Goal: Task Accomplishment & Management: Complete application form

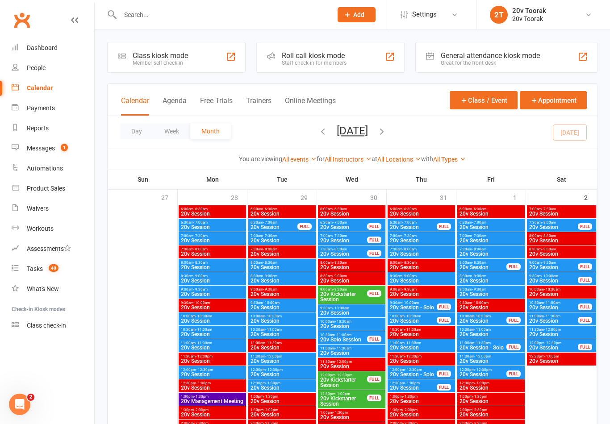
click at [53, 139] on link "Messages 1" at bounding box center [53, 148] width 83 height 20
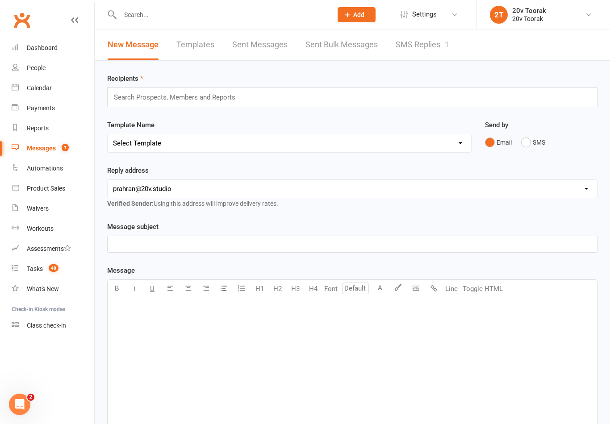
click at [419, 55] on link "SMS Replies 1" at bounding box center [422, 44] width 54 height 31
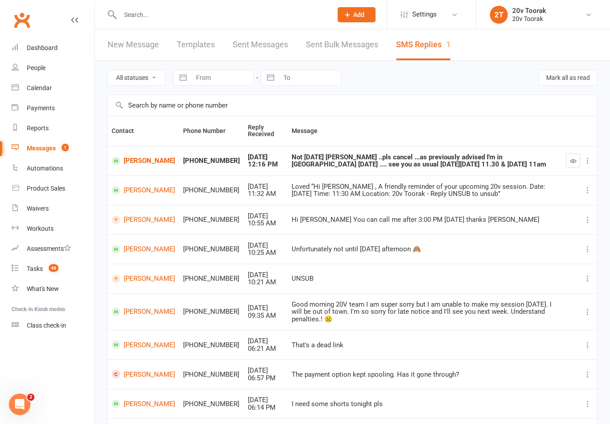
click at [130, 150] on td "[PERSON_NAME]" at bounding box center [143, 160] width 71 height 29
click at [132, 157] on link "[PERSON_NAME]" at bounding box center [143, 161] width 63 height 8
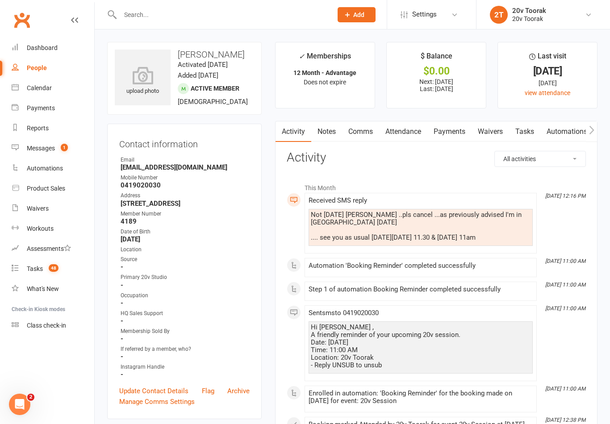
click at [408, 128] on link "Attendance" at bounding box center [403, 131] width 48 height 21
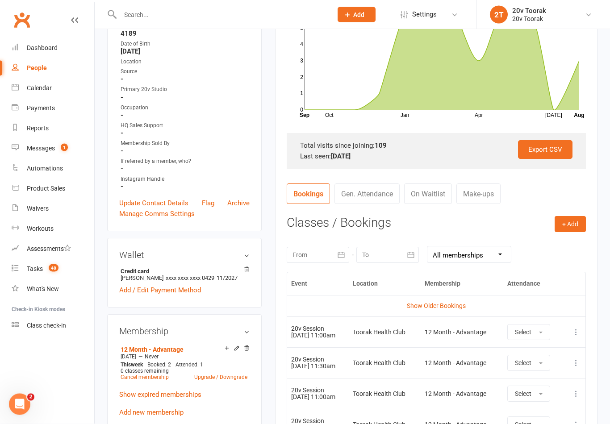
scroll to position [203, 0]
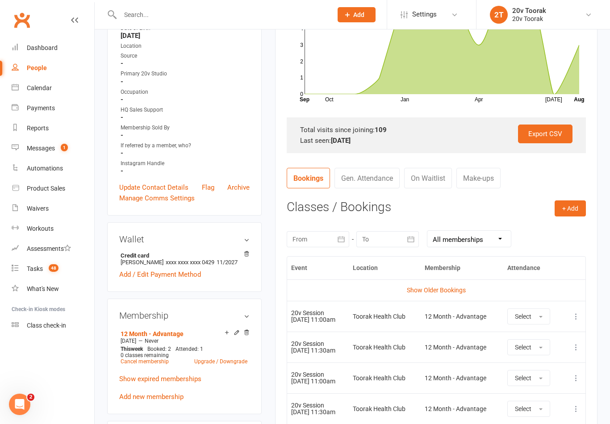
click at [576, 314] on icon at bounding box center [575, 316] width 9 height 9
click at [533, 364] on link "Remove booking" at bounding box center [536, 370] width 88 height 18
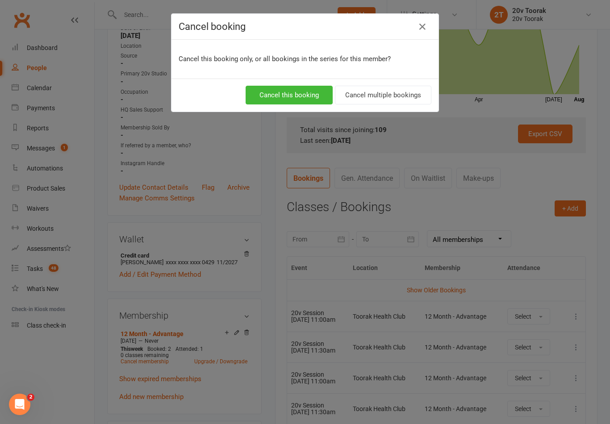
click at [302, 89] on button "Cancel this booking" at bounding box center [288, 95] width 87 height 19
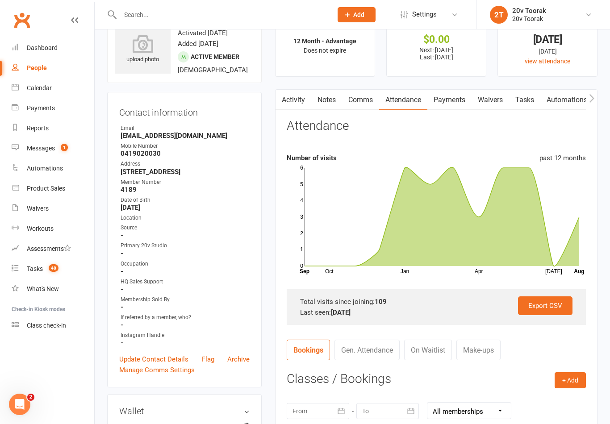
scroll to position [0, 0]
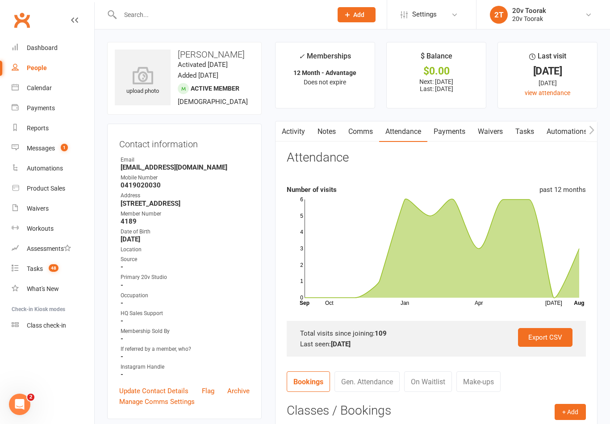
click at [369, 130] on link "Comms" at bounding box center [360, 131] width 37 height 21
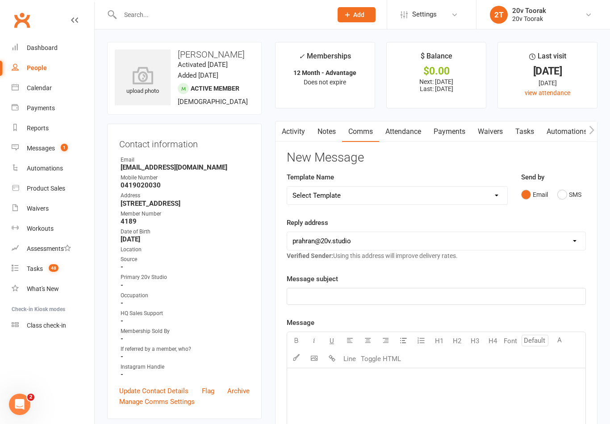
click at [572, 200] on button "SMS" at bounding box center [569, 194] width 24 height 17
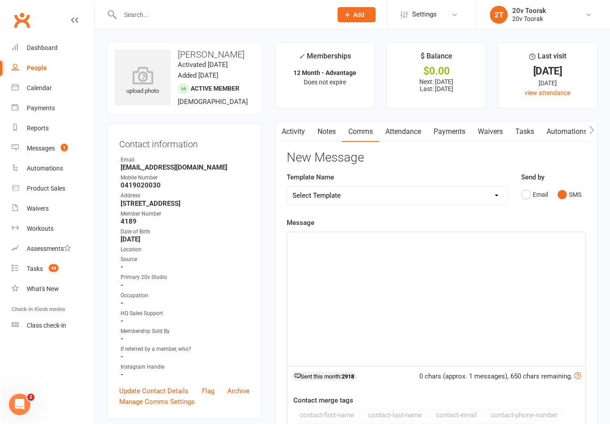
click at [358, 255] on div "﻿" at bounding box center [436, 299] width 298 height 134
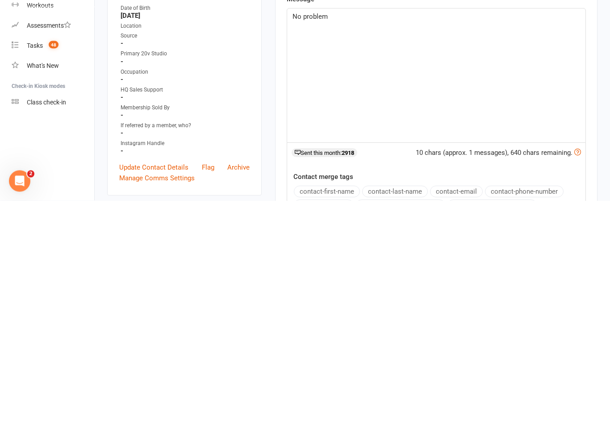
scroll to position [26, 0]
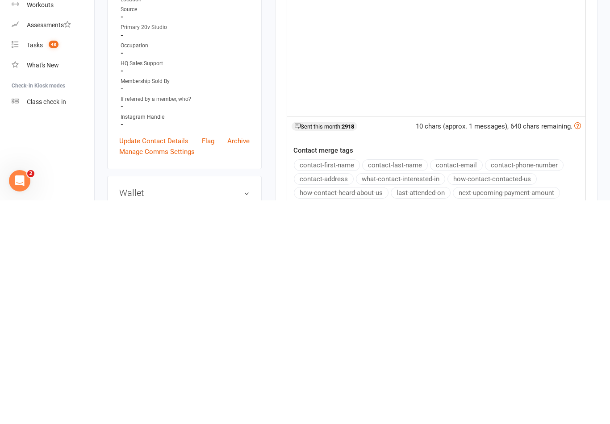
click at [346, 383] on button "contact-first-name" at bounding box center [327, 389] width 66 height 12
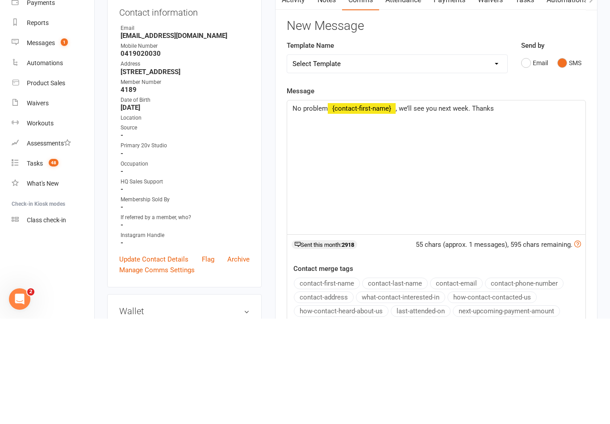
click at [472, 210] on span ", we’ll see you next week. Thanks" at bounding box center [444, 214] width 98 height 8
click at [342, 219] on p "Thanks" at bounding box center [435, 224] width 287 height 11
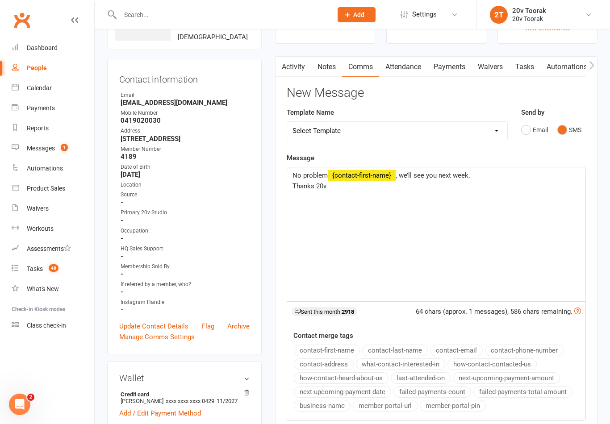
scroll to position [64, 0]
click at [297, 183] on span "Thanks 20v" at bounding box center [309, 187] width 34 height 8
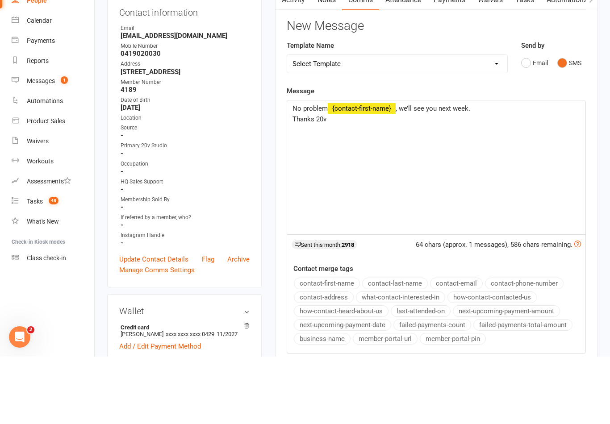
scroll to position [132, 0]
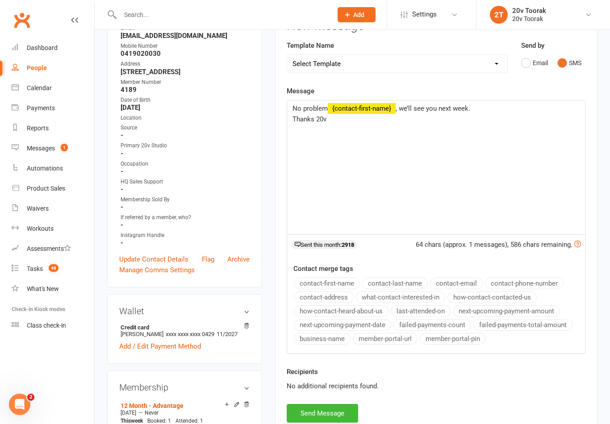
click at [335, 410] on button "Send Message" at bounding box center [321, 413] width 71 height 19
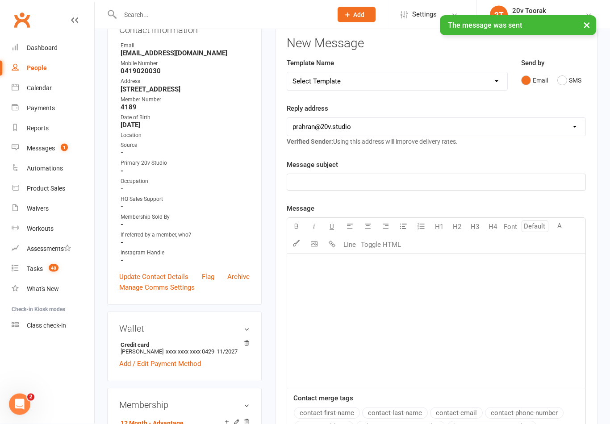
scroll to position [0, 0]
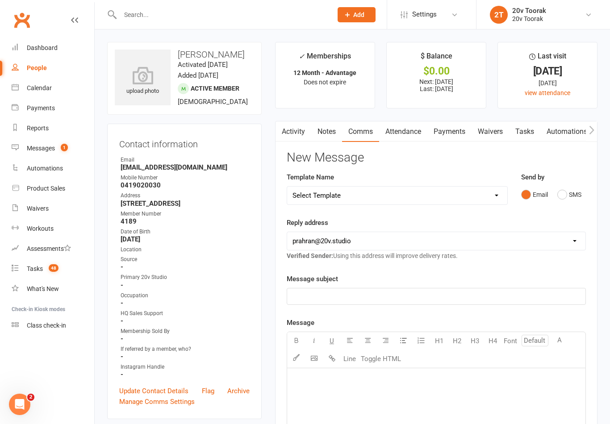
click at [42, 149] on div "Messages" at bounding box center [41, 148] width 28 height 7
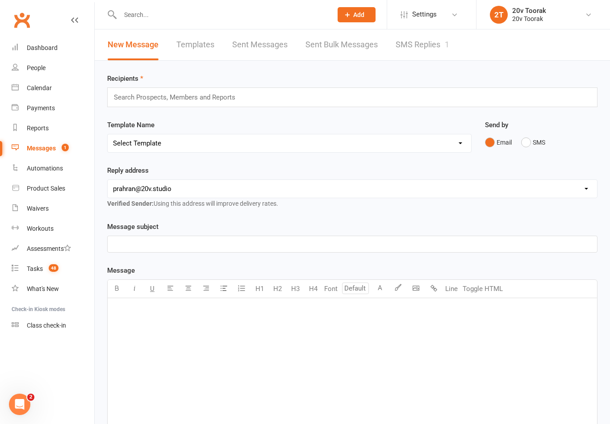
click at [419, 45] on link "SMS Replies 1" at bounding box center [422, 44] width 54 height 31
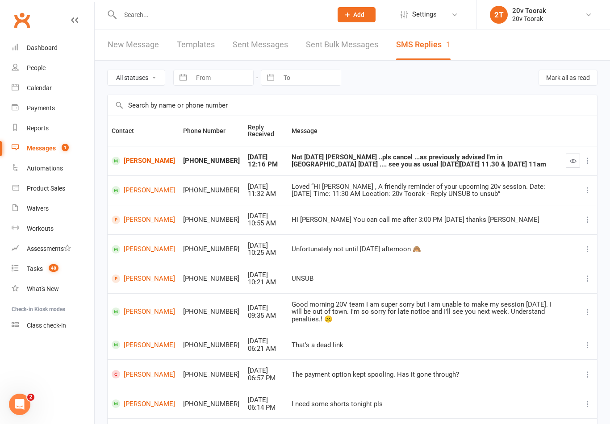
click at [566, 163] on button "button" at bounding box center [572, 160] width 14 height 14
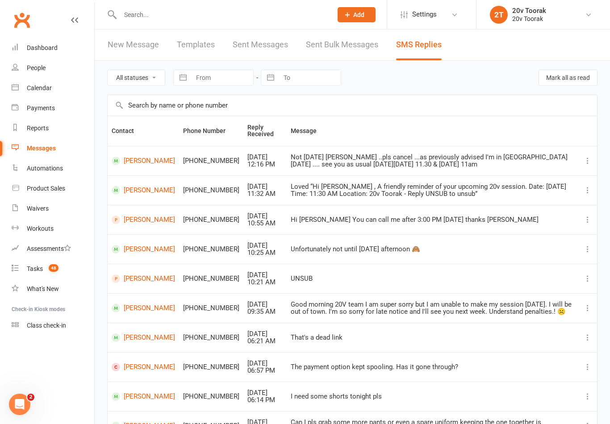
click at [44, 94] on link "Calendar" at bounding box center [53, 88] width 83 height 20
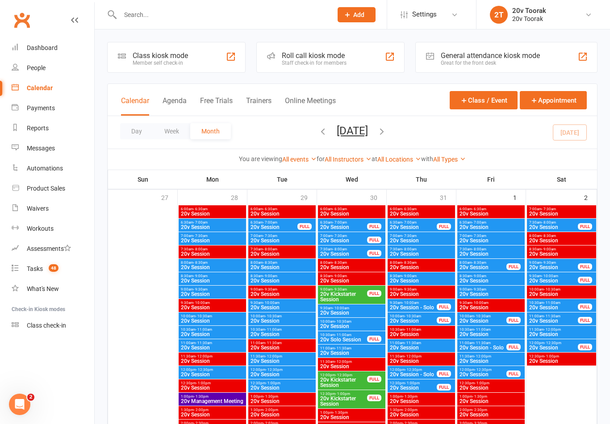
click at [353, 14] on span "Add" at bounding box center [358, 14] width 11 height 7
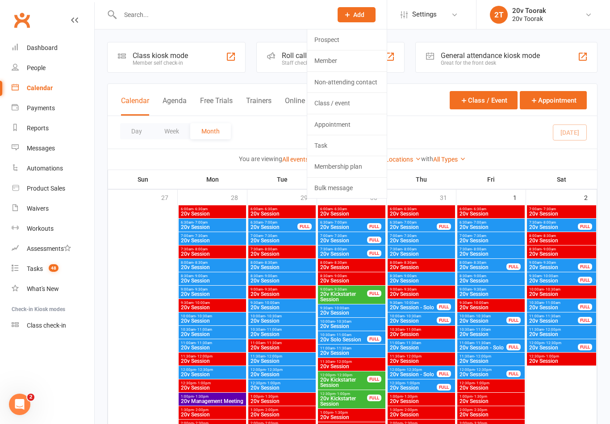
click at [353, 35] on link "Prospect" at bounding box center [346, 39] width 79 height 21
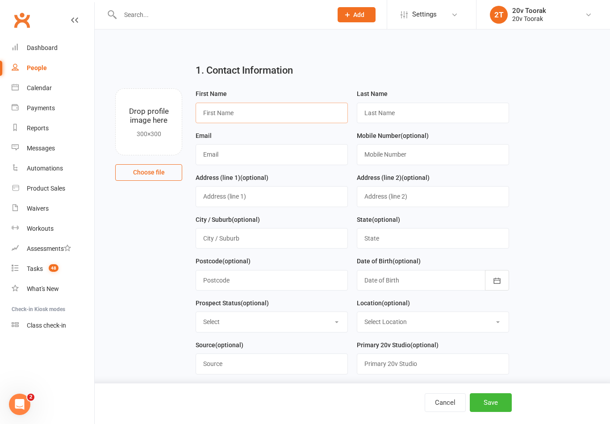
click at [257, 108] on input "text" at bounding box center [271, 113] width 152 height 21
type input "Samir"
click at [424, 114] on input "text" at bounding box center [433, 113] width 152 height 21
type input "Mardini"
click at [273, 158] on input "text" at bounding box center [271, 154] width 152 height 21
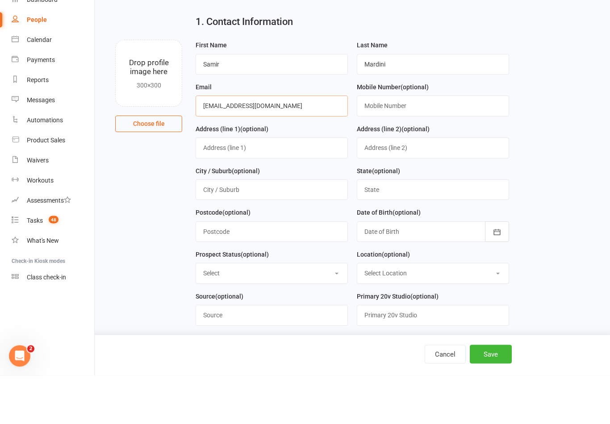
type input "[EMAIL_ADDRESS][DOMAIN_NAME]"
click at [411, 144] on input "text" at bounding box center [433, 154] width 152 height 21
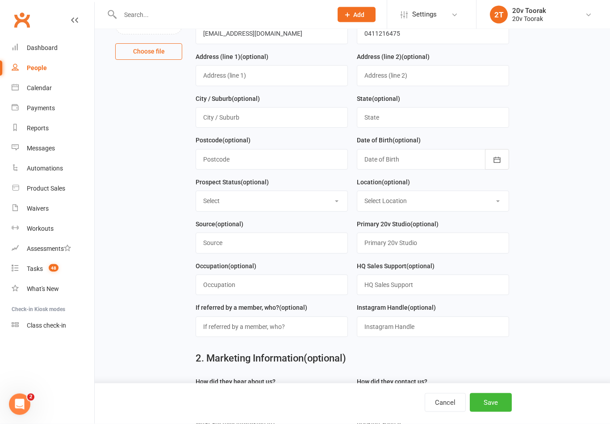
scroll to position [120, 0]
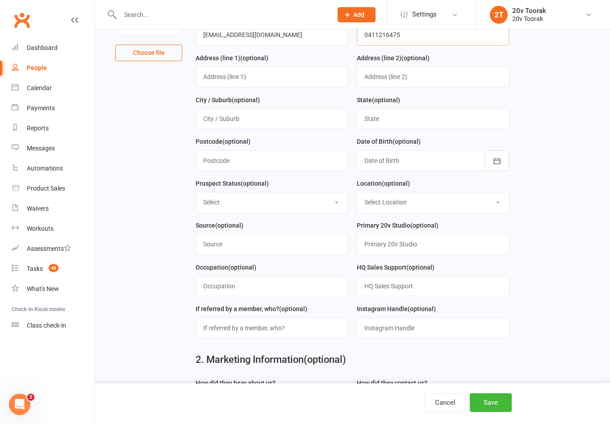
type input "0411216475"
click at [281, 246] on input "text" at bounding box center [271, 244] width 152 height 21
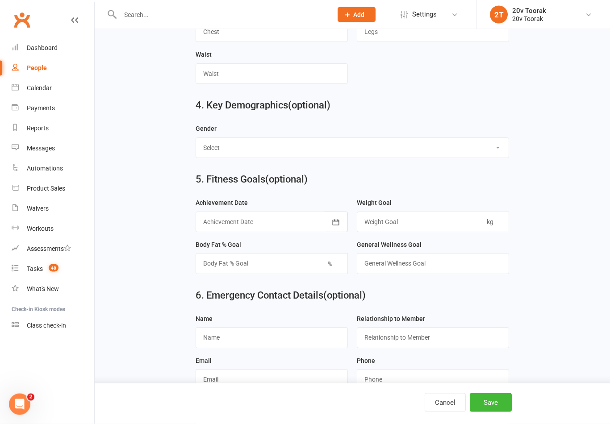
scroll to position [731, 0]
type input "[PERSON_NAME]"
click at [498, 412] on button "Save" at bounding box center [490, 402] width 42 height 19
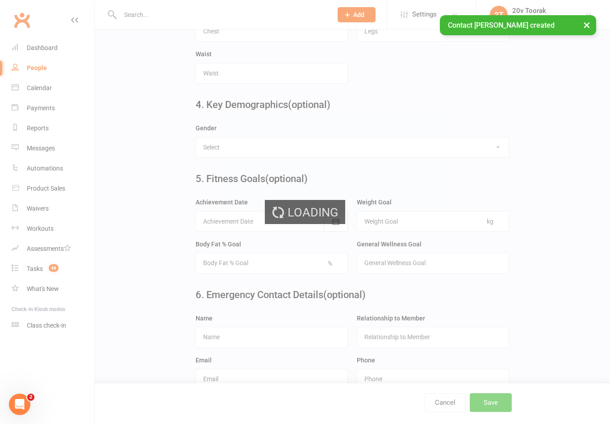
scroll to position [0, 0]
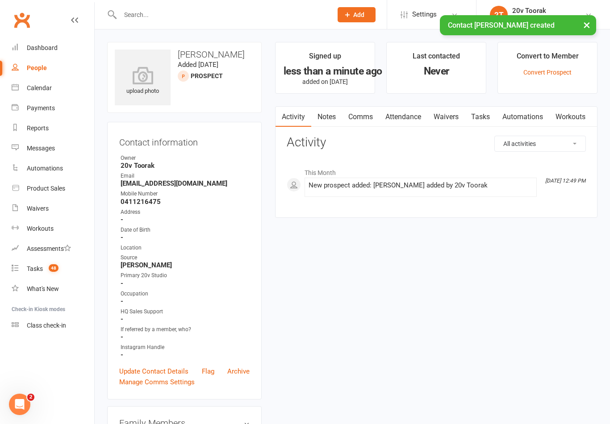
click at [361, 119] on link "Comms" at bounding box center [360, 117] width 37 height 21
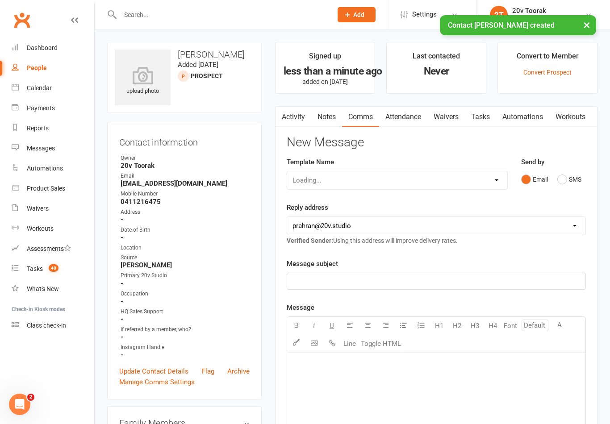
scroll to position [14, 0]
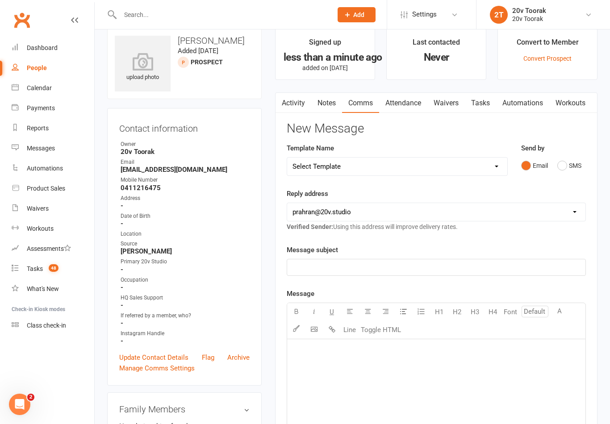
click at [287, 100] on link "Activity" at bounding box center [293, 103] width 36 height 21
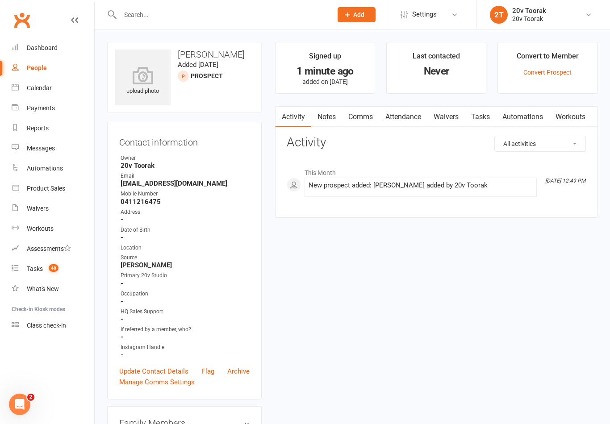
click at [483, 212] on div "Activity Notes Comms Attendance Waivers Tasks Automations Workouts All activiti…" at bounding box center [436, 162] width 322 height 112
click at [39, 59] on link "People" at bounding box center [53, 68] width 83 height 20
select select "100"
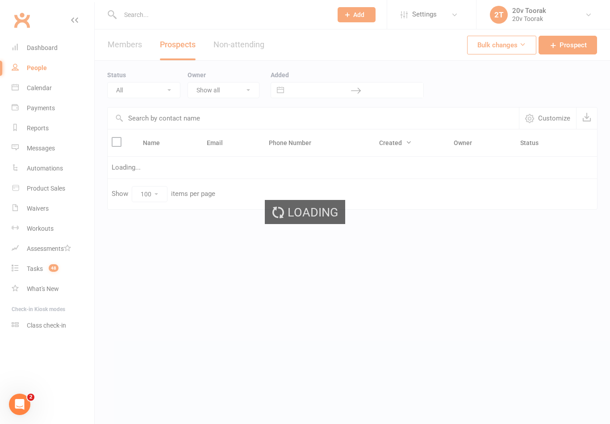
select select "21Aug25"
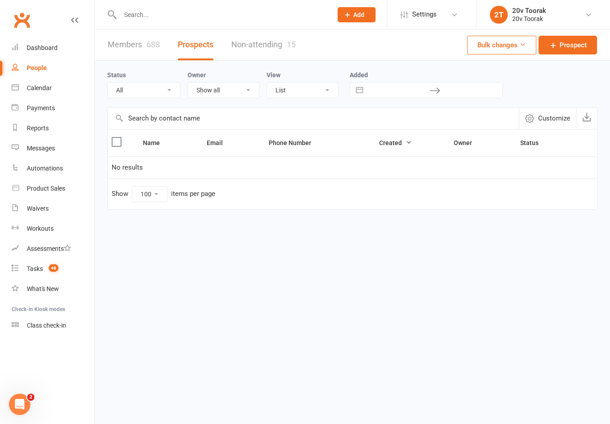
click at [178, 91] on select "All (No status set) (Invalid status) Parachute Referrals In Communication Call …" at bounding box center [144, 90] width 72 height 15
select select
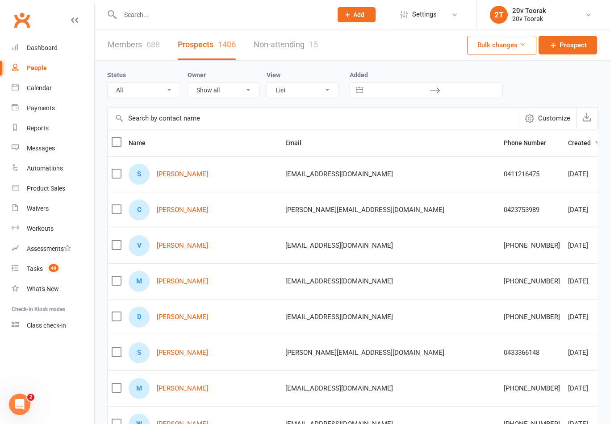
click at [185, 171] on link "[PERSON_NAME]" at bounding box center [182, 174] width 51 height 8
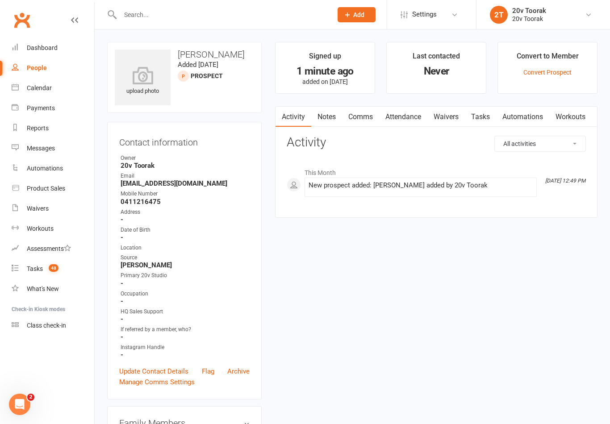
click at [524, 117] on link "Automations" at bounding box center [522, 117] width 53 height 21
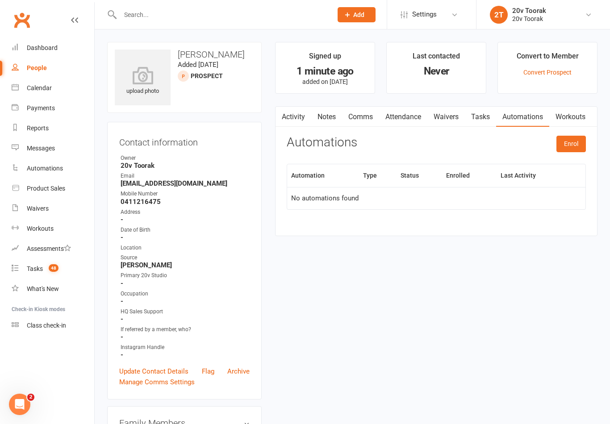
click at [291, 115] on link "Activity" at bounding box center [293, 117] width 36 height 21
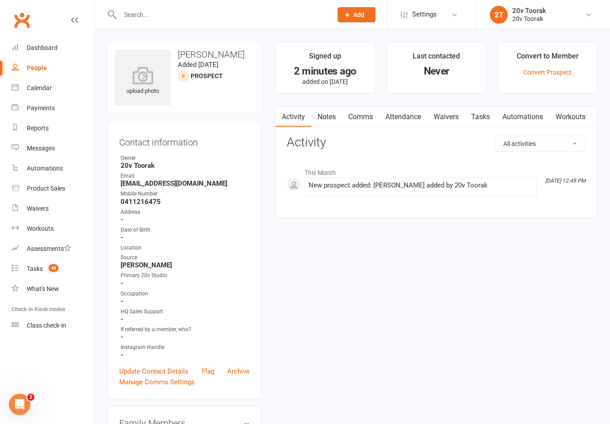
click at [523, 119] on link "Automations" at bounding box center [522, 117] width 53 height 21
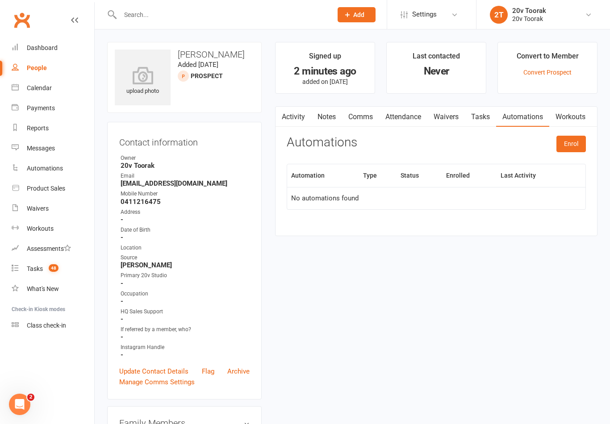
click at [295, 110] on link "Activity" at bounding box center [293, 117] width 36 height 21
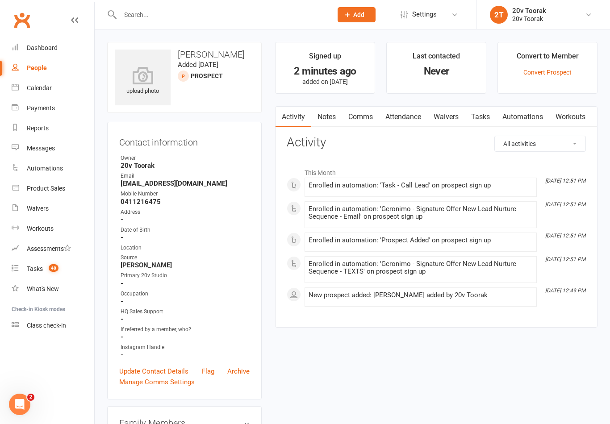
click at [485, 116] on link "Tasks" at bounding box center [480, 117] width 31 height 21
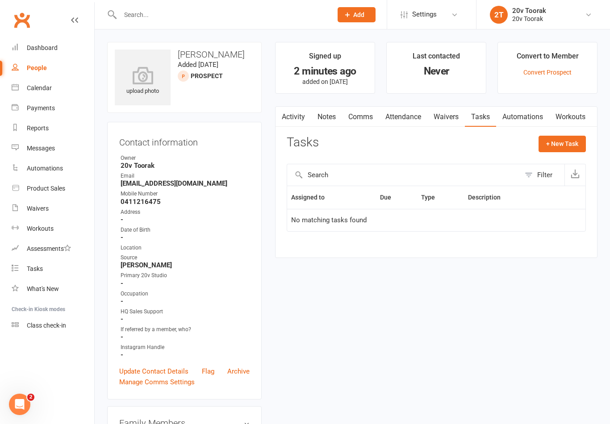
click at [531, 119] on link "Automations" at bounding box center [522, 117] width 53 height 21
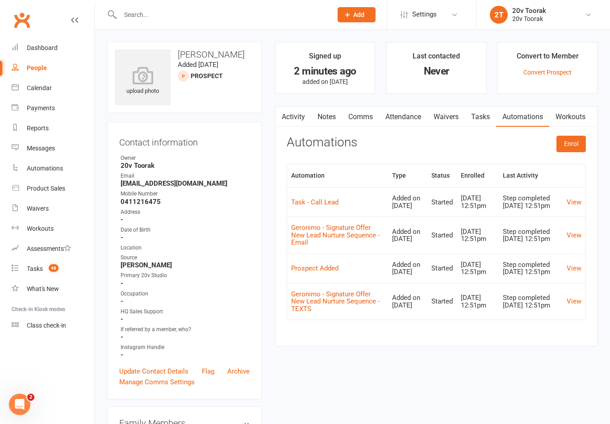
click at [573, 272] on link "View" at bounding box center [573, 268] width 15 height 8
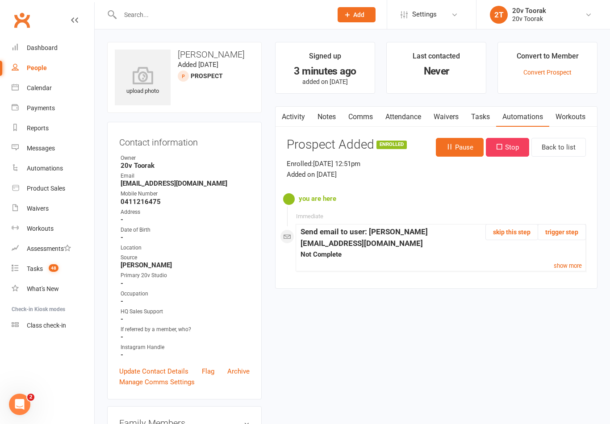
click at [561, 262] on small "show more" at bounding box center [567, 265] width 28 height 7
click at [564, 149] on link "Back to list" at bounding box center [558, 147] width 54 height 19
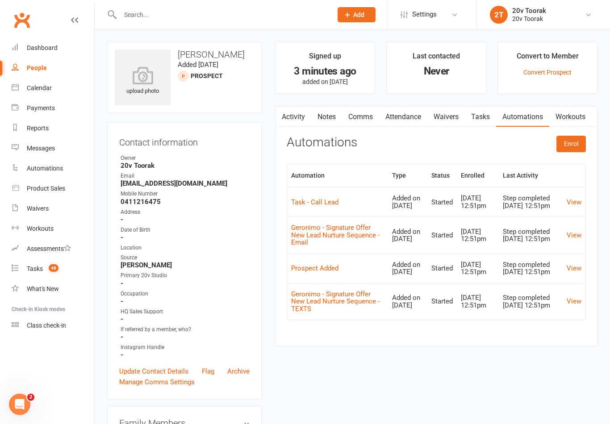
click at [298, 123] on link "Activity" at bounding box center [293, 117] width 36 height 21
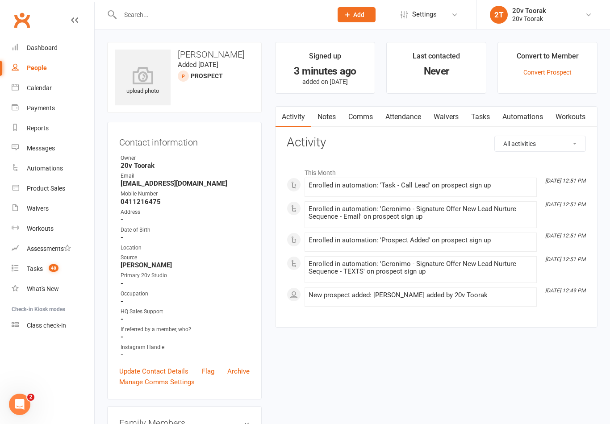
click at [533, 116] on link "Automations" at bounding box center [522, 117] width 53 height 21
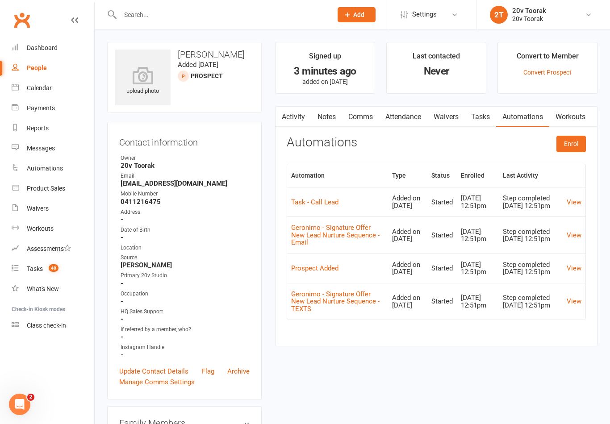
click at [573, 204] on link "View" at bounding box center [573, 202] width 15 height 8
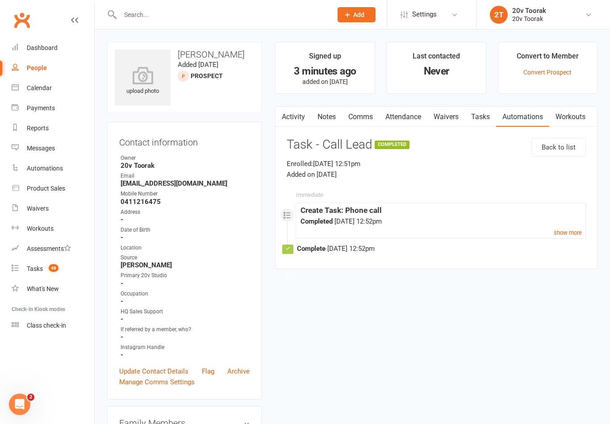
click at [573, 231] on small "show more" at bounding box center [567, 232] width 28 height 7
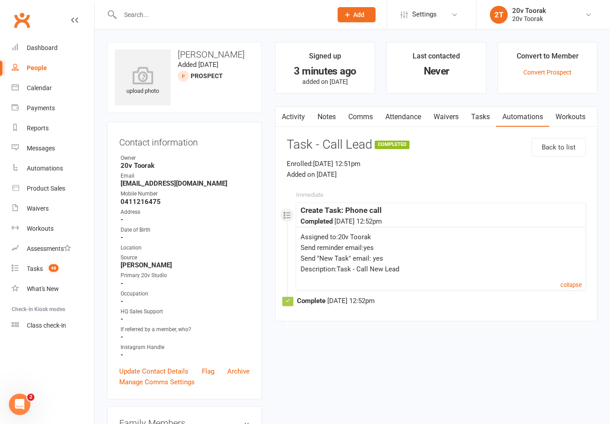
click at [559, 138] on link "Back to list" at bounding box center [558, 147] width 54 height 19
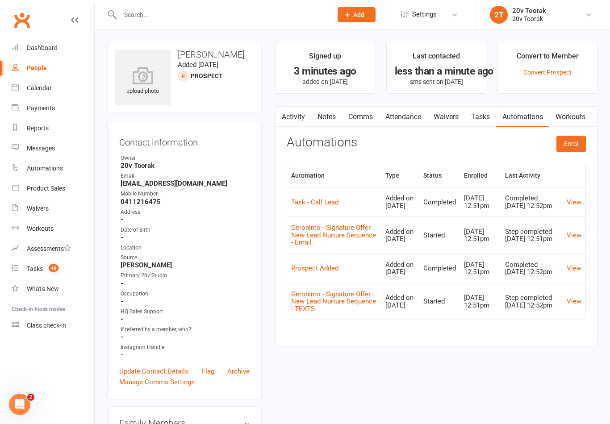
click at [310, 332] on div "Automation Type Status Enrolled Last Activity Task - Call Lead Added on [DATE] …" at bounding box center [435, 248] width 299 height 169
click at [579, 305] on link "View" at bounding box center [573, 301] width 15 height 8
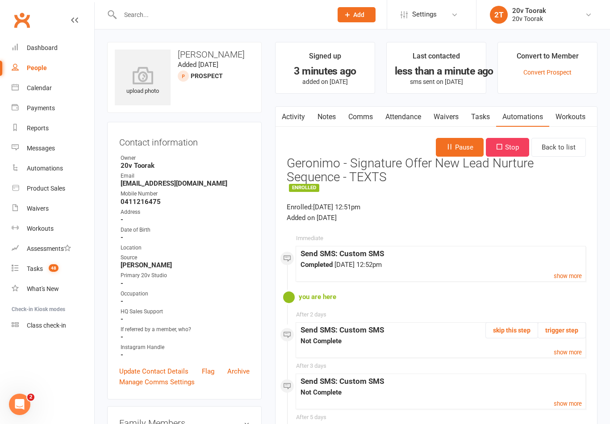
click at [568, 279] on link "show more" at bounding box center [567, 275] width 28 height 11
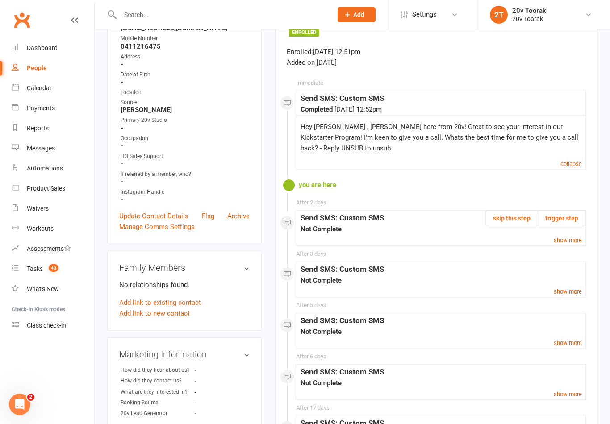
scroll to position [155, 0]
click at [328, 217] on div "Send SMS: Custom SMS" at bounding box center [440, 218] width 280 height 12
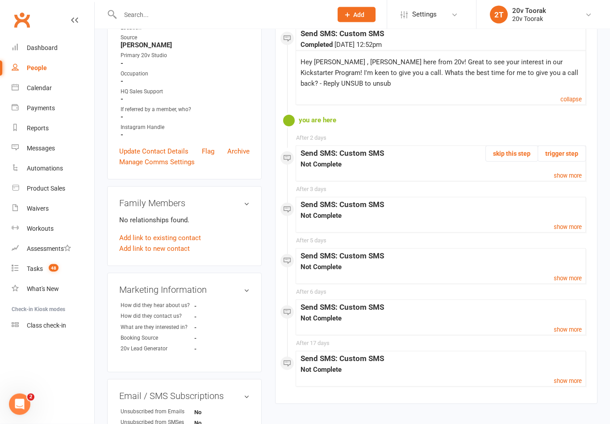
click at [395, 258] on div "Send SMS: Custom SMS" at bounding box center [440, 256] width 280 height 12
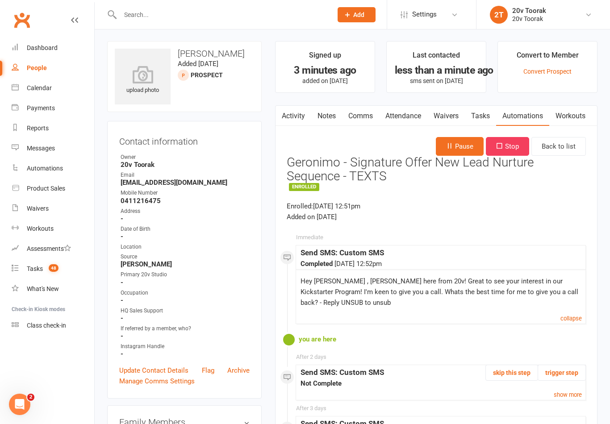
scroll to position [0, 0]
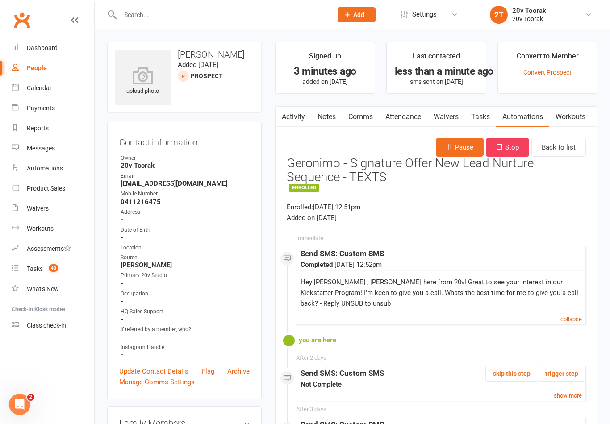
click at [297, 125] on link "Activity" at bounding box center [293, 117] width 36 height 21
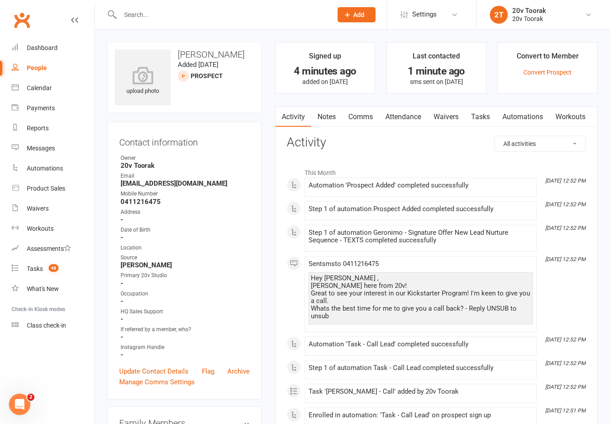
click at [526, 116] on link "Automations" at bounding box center [522, 117] width 53 height 21
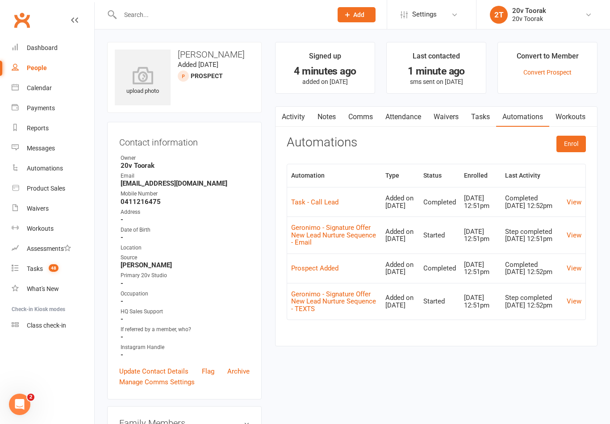
click at [579, 305] on link "View" at bounding box center [573, 301] width 15 height 8
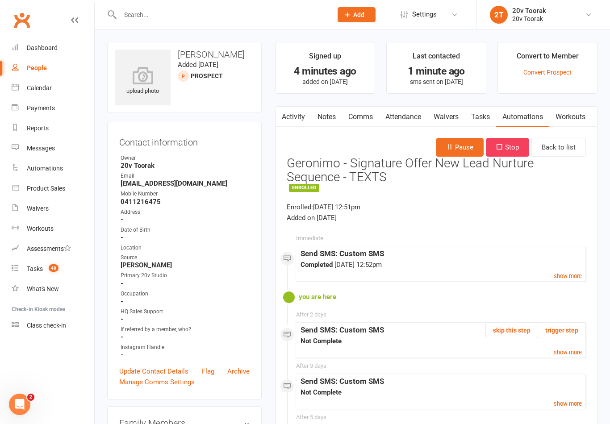
click at [484, 116] on link "Tasks" at bounding box center [480, 117] width 31 height 21
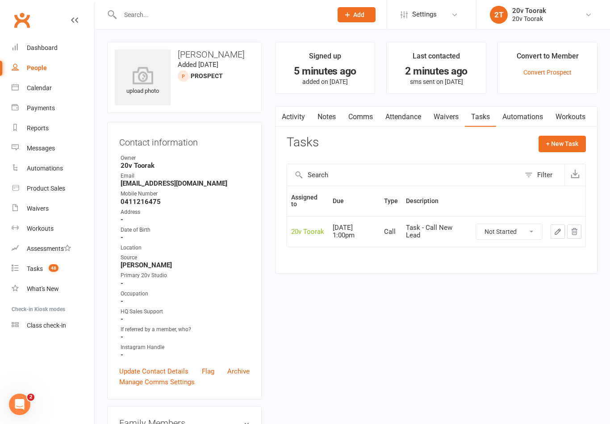
click at [291, 113] on link "Activity" at bounding box center [293, 117] width 36 height 21
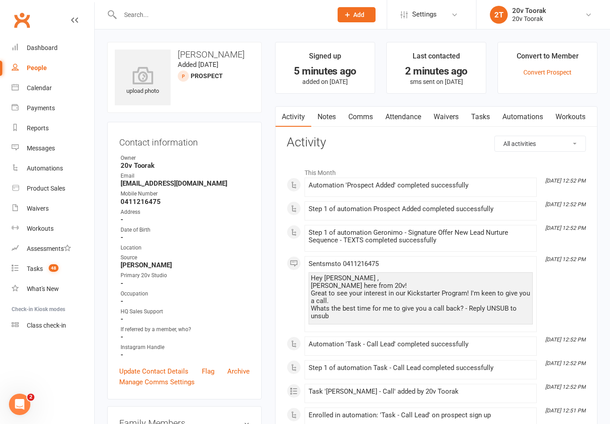
click at [27, 64] on link "People" at bounding box center [53, 68] width 83 height 20
select select "100"
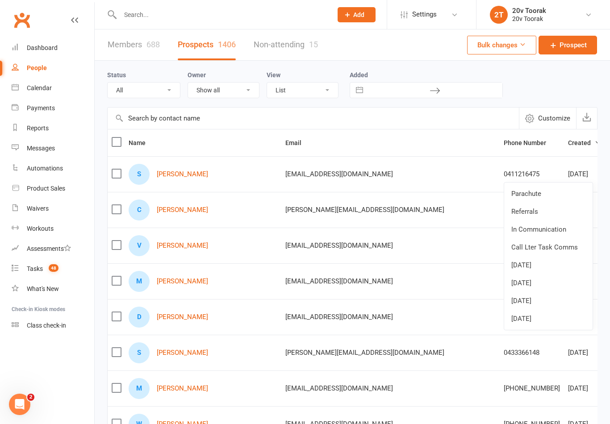
click at [535, 319] on link "[DATE]" at bounding box center [548, 319] width 88 height 18
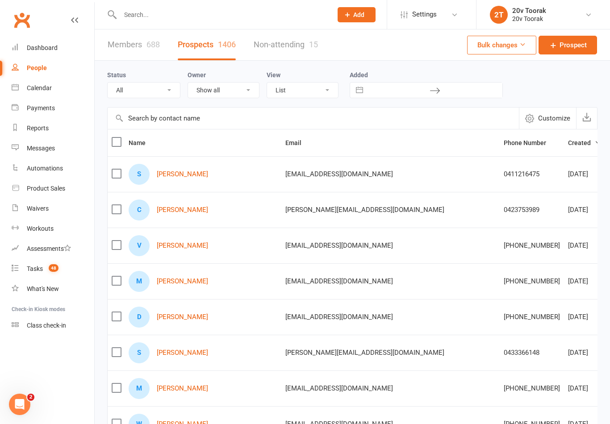
click at [162, 91] on select "All (No status set) (Invalid status) Parachute Referrals In Communication Call …" at bounding box center [144, 90] width 72 height 15
select select "[DATE]"
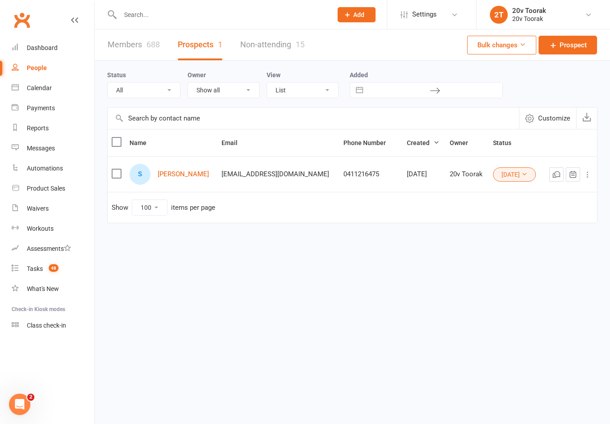
click at [165, 177] on link "[PERSON_NAME]" at bounding box center [183, 174] width 51 height 8
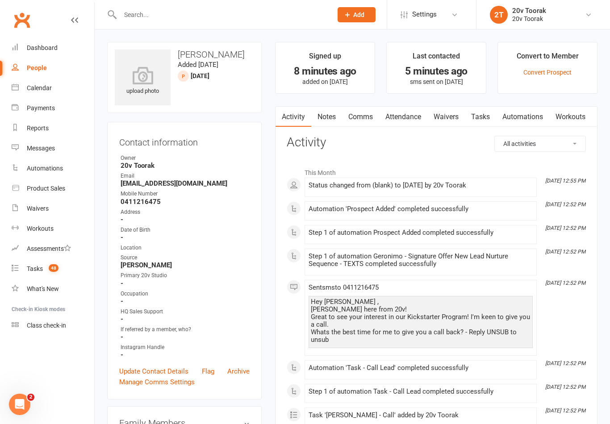
click at [41, 87] on div "Calendar" at bounding box center [39, 87] width 25 height 7
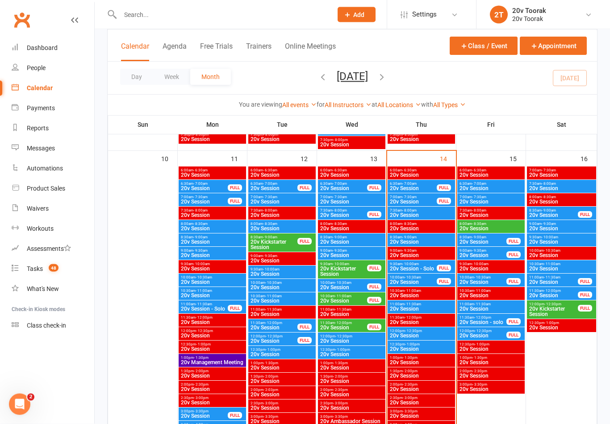
scroll to position [850, 0]
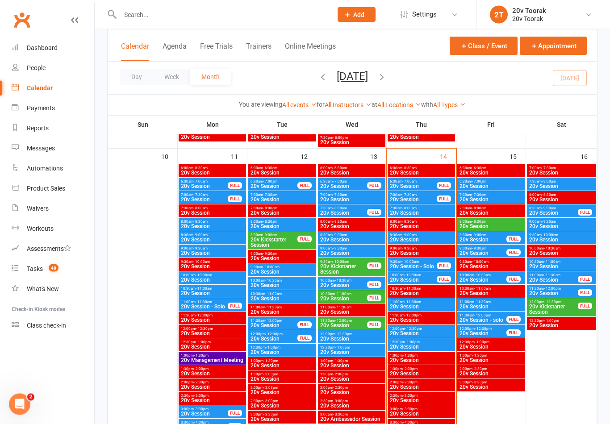
click at [503, 226] on span "20v Session" at bounding box center [491, 226] width 64 height 5
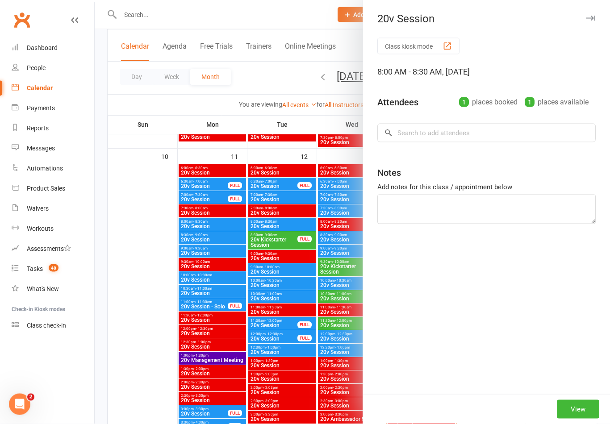
scroll to position [851, 0]
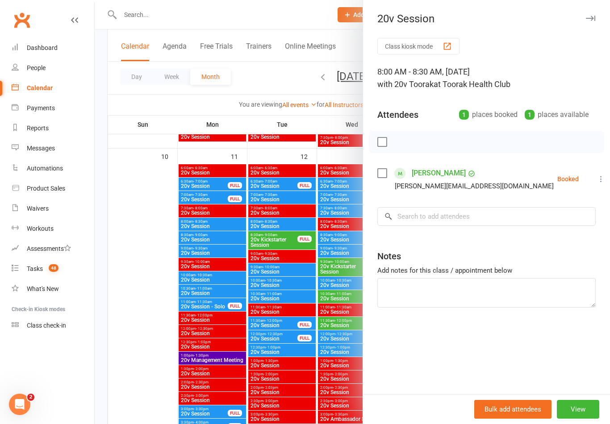
click at [347, 260] on div at bounding box center [352, 212] width 515 height 424
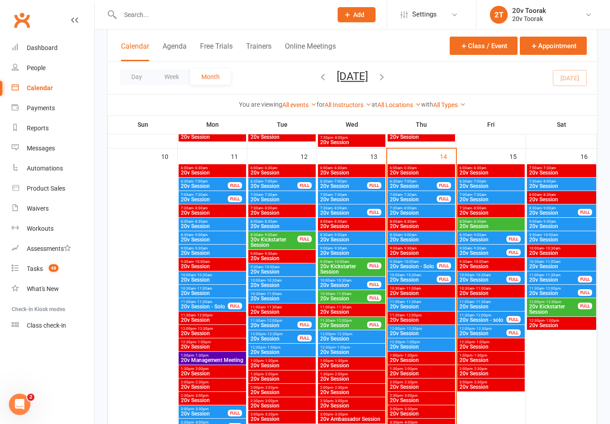
click at [506, 220] on span "8:00am - 8:30am" at bounding box center [491, 222] width 64 height 4
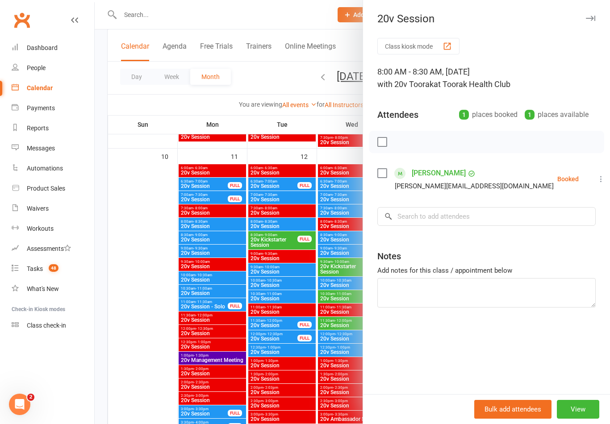
click at [589, 419] on button "View" at bounding box center [577, 409] width 42 height 19
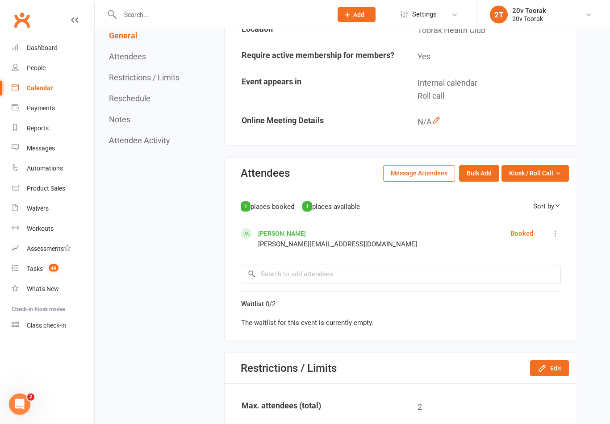
scroll to position [194, 0]
click at [289, 229] on link "[PERSON_NAME]" at bounding box center [282, 232] width 48 height 7
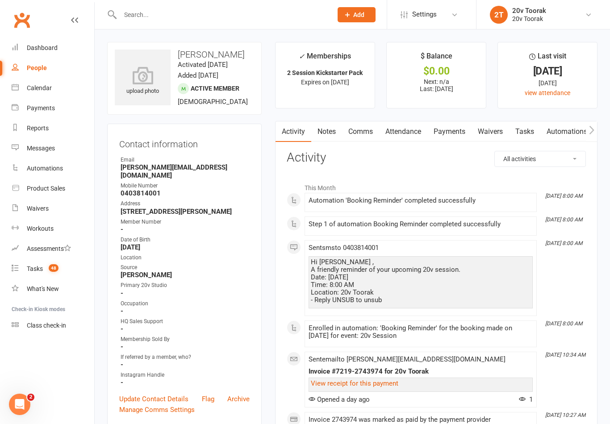
click at [37, 92] on link "Calendar" at bounding box center [53, 88] width 83 height 20
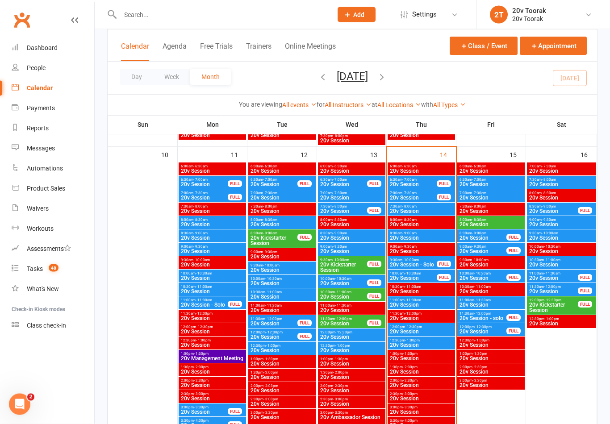
scroll to position [846, 0]
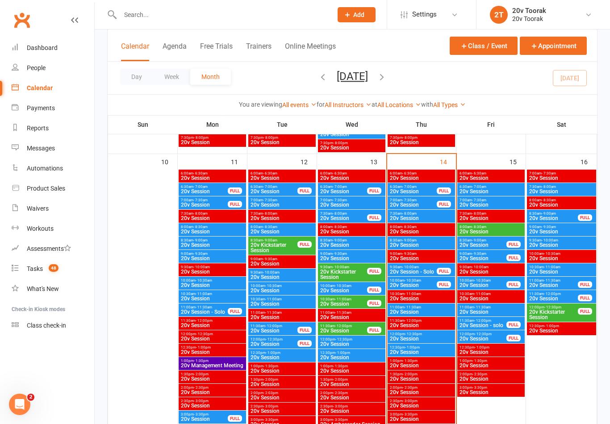
click at [495, 230] on span "20v Session" at bounding box center [491, 231] width 64 height 5
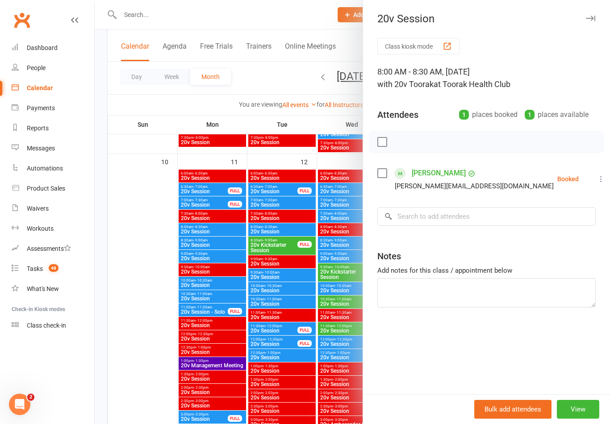
click at [588, 409] on button "View" at bounding box center [577, 409] width 42 height 19
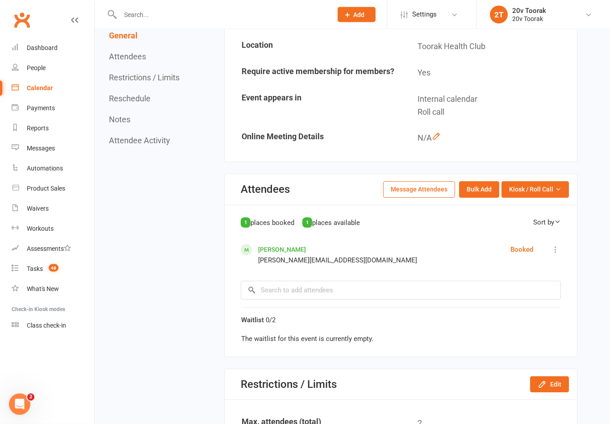
scroll to position [178, 0]
click at [542, 388] on button "Edit" at bounding box center [549, 384] width 39 height 16
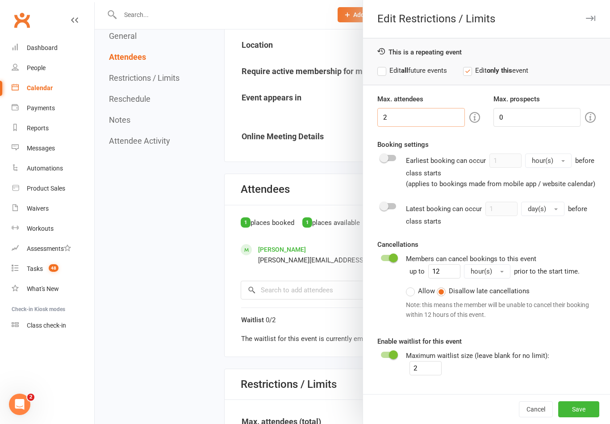
click at [427, 123] on input "2" at bounding box center [420, 117] width 87 height 19
type input "1"
click at [588, 417] on button "Save" at bounding box center [578, 409] width 41 height 16
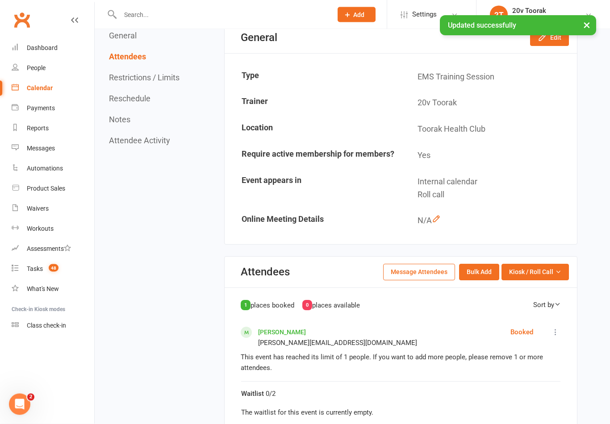
scroll to position [0, 0]
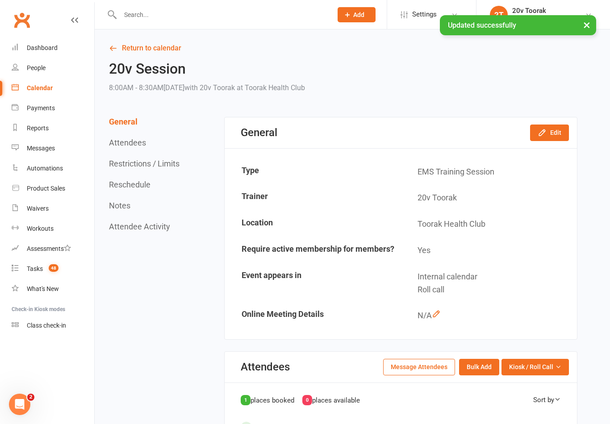
click at [560, 130] on button "Edit" at bounding box center [549, 132] width 39 height 16
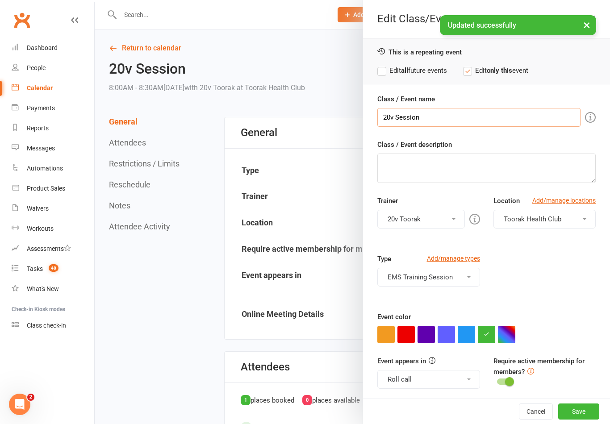
click at [394, 115] on input "20v Session" at bounding box center [478, 117] width 203 height 19
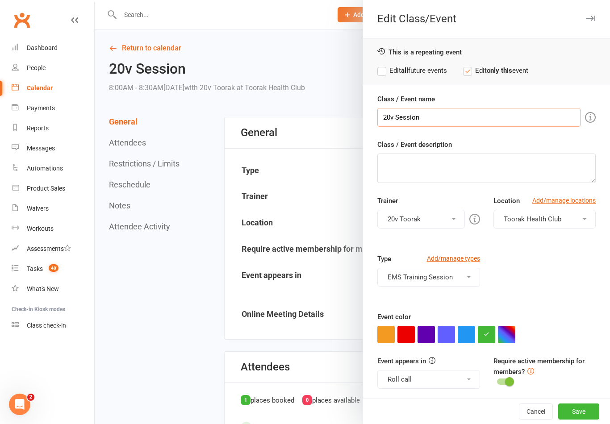
click at [399, 115] on input "20v Session" at bounding box center [478, 117] width 203 height 19
type input "20v kickstarter Session"
click at [584, 409] on button "Save" at bounding box center [578, 411] width 41 height 16
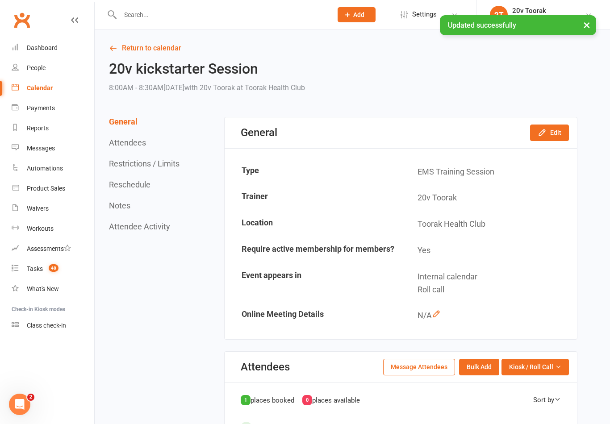
click at [116, 44] on icon at bounding box center [113, 48] width 8 height 8
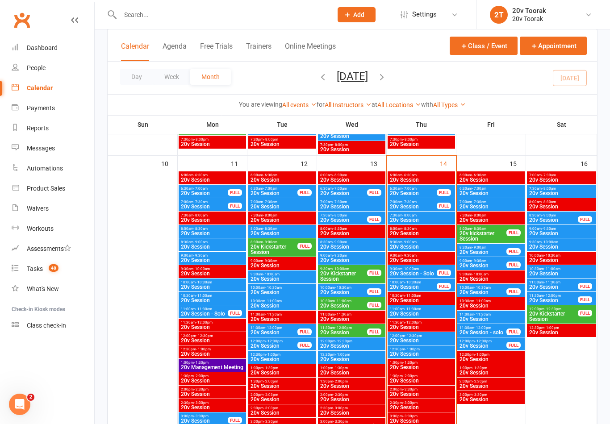
scroll to position [843, 0]
click at [480, 232] on span "20v kickstarter Session" at bounding box center [483, 236] width 48 height 11
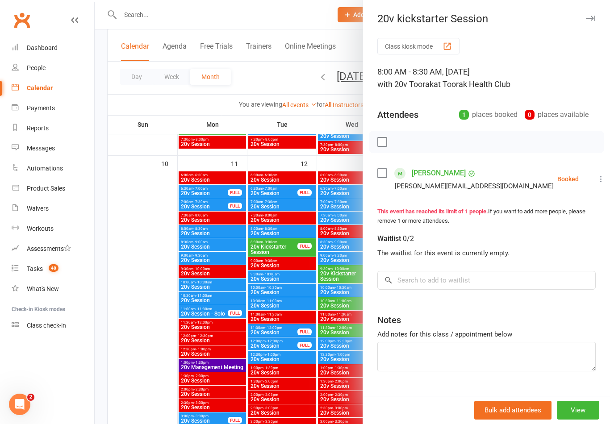
click at [147, 280] on div at bounding box center [352, 212] width 515 height 424
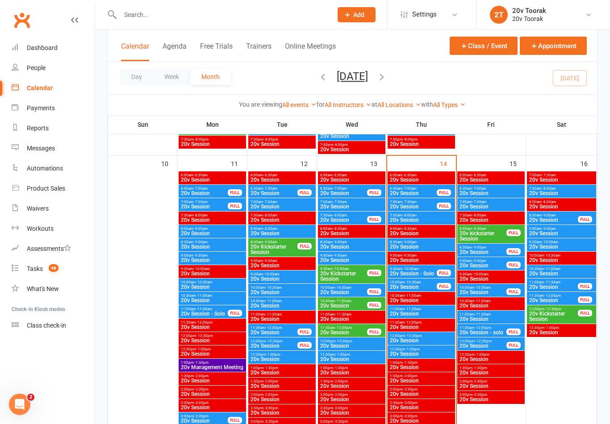
click at [482, 231] on span "20v kickstarter Session" at bounding box center [483, 236] width 48 height 11
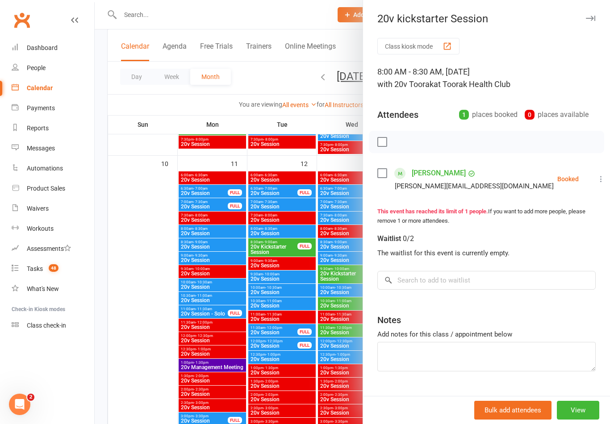
click at [589, 407] on button "View" at bounding box center [577, 410] width 42 height 19
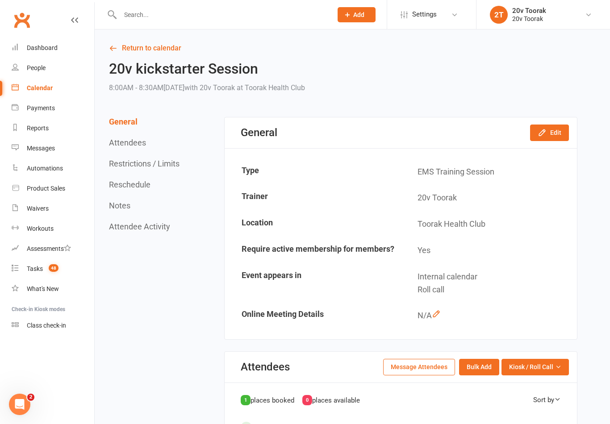
click at [550, 137] on button "Edit" at bounding box center [549, 132] width 39 height 16
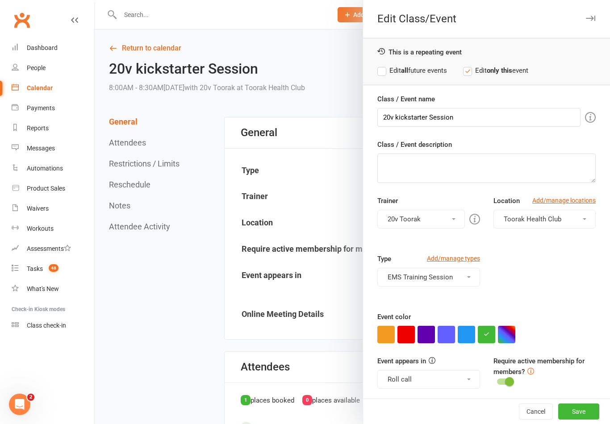
click at [328, 193] on div at bounding box center [352, 212] width 515 height 424
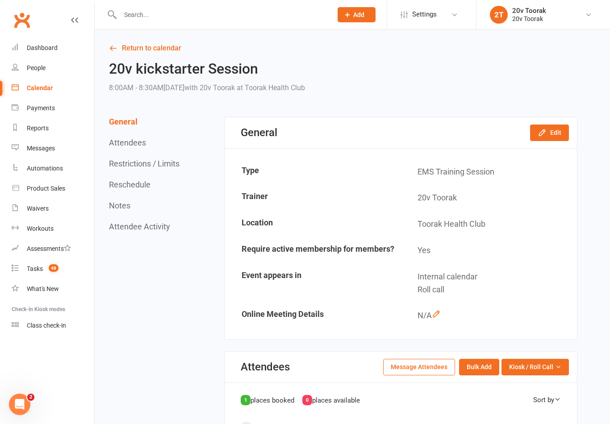
click at [568, 128] on button "Edit" at bounding box center [549, 132] width 39 height 16
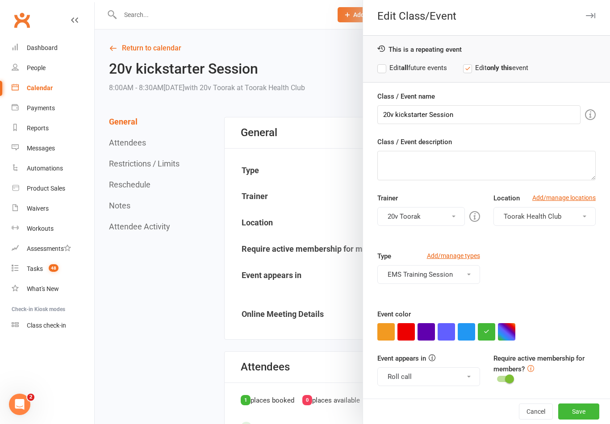
scroll to position [2, 0]
click at [471, 370] on button "Roll call" at bounding box center [428, 377] width 102 height 19
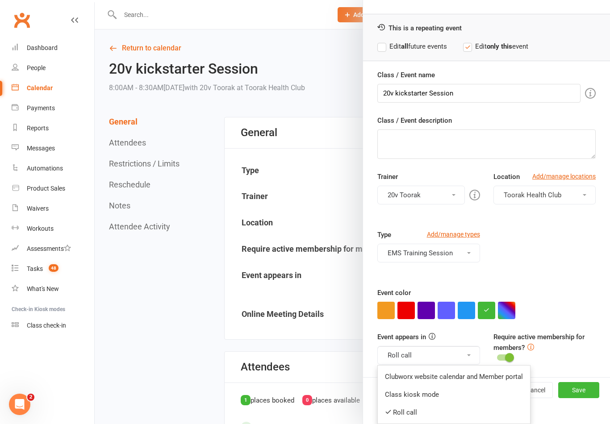
scroll to position [24, 0]
click at [310, 206] on div at bounding box center [352, 212] width 515 height 424
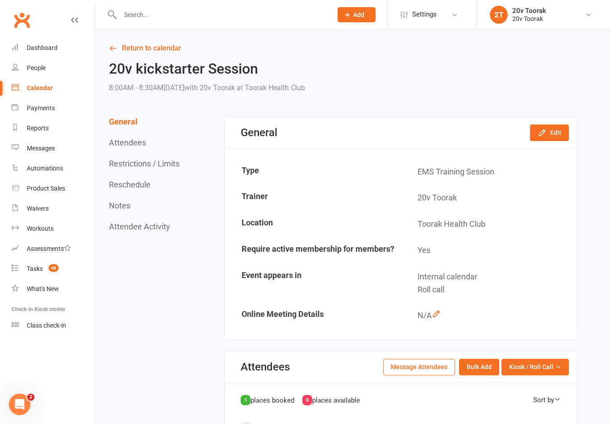
scroll to position [2, 0]
click at [547, 130] on button "Edit" at bounding box center [549, 132] width 39 height 16
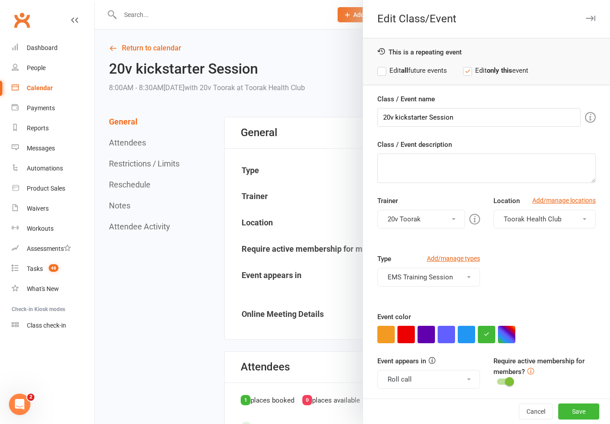
click at [468, 378] on button "Roll call" at bounding box center [428, 379] width 102 height 19
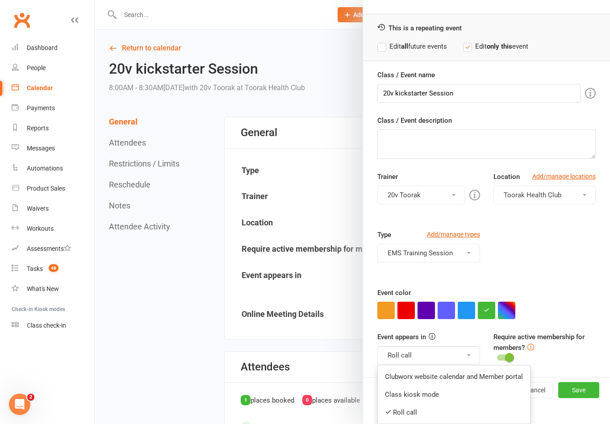
scroll to position [24, 0]
click at [392, 407] on link "Roll call" at bounding box center [454, 413] width 152 height 18
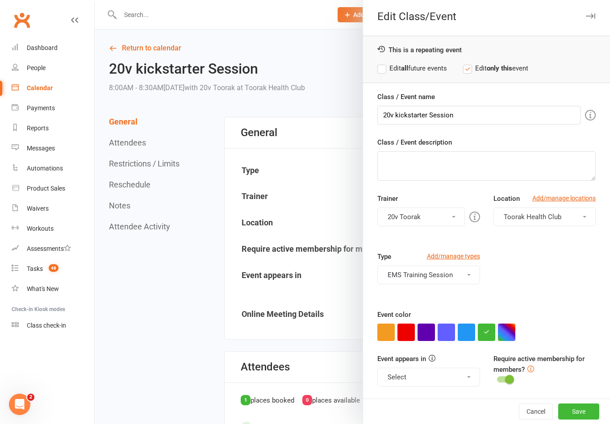
click at [581, 409] on button "Save" at bounding box center [578, 411] width 41 height 16
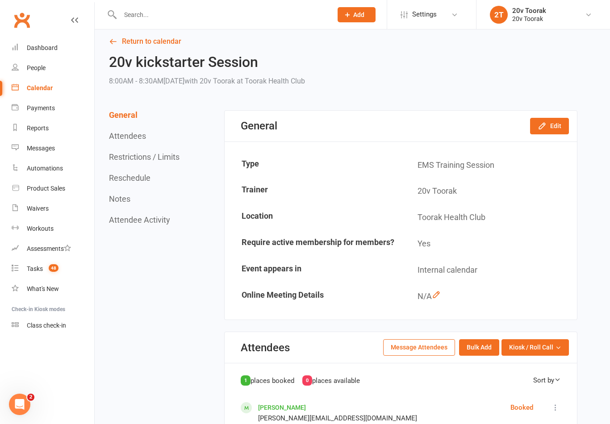
scroll to position [0, 0]
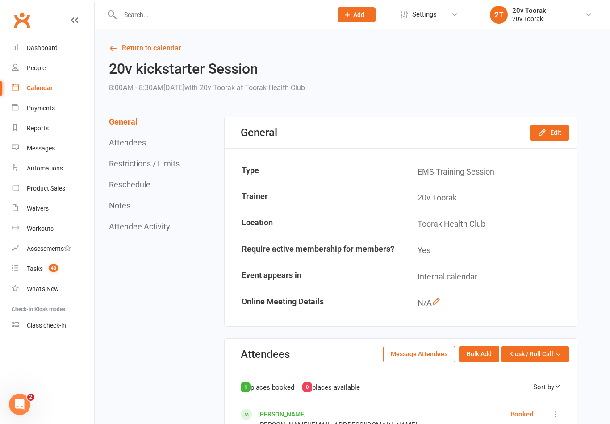
click at [50, 270] on span "48" at bounding box center [54, 268] width 10 height 8
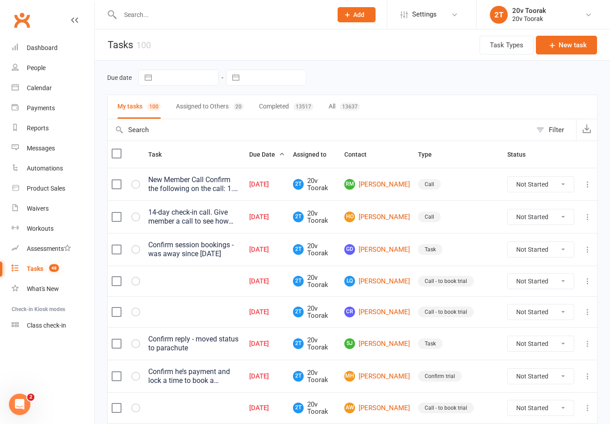
click at [190, 14] on input "text" at bounding box center [221, 14] width 208 height 12
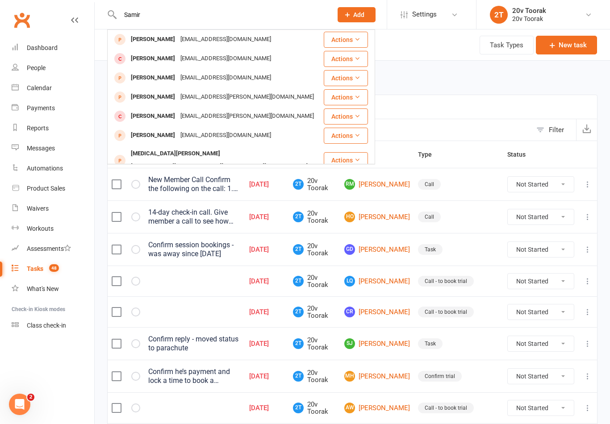
type input "Samir"
click at [59, 85] on link "Calendar" at bounding box center [53, 88] width 83 height 20
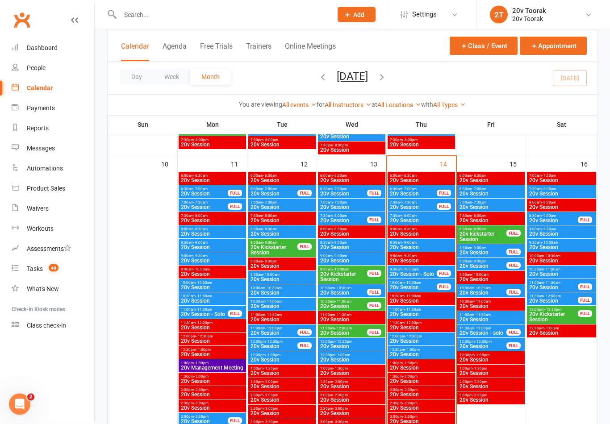
scroll to position [848, 0]
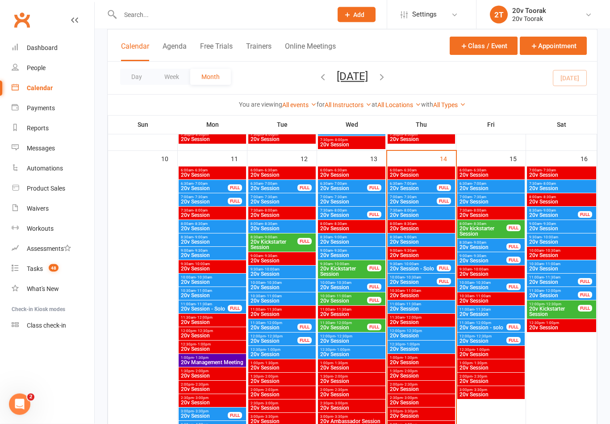
click at [558, 209] on span "8:30am - 9:00am" at bounding box center [553, 211] width 50 height 4
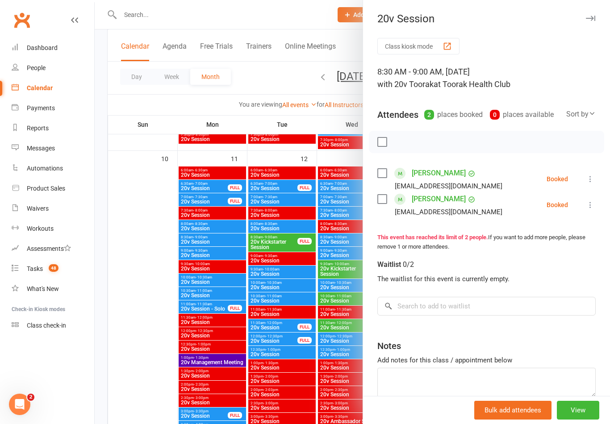
click at [135, 281] on div at bounding box center [352, 212] width 515 height 424
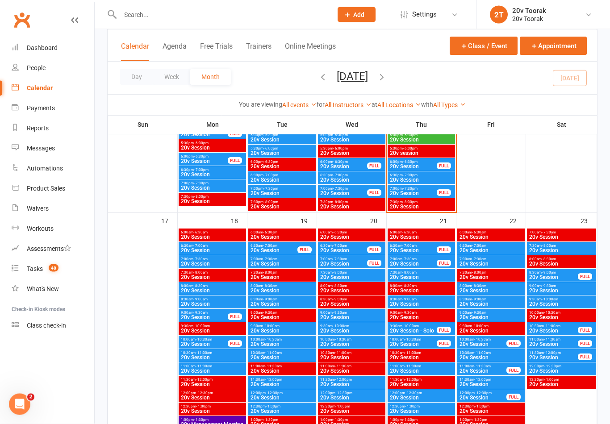
scroll to position [1186, 0]
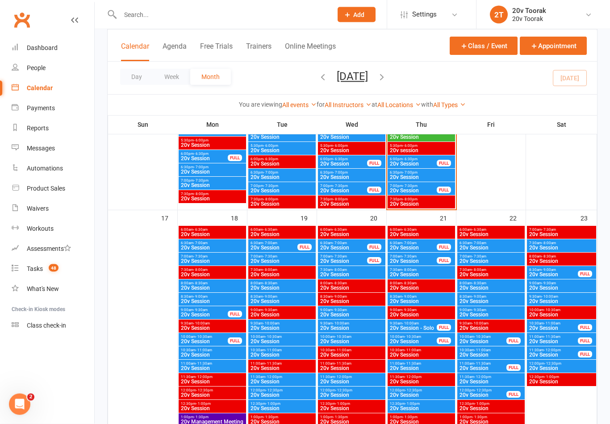
click at [219, 245] on span "20v Session" at bounding box center [212, 247] width 64 height 5
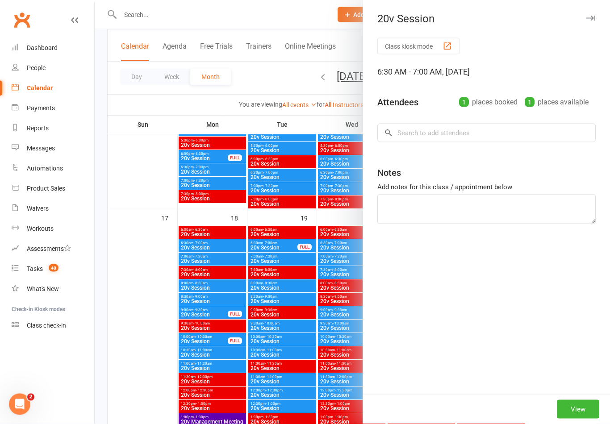
scroll to position [1186, 0]
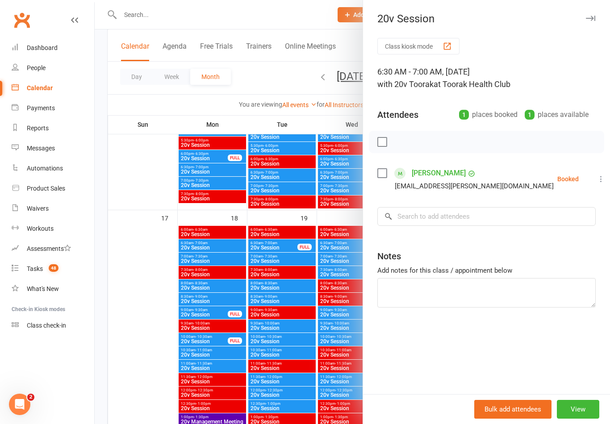
click at [145, 292] on div at bounding box center [352, 212] width 515 height 424
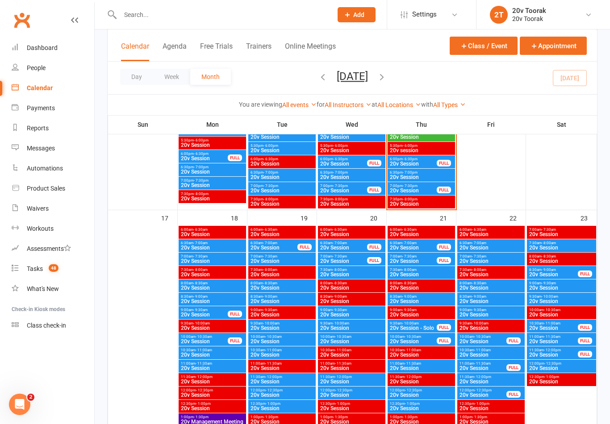
click at [220, 257] on span "7:00am - 7:30am" at bounding box center [212, 256] width 64 height 4
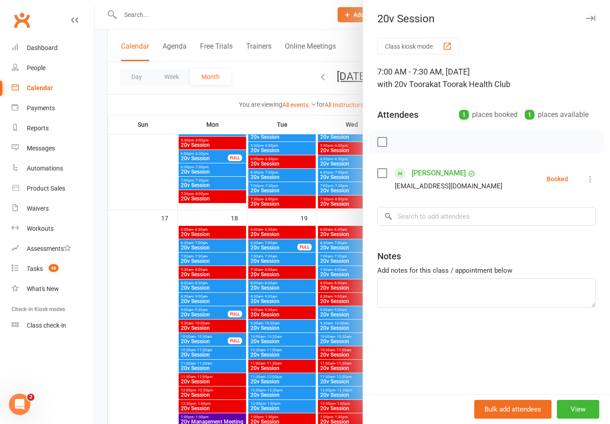
click at [148, 291] on div at bounding box center [352, 212] width 515 height 424
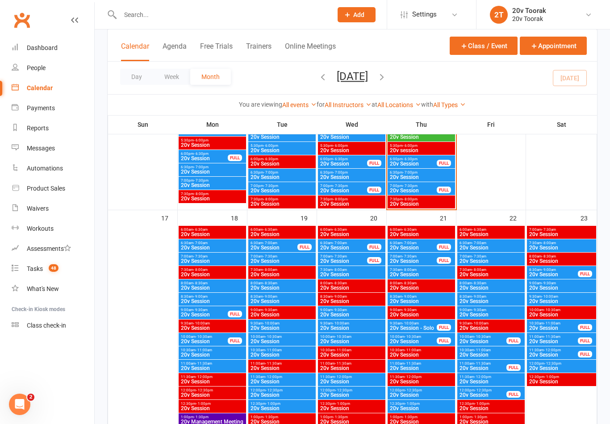
click at [211, 287] on span "20v Session" at bounding box center [212, 287] width 64 height 5
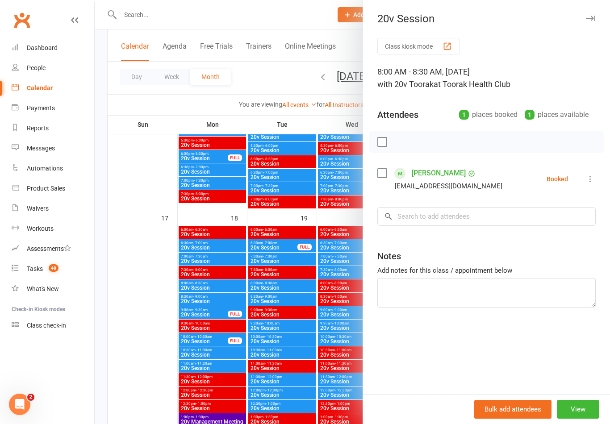
click at [216, 299] on div at bounding box center [352, 212] width 515 height 424
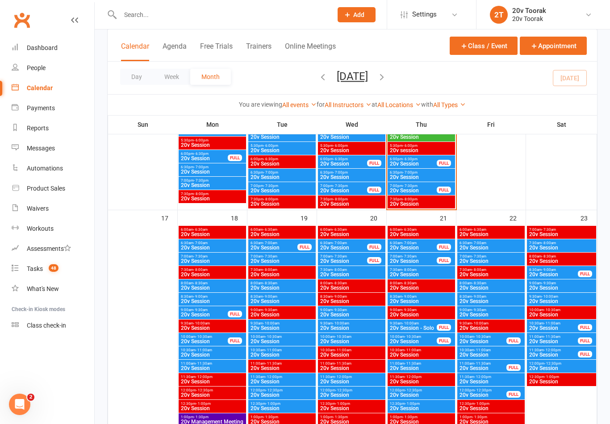
click at [215, 298] on span "8:30am - 9:00am" at bounding box center [212, 297] width 64 height 4
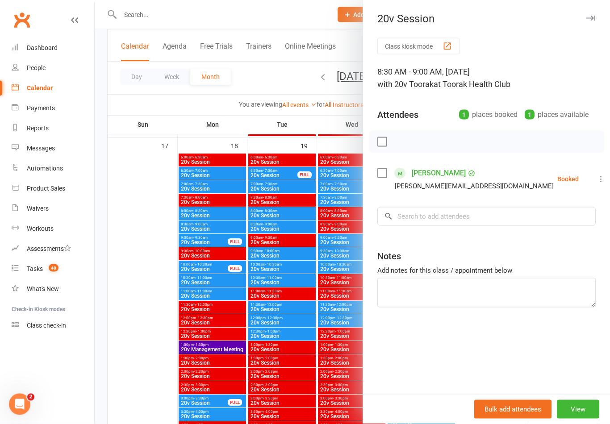
click at [203, 281] on div at bounding box center [352, 212] width 515 height 424
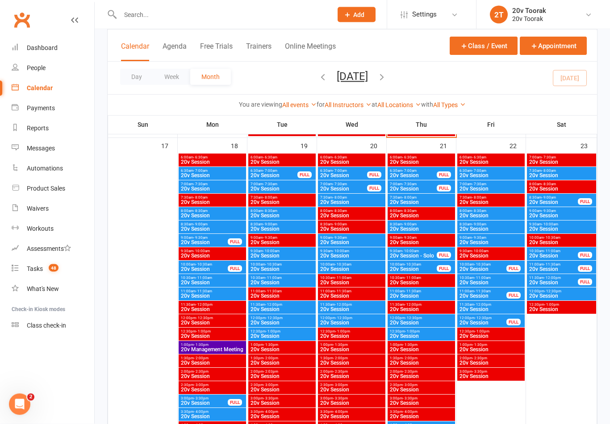
scroll to position [1259, 0]
click at [212, 281] on span "20v Session" at bounding box center [212, 282] width 64 height 5
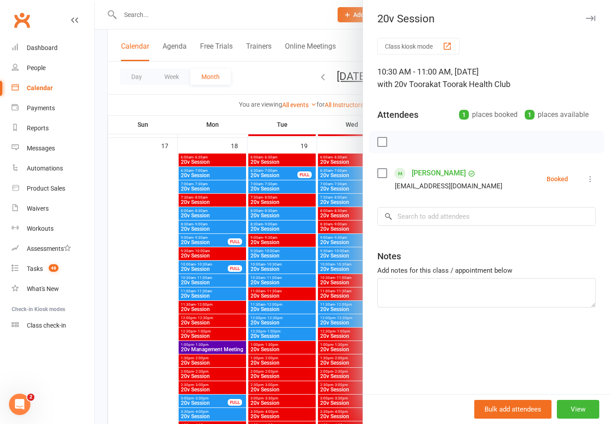
click at [141, 292] on div at bounding box center [352, 212] width 515 height 424
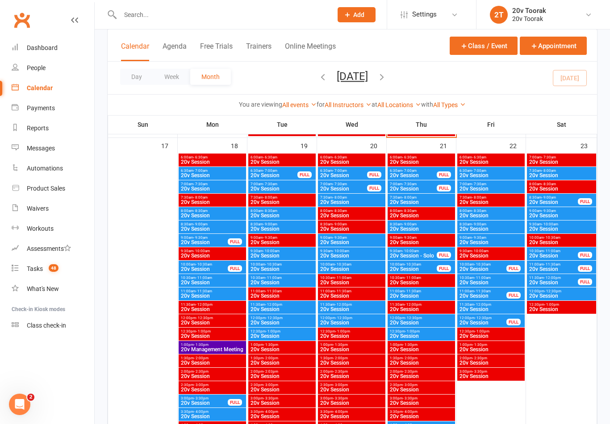
click at [203, 295] on span "20v Session" at bounding box center [212, 295] width 64 height 5
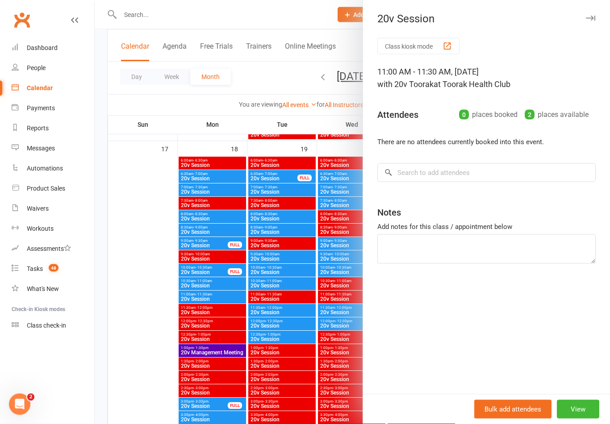
scroll to position [1256, 0]
click at [214, 293] on div at bounding box center [352, 212] width 515 height 424
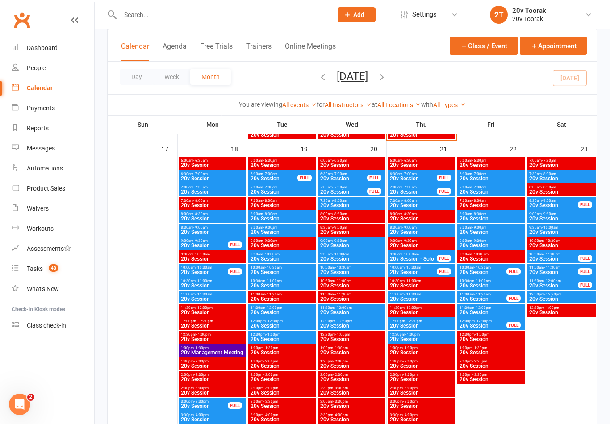
click at [214, 290] on div "11:00am - 11:30am 20v Session" at bounding box center [211, 296] width 67 height 13
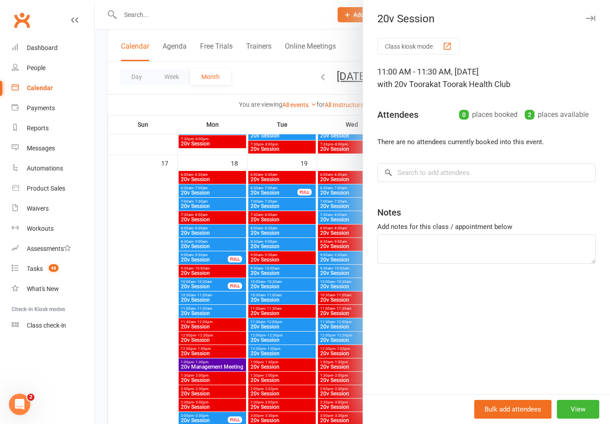
scroll to position [1241, 0]
click at [155, 237] on div at bounding box center [352, 212] width 515 height 424
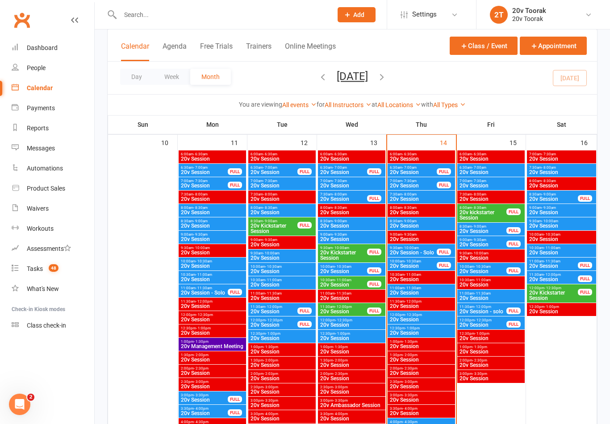
scroll to position [864, 0]
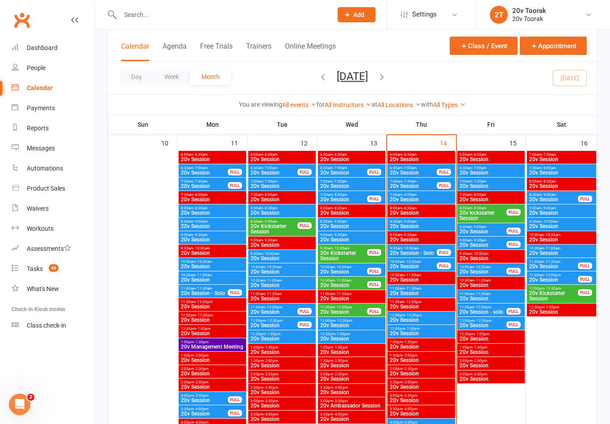
click at [574, 210] on span "20v Session" at bounding box center [561, 212] width 66 height 5
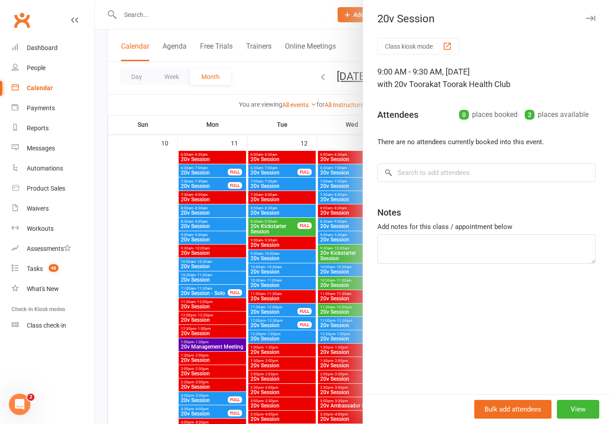
click at [112, 307] on div at bounding box center [352, 212] width 515 height 424
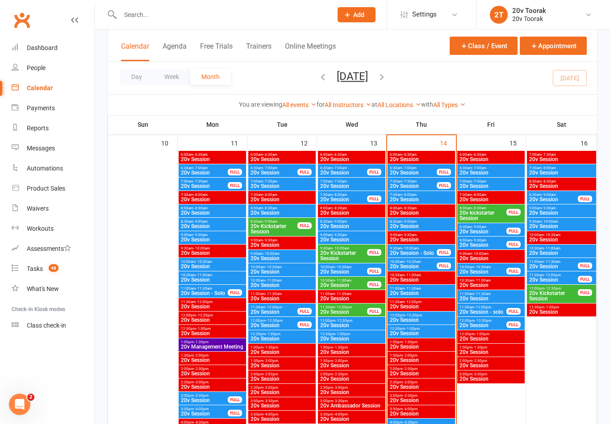
click at [212, 267] on span "20v Session" at bounding box center [212, 266] width 64 height 5
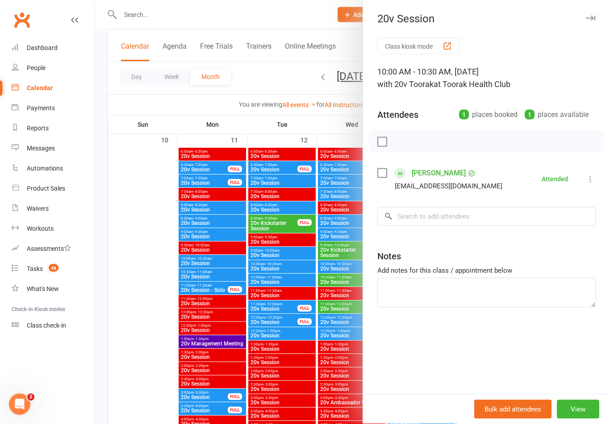
scroll to position [867, 0]
click at [140, 343] on div at bounding box center [352, 212] width 515 height 424
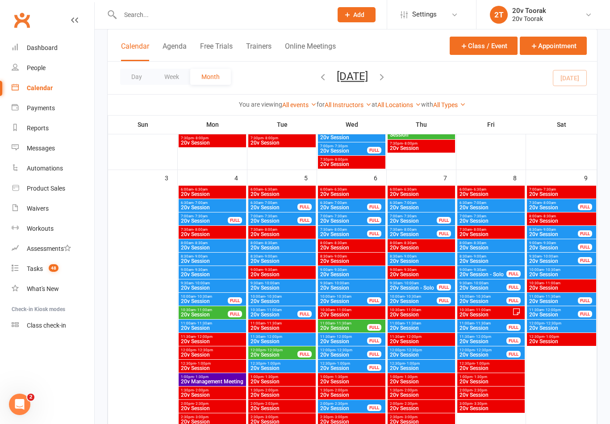
scroll to position [424, 0]
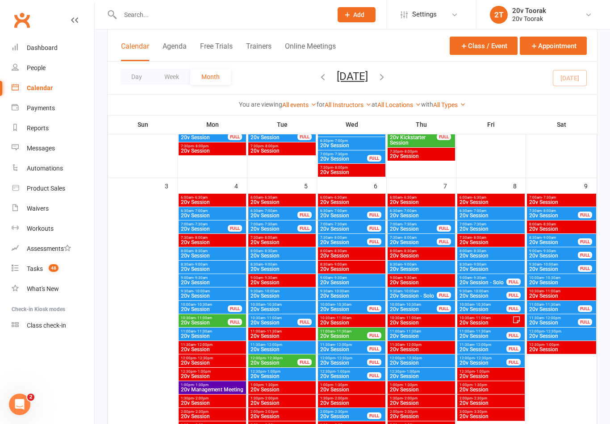
click at [502, 211] on span "6:30am - 7:00am" at bounding box center [491, 211] width 64 height 4
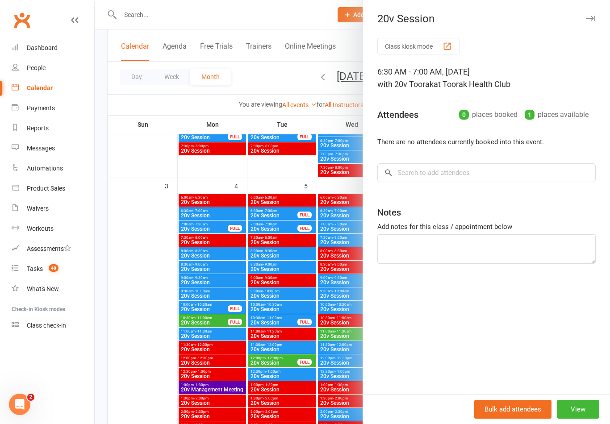
click at [132, 267] on div at bounding box center [352, 212] width 515 height 424
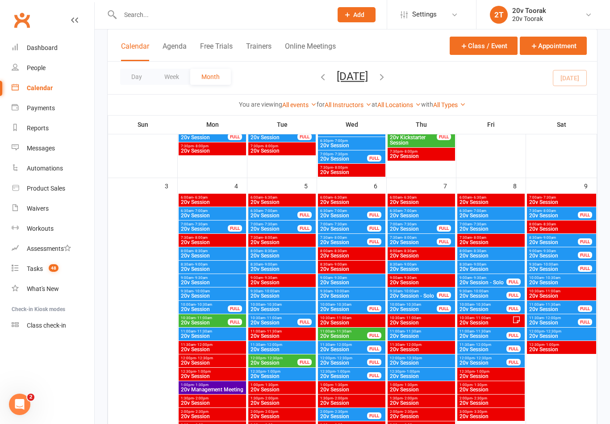
click at [500, 220] on div "6:30am - 7:00am 20v Session" at bounding box center [490, 213] width 67 height 13
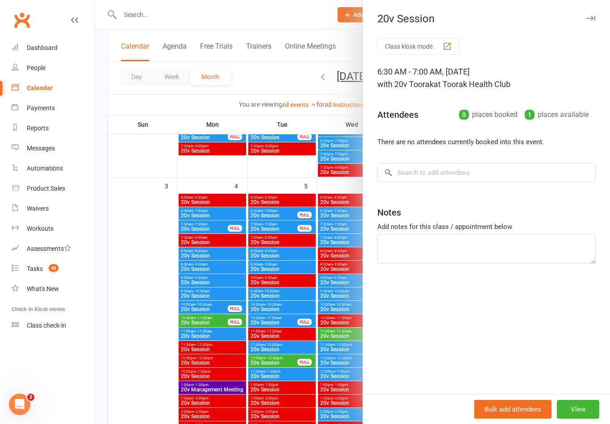
click at [148, 330] on div at bounding box center [352, 212] width 515 height 424
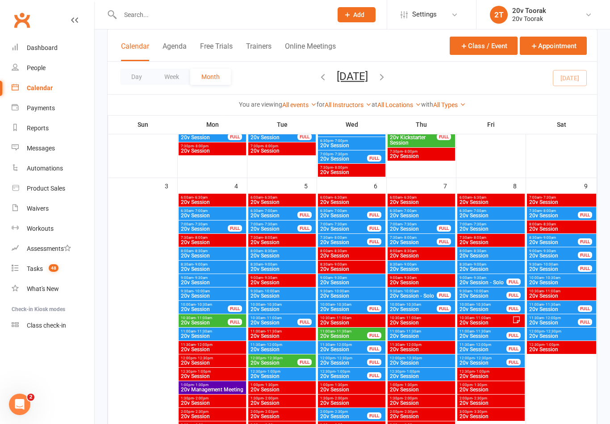
click at [514, 213] on span "20v Session" at bounding box center [491, 215] width 64 height 5
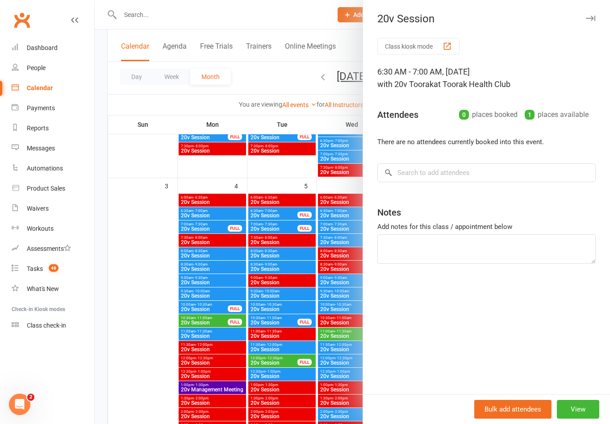
click at [140, 344] on div at bounding box center [352, 212] width 515 height 424
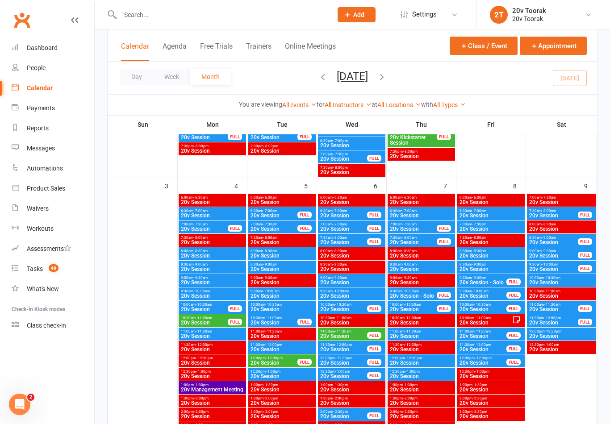
click at [506, 224] on span "7:00am - 7:30am" at bounding box center [491, 224] width 64 height 4
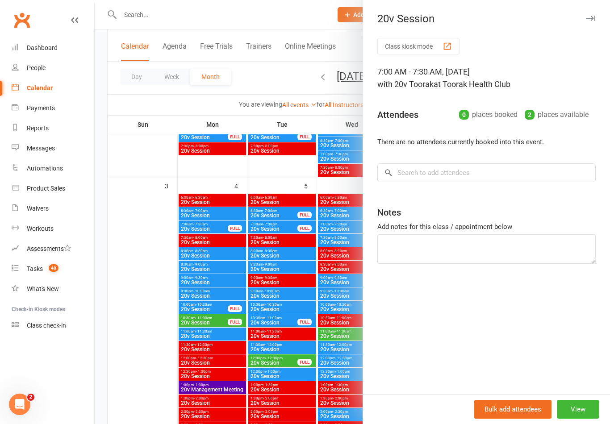
click at [138, 301] on div at bounding box center [352, 212] width 515 height 424
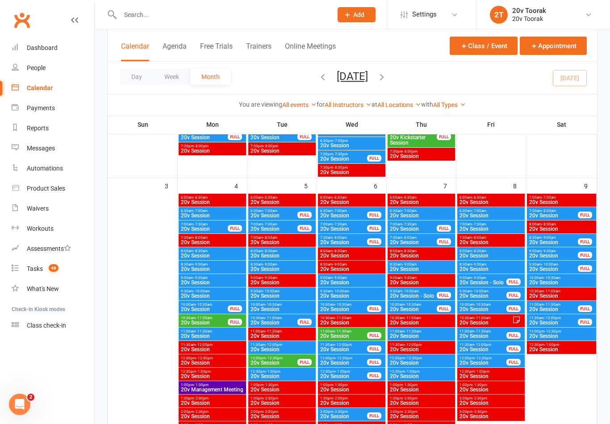
click at [498, 253] on span "8:00am - 8:30am" at bounding box center [491, 251] width 64 height 4
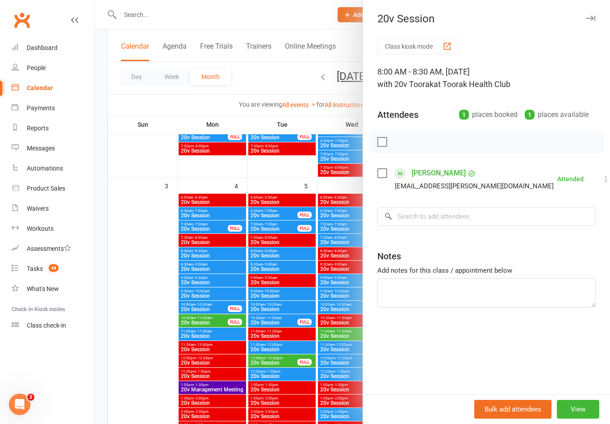
click at [130, 301] on div at bounding box center [352, 212] width 515 height 424
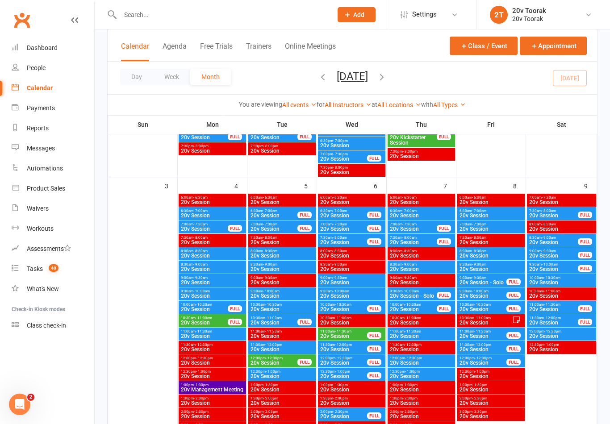
click at [506, 259] on div "8:00am - 8:30am 20v Session" at bounding box center [490, 253] width 67 height 13
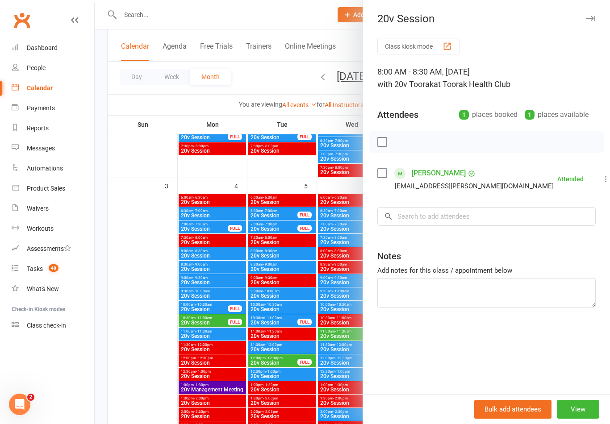
click at [148, 303] on div at bounding box center [352, 212] width 515 height 424
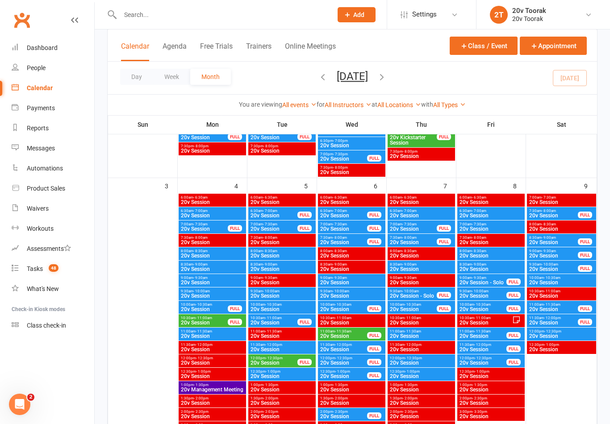
click at [496, 266] on span "20v Session" at bounding box center [491, 268] width 64 height 5
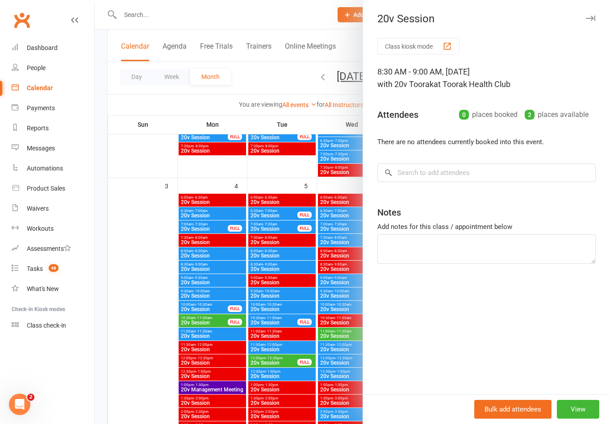
click at [127, 323] on div at bounding box center [352, 212] width 515 height 424
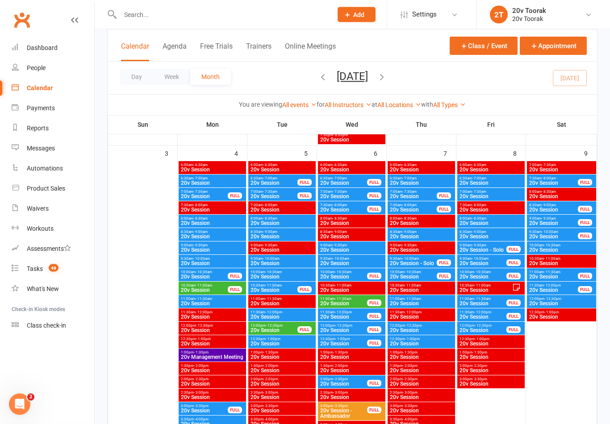
scroll to position [457, 0]
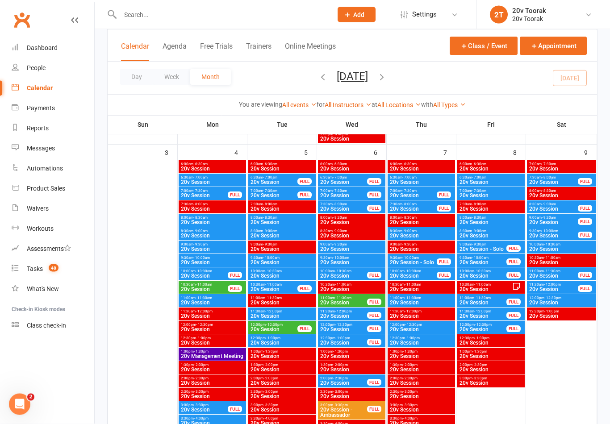
click at [491, 337] on span "12:30pm - 1:00pm" at bounding box center [491, 338] width 64 height 4
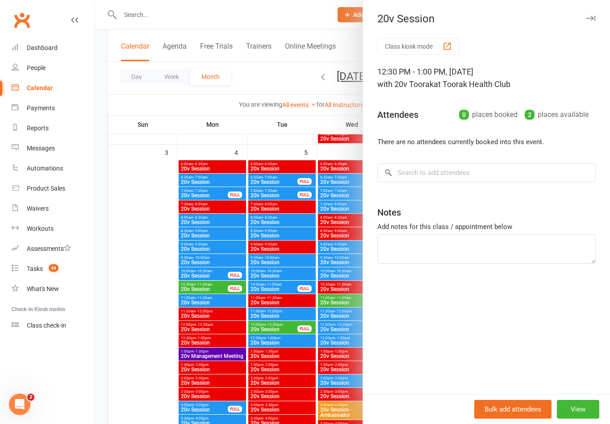
click at [130, 353] on div at bounding box center [352, 212] width 515 height 424
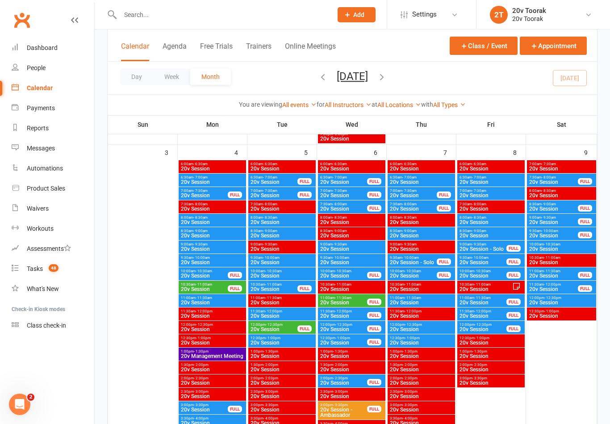
click at [583, 248] on span "20v Session" at bounding box center [561, 248] width 66 height 5
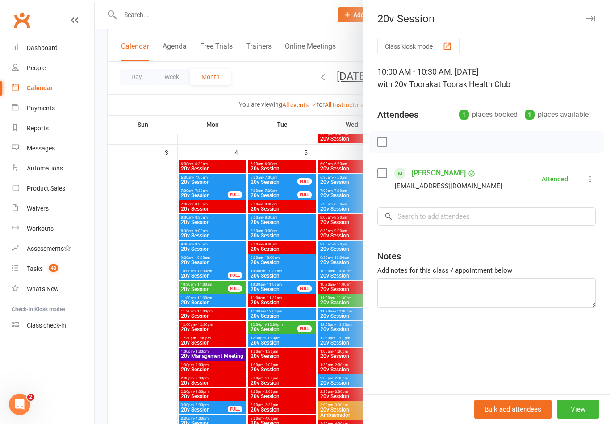
click at [135, 345] on div at bounding box center [352, 212] width 515 height 424
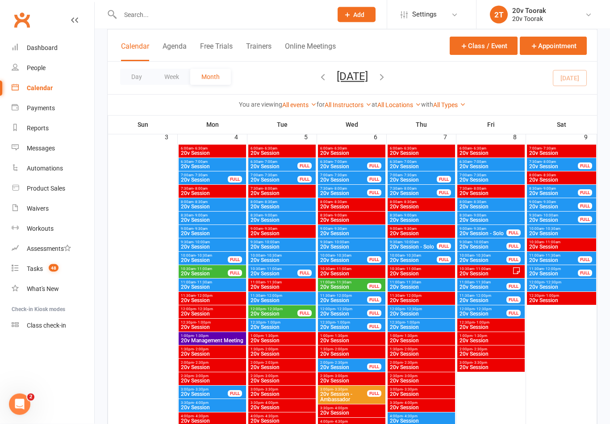
scroll to position [474, 0]
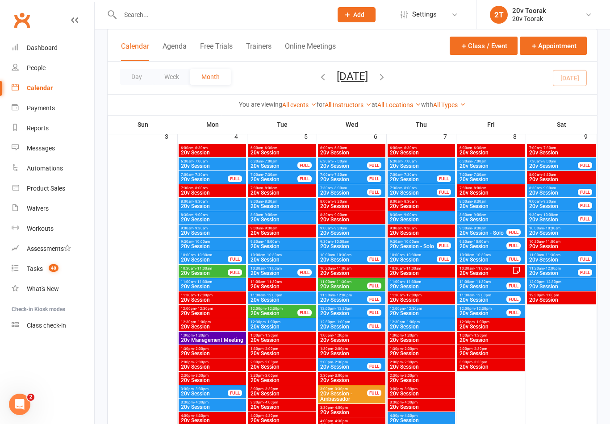
click at [581, 229] on span "10:00am - 10:30am" at bounding box center [561, 228] width 66 height 4
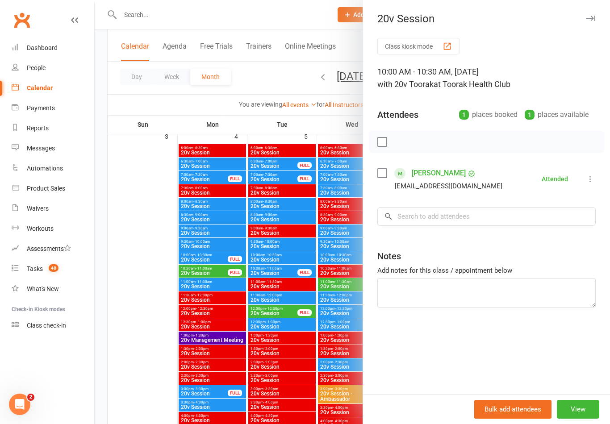
click at [146, 341] on div at bounding box center [352, 212] width 515 height 424
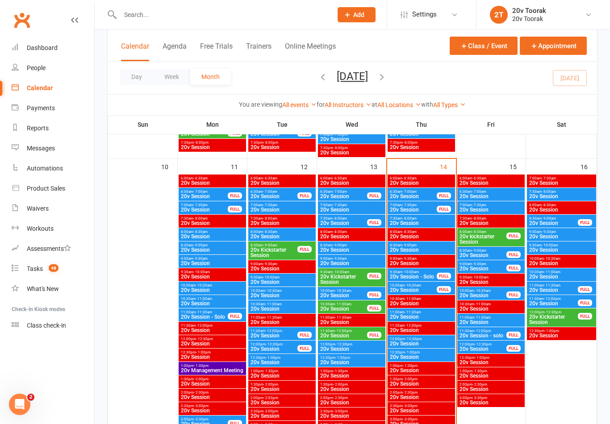
scroll to position [839, 0]
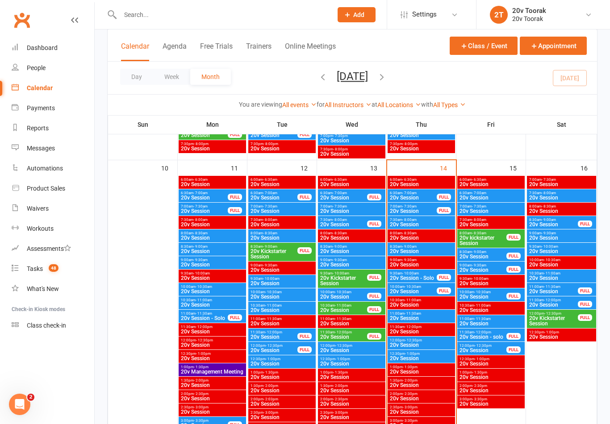
click at [502, 196] on span "20v Session" at bounding box center [491, 197] width 64 height 5
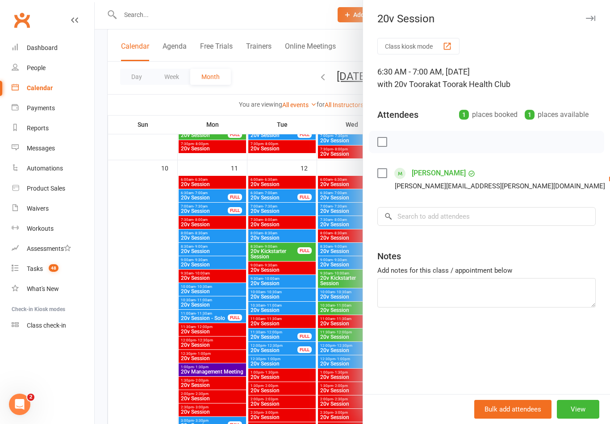
click at [147, 317] on div at bounding box center [352, 212] width 515 height 424
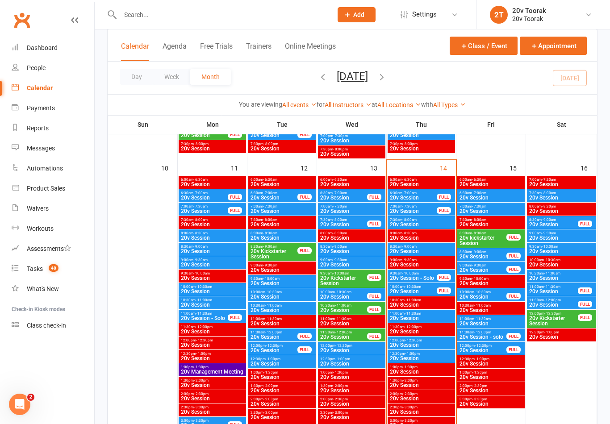
click at [506, 211] on span "20v Session" at bounding box center [491, 210] width 64 height 5
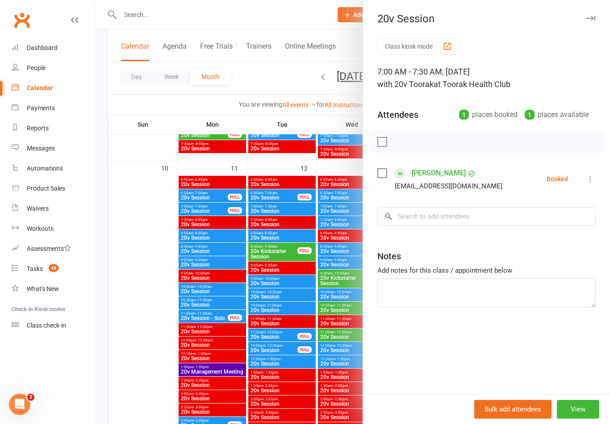
click at [140, 315] on div at bounding box center [352, 212] width 515 height 424
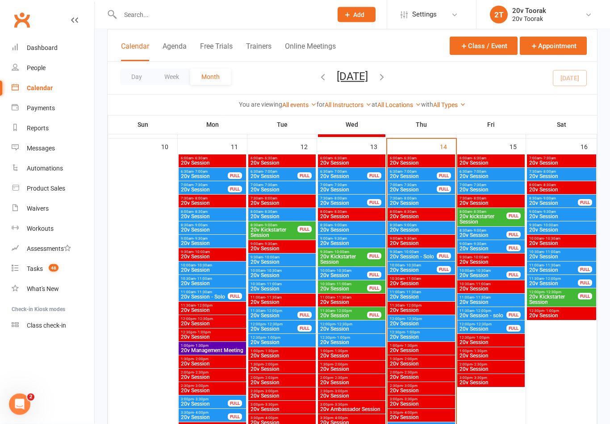
scroll to position [867, 0]
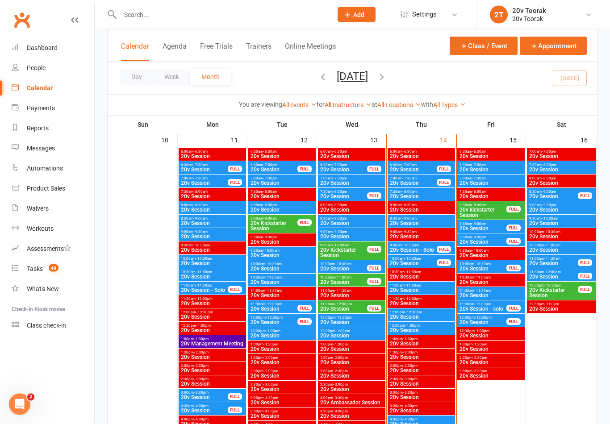
click at [506, 289] on span "11:00am - 11:30am" at bounding box center [491, 291] width 64 height 4
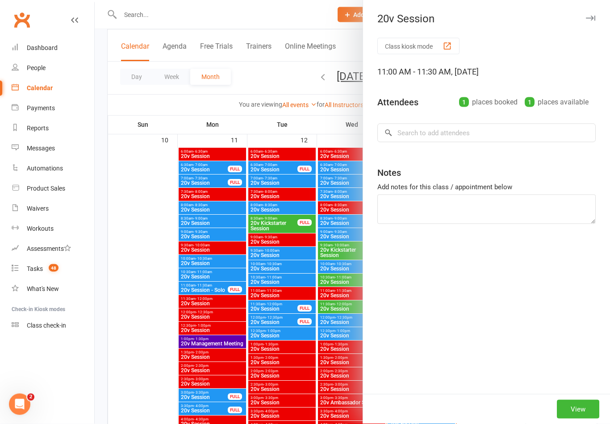
scroll to position [867, 0]
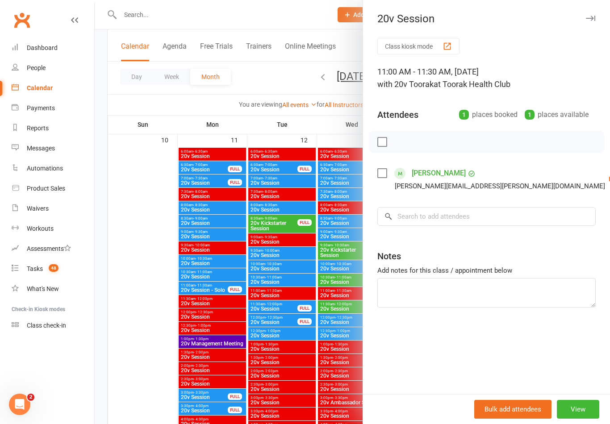
click at [138, 313] on div at bounding box center [352, 212] width 515 height 424
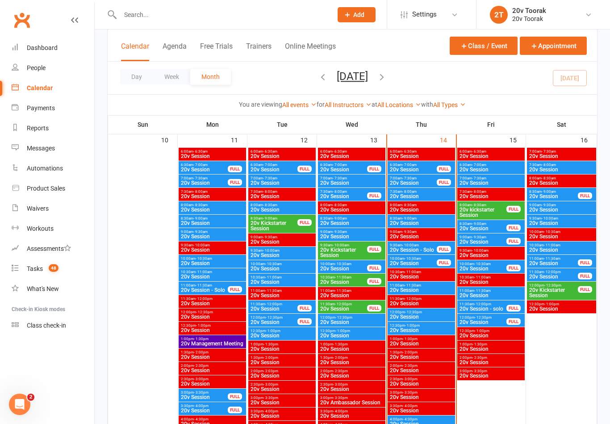
click at [573, 162] on div "7:30am - 8:00am 20v Session" at bounding box center [561, 167] width 69 height 13
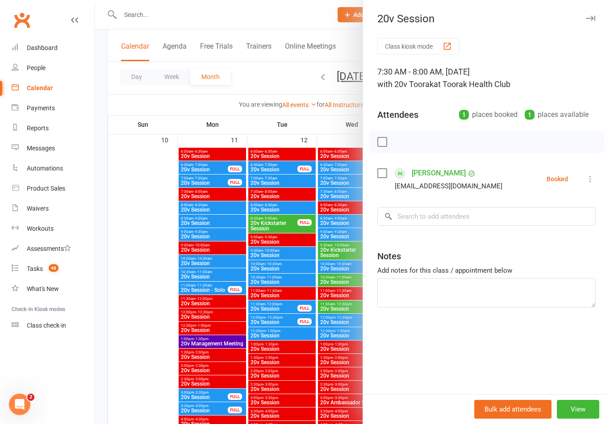
click at [137, 291] on div at bounding box center [352, 212] width 515 height 424
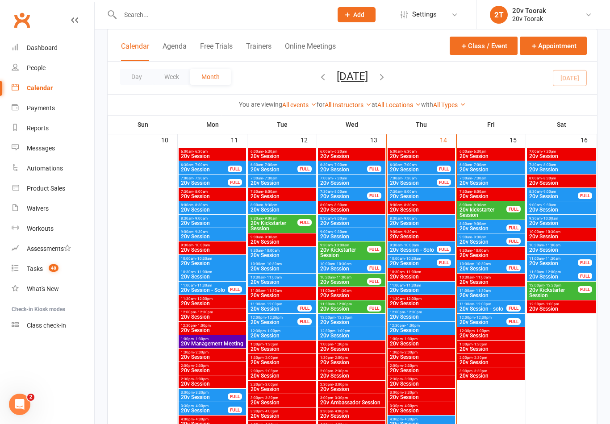
click at [581, 205] on span "9:00am - 9:30am" at bounding box center [561, 205] width 66 height 4
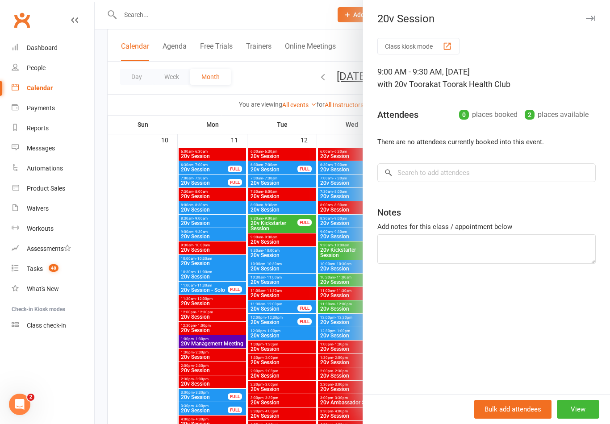
click at [137, 311] on div at bounding box center [352, 212] width 515 height 424
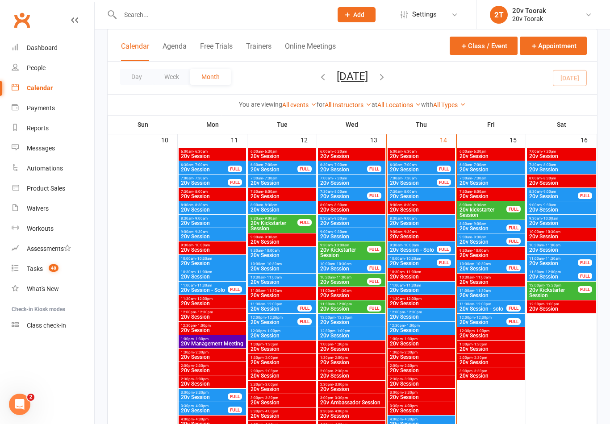
click at [578, 219] on span "9:30am - 10:00am" at bounding box center [561, 218] width 66 height 4
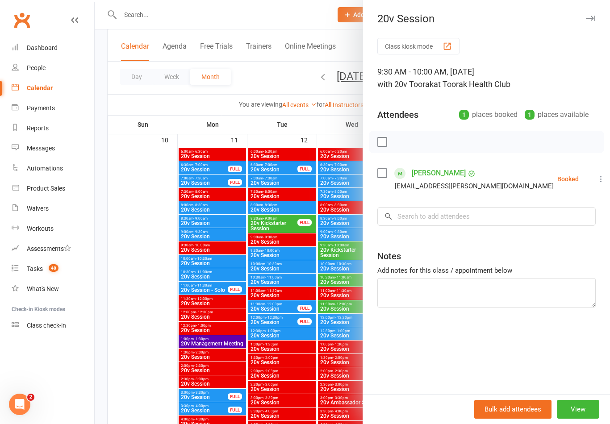
click at [142, 337] on div at bounding box center [352, 212] width 515 height 424
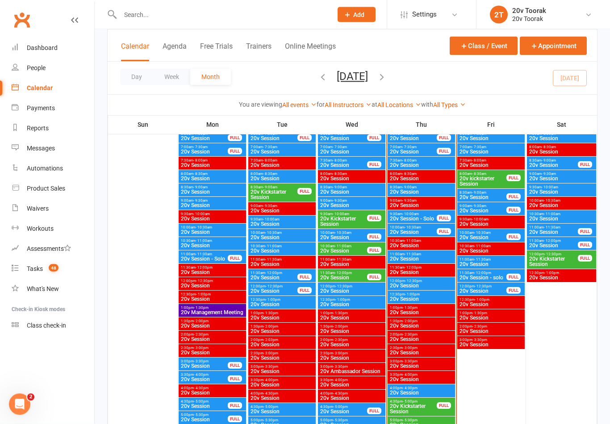
scroll to position [899, 0]
click at [579, 215] on span "10:30am - 11:00am" at bounding box center [561, 214] width 66 height 4
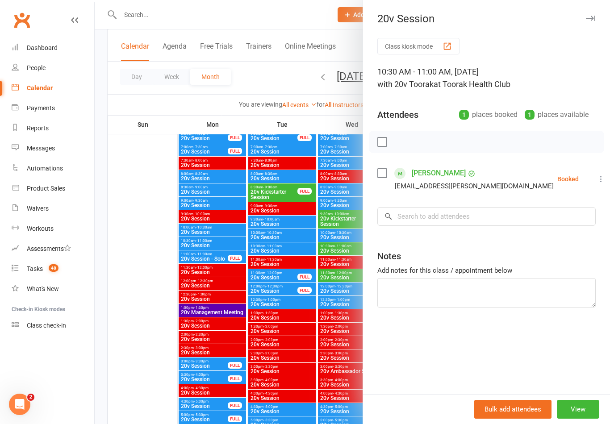
click at [142, 319] on div at bounding box center [352, 212] width 515 height 424
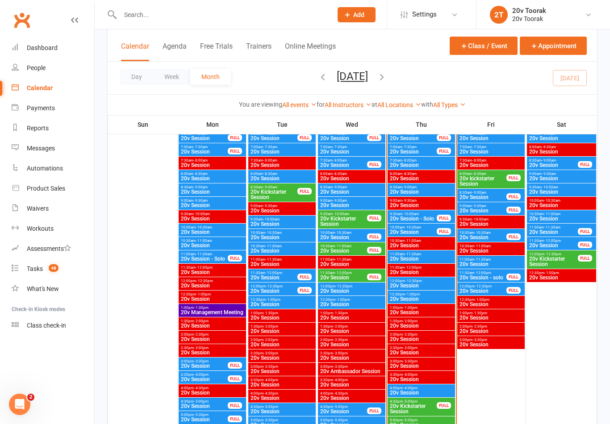
click at [583, 214] on span "10:30am - 11:00am" at bounding box center [561, 214] width 66 height 4
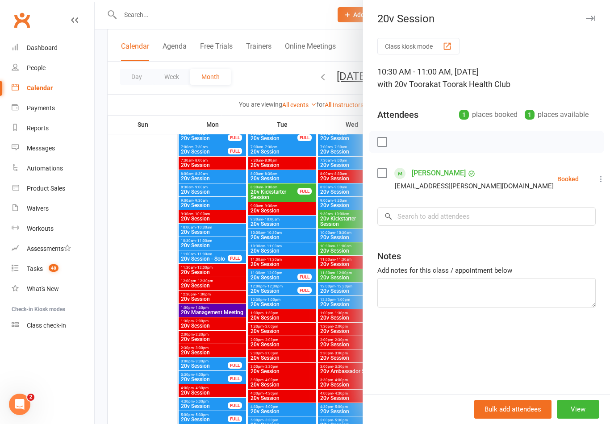
click at [150, 308] on div at bounding box center [352, 212] width 515 height 424
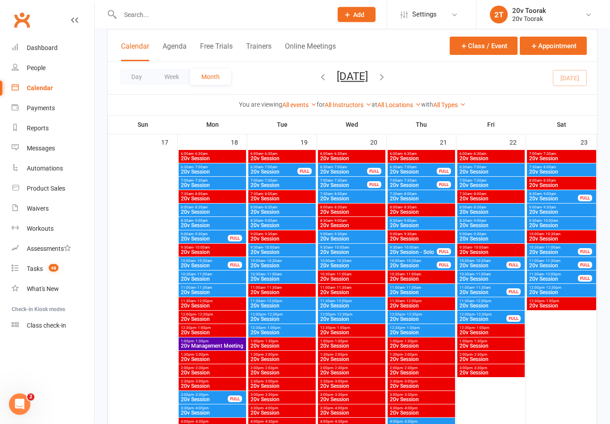
scroll to position [1263, 0]
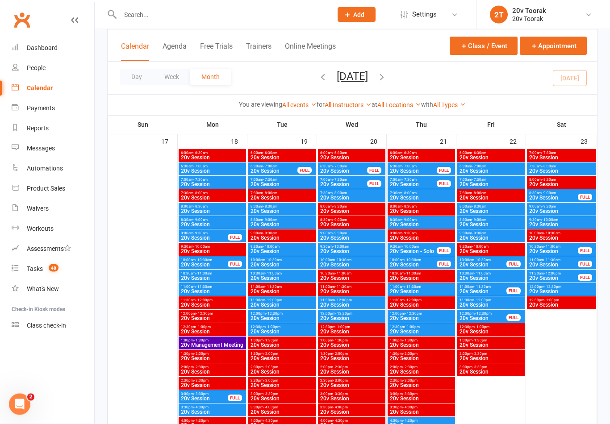
click at [217, 169] on span "20v Session" at bounding box center [212, 171] width 64 height 5
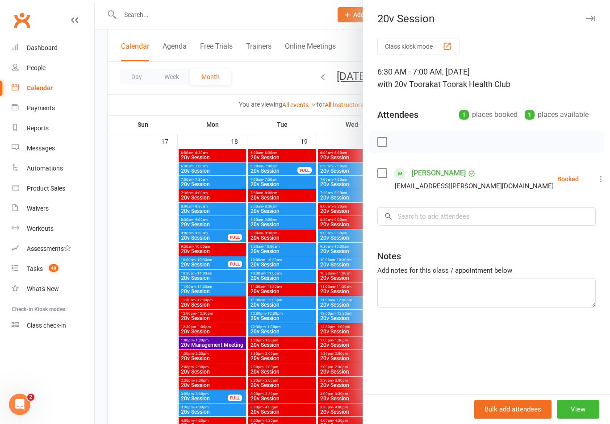
click at [151, 268] on div at bounding box center [352, 212] width 515 height 424
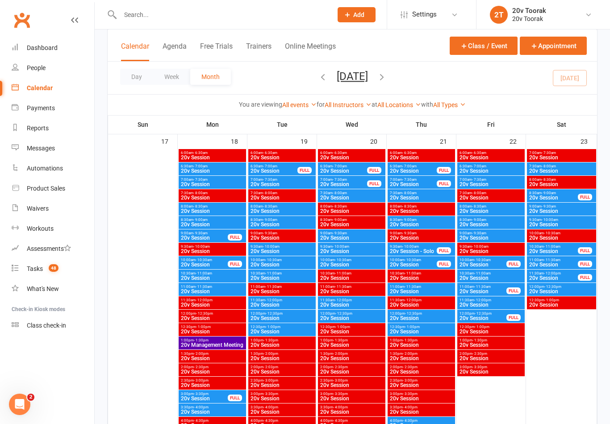
click at [227, 180] on span "7:00am - 7:30am" at bounding box center [212, 180] width 64 height 4
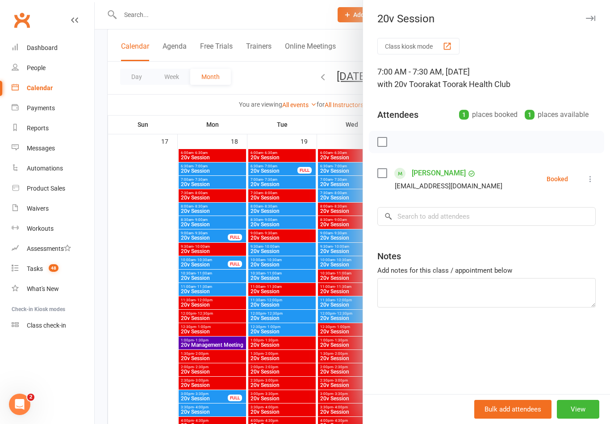
click at [148, 254] on div at bounding box center [352, 212] width 515 height 424
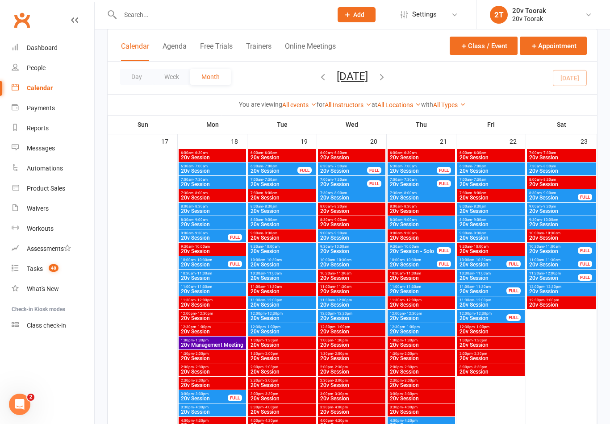
click at [207, 208] on span "20v Session" at bounding box center [212, 210] width 64 height 5
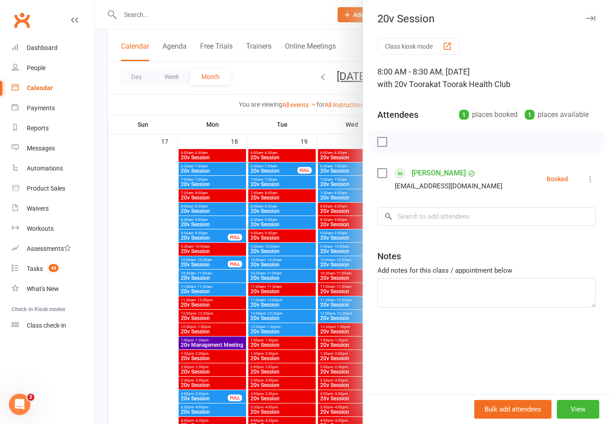
click at [147, 265] on div at bounding box center [352, 212] width 515 height 424
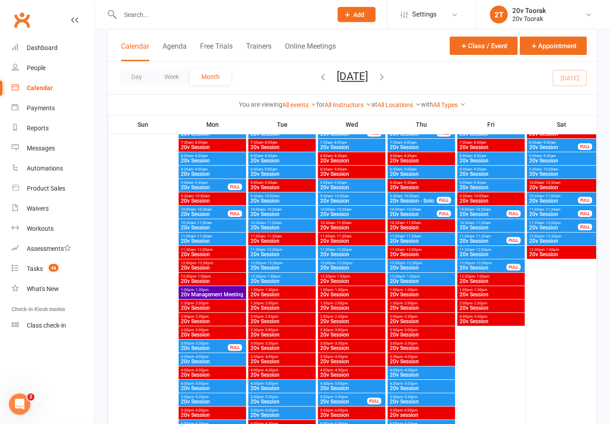
scroll to position [1315, 0]
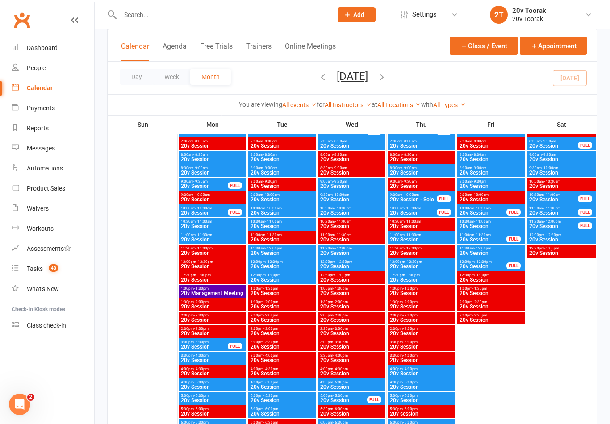
click at [202, 224] on span "20v Session" at bounding box center [212, 226] width 64 height 5
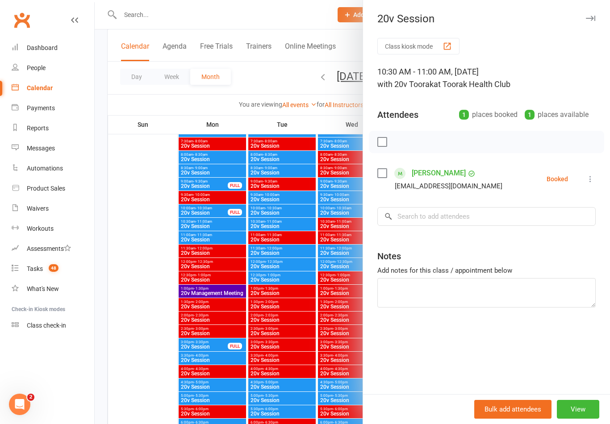
click at [150, 274] on div at bounding box center [352, 212] width 515 height 424
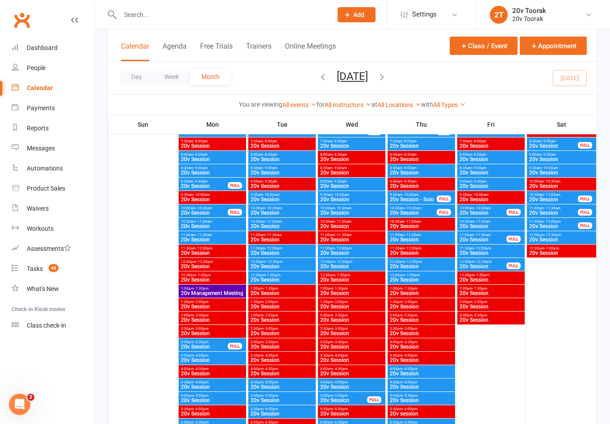
click at [199, 237] on span "20v Session" at bounding box center [212, 239] width 64 height 5
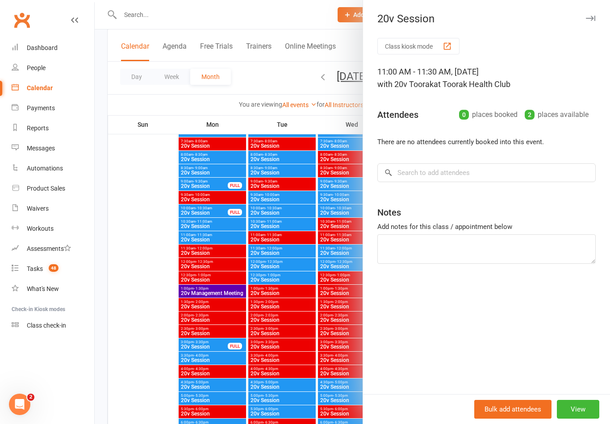
click at [141, 303] on div at bounding box center [352, 212] width 515 height 424
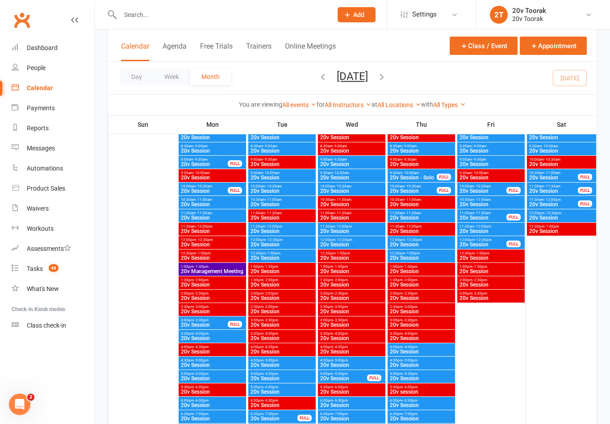
scroll to position [1335, 0]
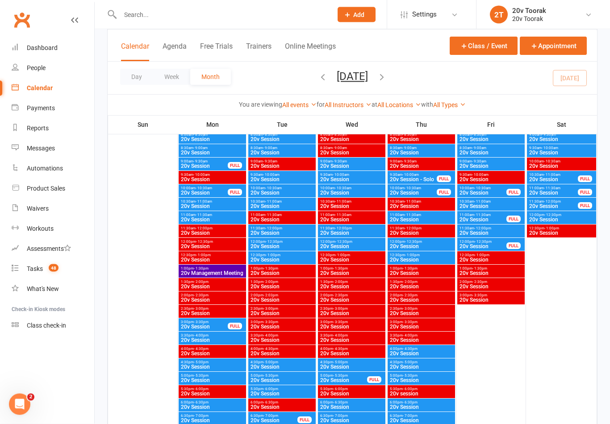
click at [216, 217] on span "20v Session" at bounding box center [212, 219] width 64 height 5
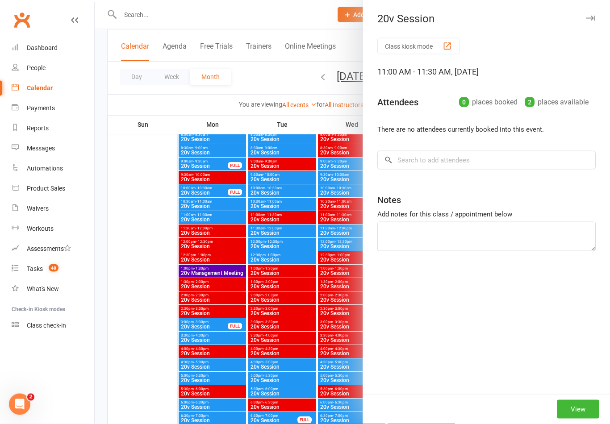
scroll to position [1335, 0]
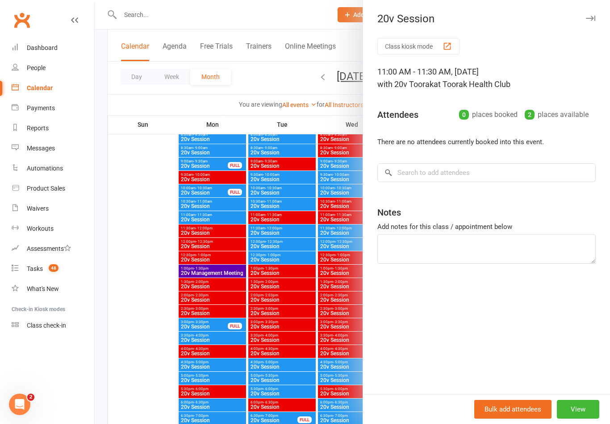
click at [149, 314] on div at bounding box center [352, 212] width 515 height 424
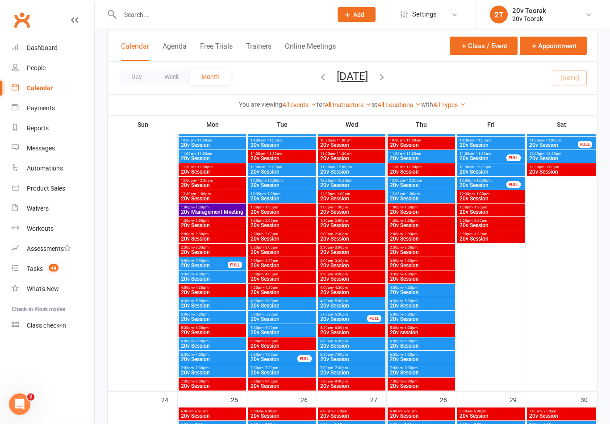
scroll to position [1402, 0]
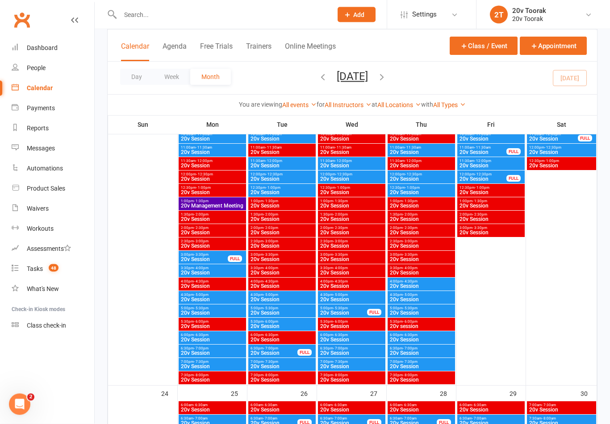
click at [195, 271] on span "20v Session" at bounding box center [212, 272] width 64 height 5
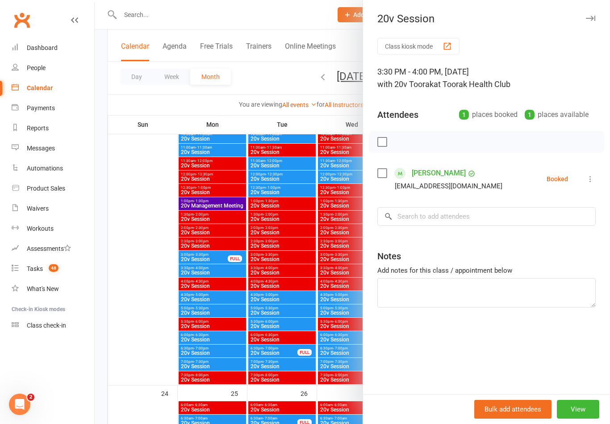
click at [150, 303] on div at bounding box center [352, 212] width 515 height 424
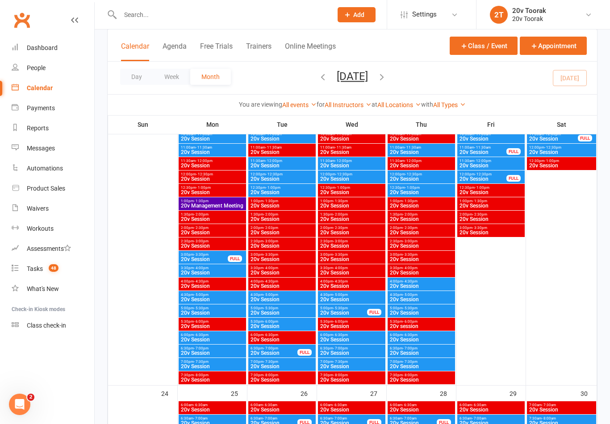
click at [196, 294] on span "- 5:00pm" at bounding box center [201, 295] width 15 height 4
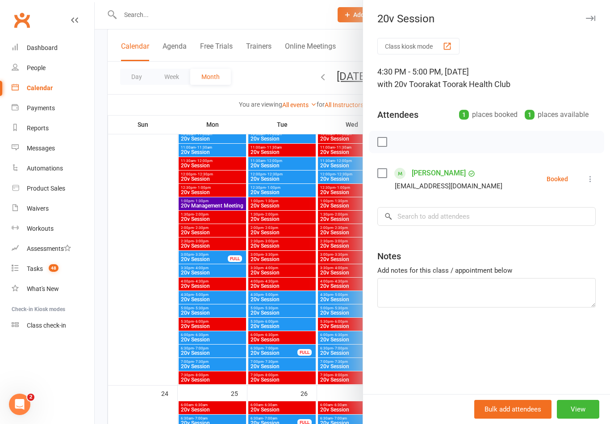
click at [158, 315] on div at bounding box center [352, 212] width 515 height 424
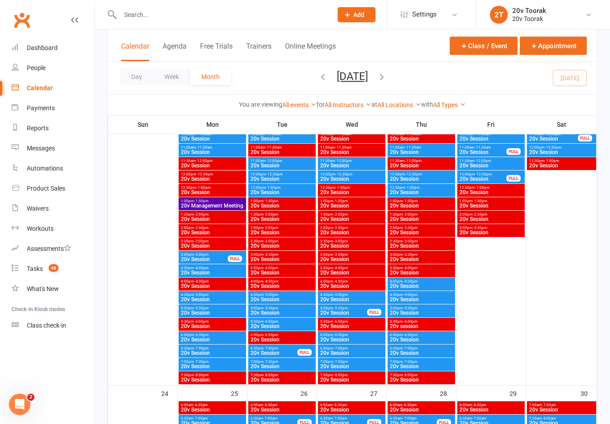
click at [204, 308] on span "- 5:30pm" at bounding box center [201, 308] width 15 height 4
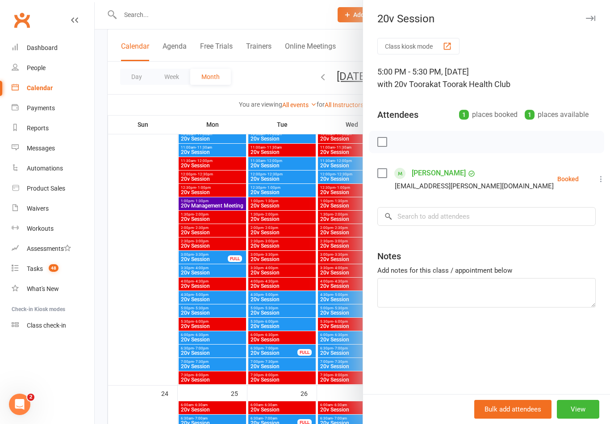
click at [155, 322] on div at bounding box center [352, 212] width 515 height 424
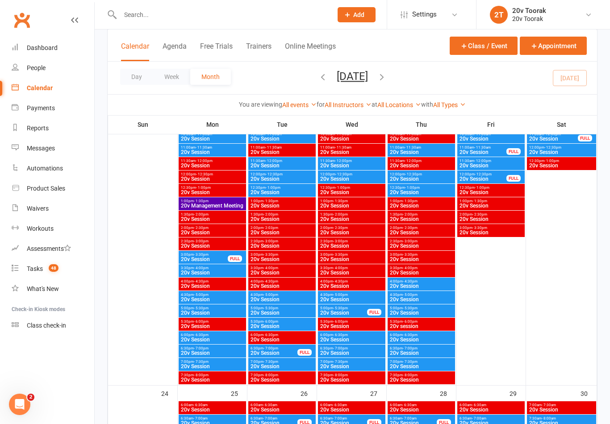
click at [200, 335] on span "- 6:30pm" at bounding box center [201, 335] width 15 height 4
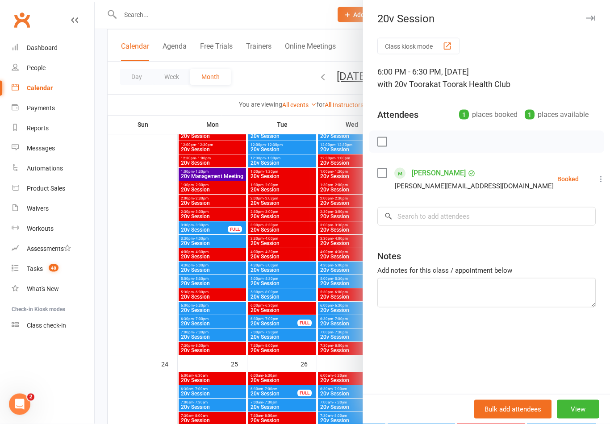
scroll to position [1432, 0]
click at [206, 320] on div at bounding box center [352, 212] width 515 height 424
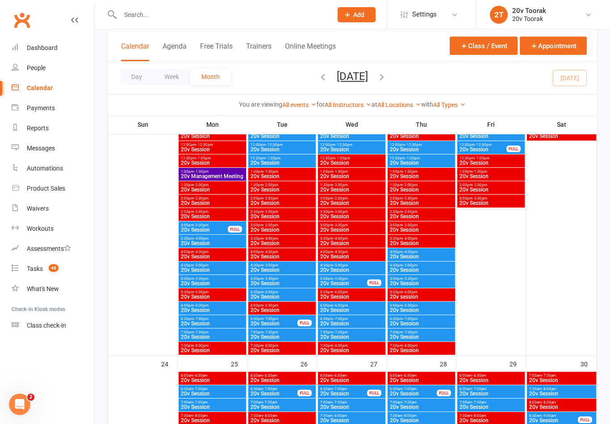
click at [204, 321] on span "20v Session" at bounding box center [212, 323] width 64 height 5
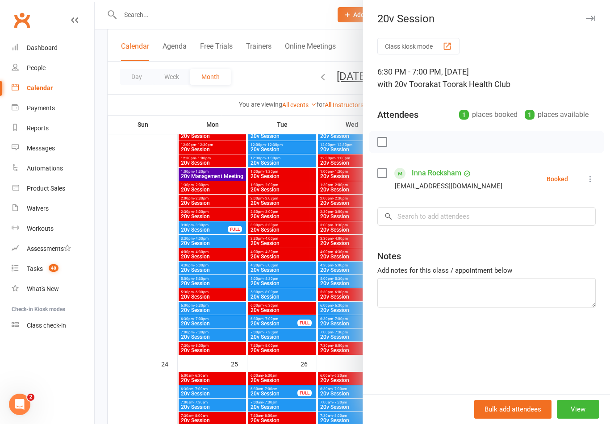
click at [210, 335] on div at bounding box center [352, 212] width 515 height 424
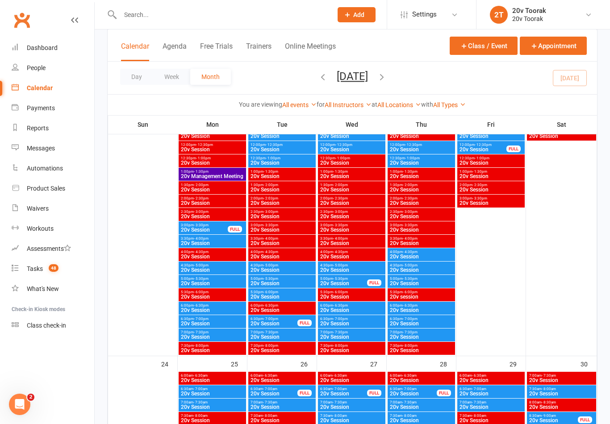
click at [211, 332] on span "7:00pm - 7:30pm" at bounding box center [212, 332] width 64 height 4
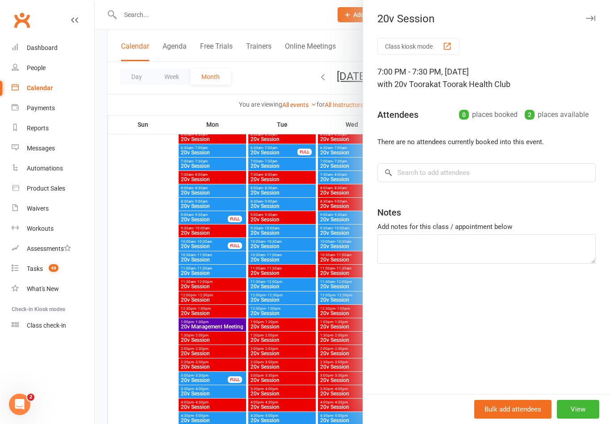
scroll to position [1281, 0]
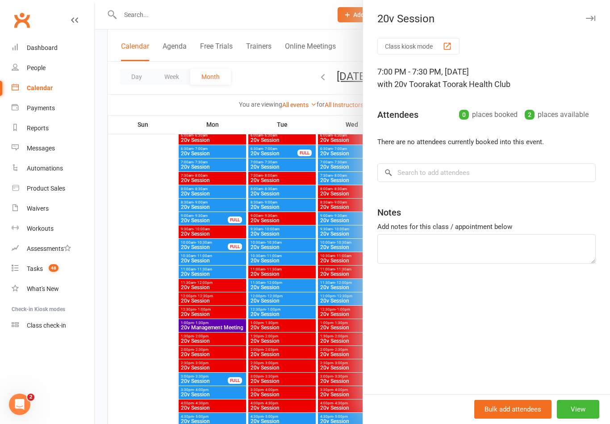
click at [294, 162] on div at bounding box center [352, 212] width 515 height 424
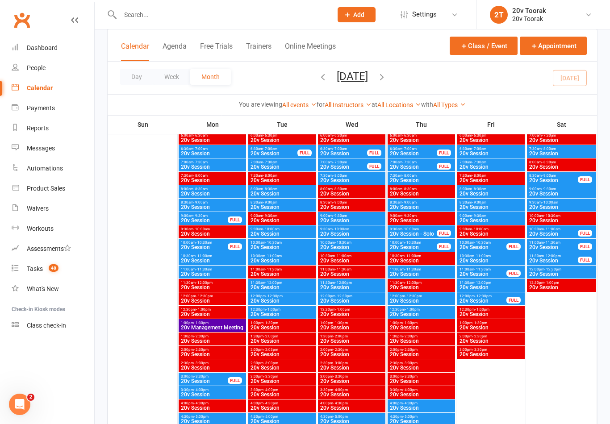
click at [286, 187] on span "8:00am - 8:30am" at bounding box center [282, 189] width 64 height 4
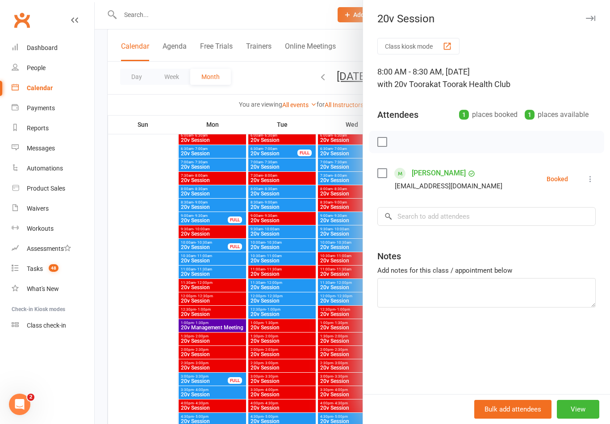
click at [281, 201] on div at bounding box center [352, 212] width 515 height 424
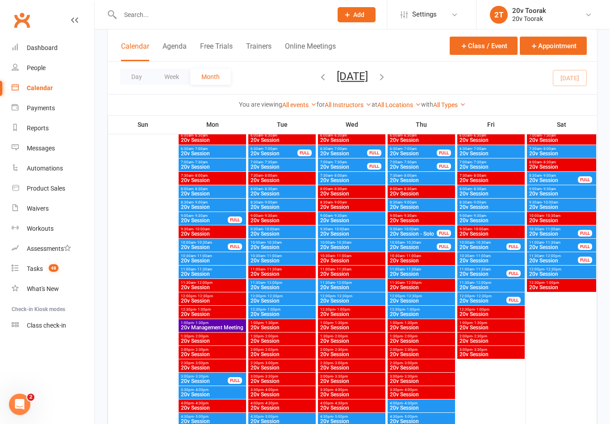
click at [285, 203] on span "8:30am - 9:00am" at bounding box center [282, 202] width 64 height 4
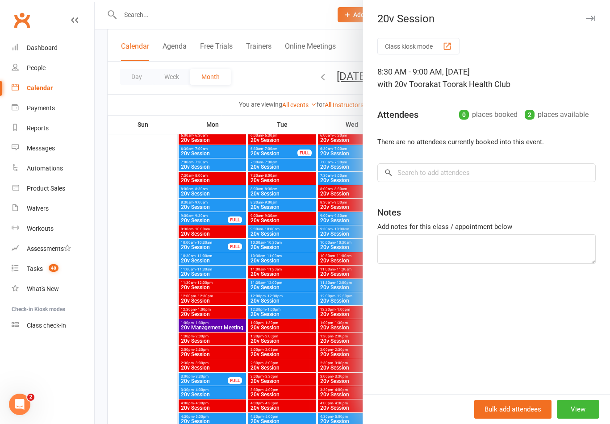
click at [285, 227] on div at bounding box center [352, 212] width 515 height 424
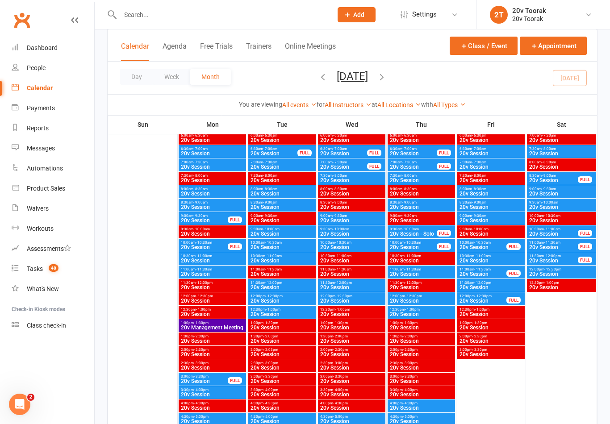
click at [285, 228] on span "9:30am - 10:00am" at bounding box center [282, 229] width 64 height 4
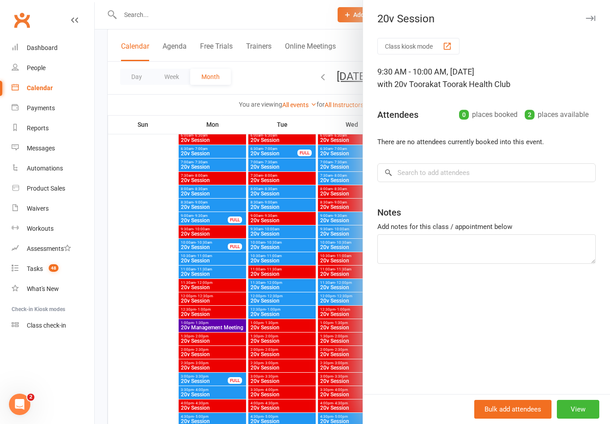
click at [281, 241] on div at bounding box center [352, 212] width 515 height 424
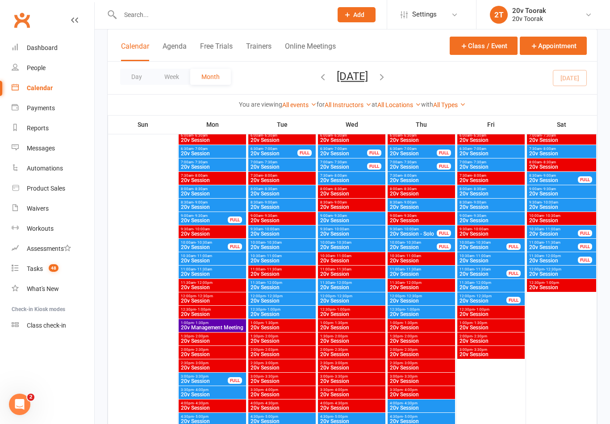
click at [279, 238] on div "9:30am - 10:00am 20v Session" at bounding box center [281, 231] width 67 height 13
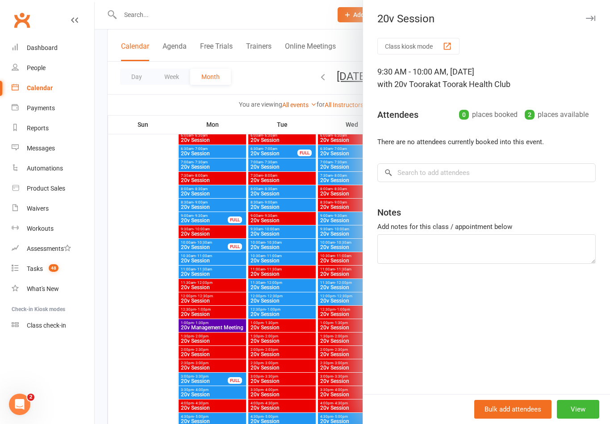
click at [282, 244] on div at bounding box center [352, 212] width 515 height 424
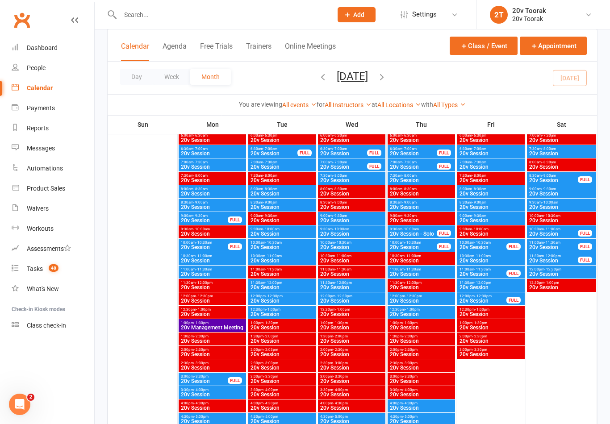
click at [283, 243] on span "10:00am - 10:30am" at bounding box center [282, 243] width 64 height 4
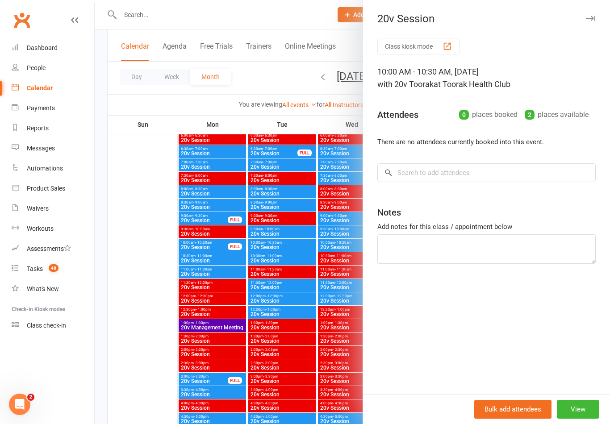
click at [286, 228] on div at bounding box center [352, 212] width 515 height 424
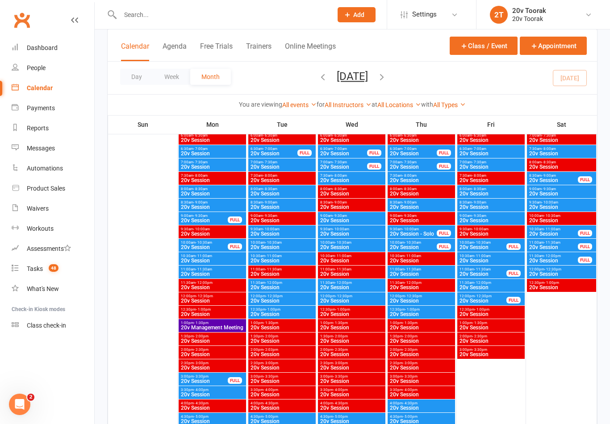
click at [289, 225] on div "9:30am - 10:00am 20v Session" at bounding box center [281, 231] width 67 height 13
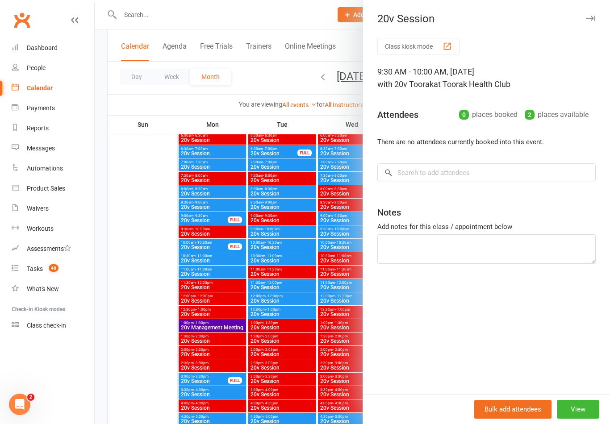
click at [285, 246] on div at bounding box center [352, 212] width 515 height 424
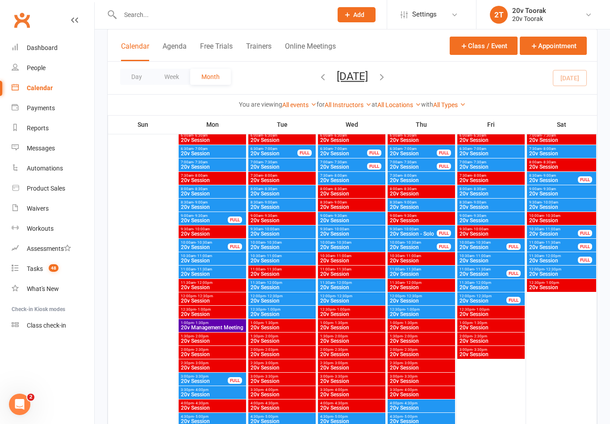
click at [285, 244] on span "10:00am - 10:30am" at bounding box center [282, 243] width 64 height 4
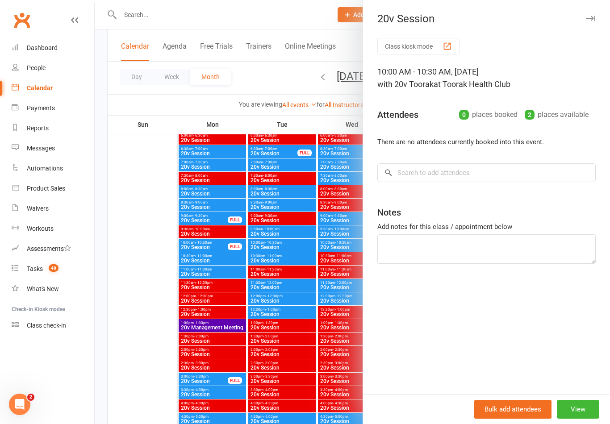
click at [289, 229] on div at bounding box center [352, 212] width 515 height 424
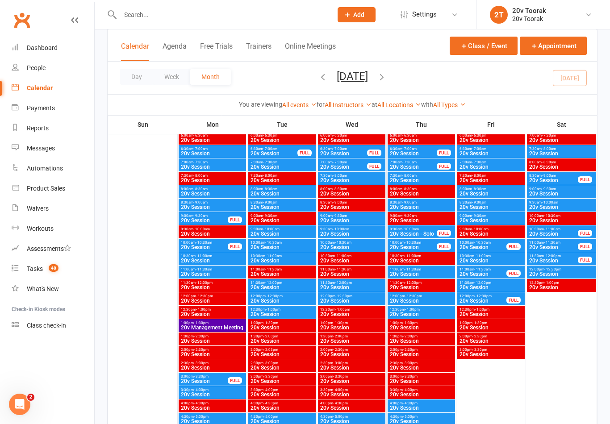
click at [289, 230] on span "9:30am - 10:00am" at bounding box center [282, 229] width 64 height 4
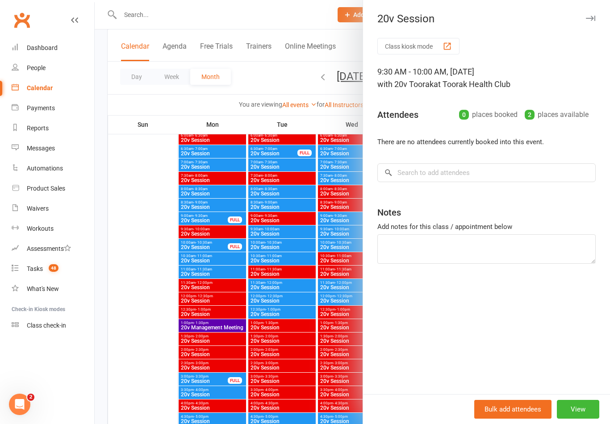
click at [286, 241] on div at bounding box center [352, 212] width 515 height 424
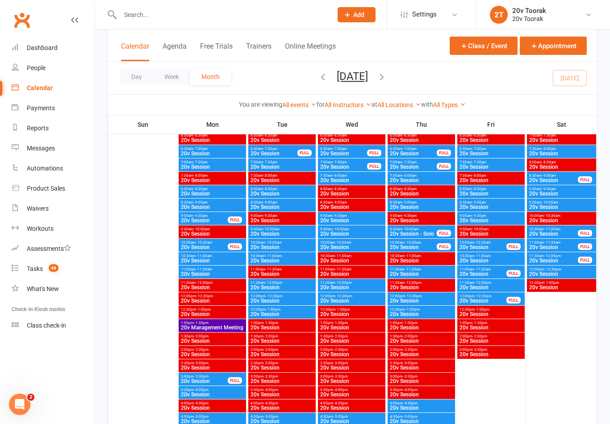
click at [292, 241] on span "10:00am - 10:30am" at bounding box center [282, 243] width 64 height 4
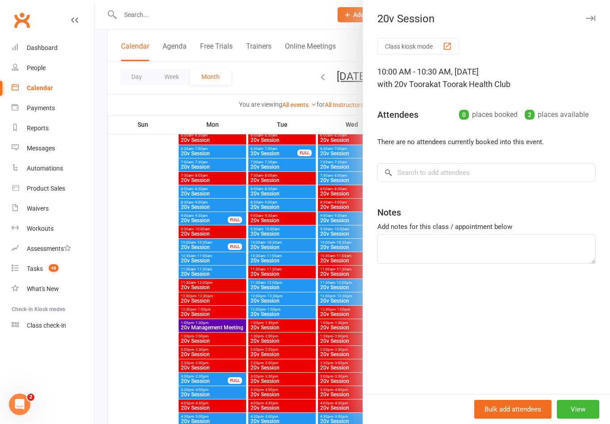
click at [301, 230] on div at bounding box center [352, 212] width 515 height 424
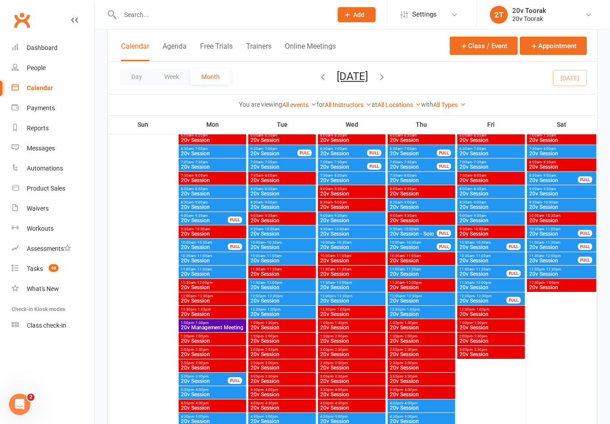
click at [294, 231] on span "20v Session" at bounding box center [282, 233] width 64 height 5
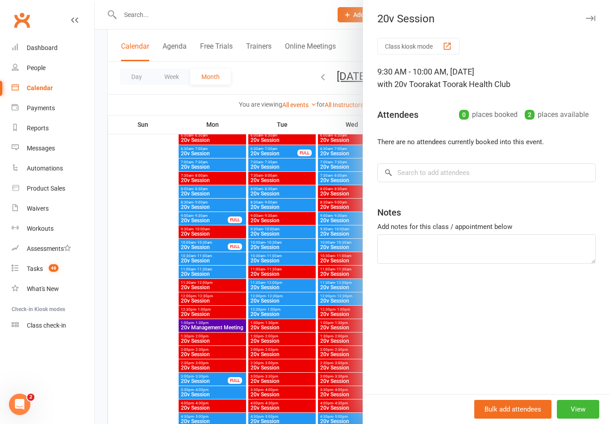
click at [182, 11] on div at bounding box center [352, 212] width 515 height 424
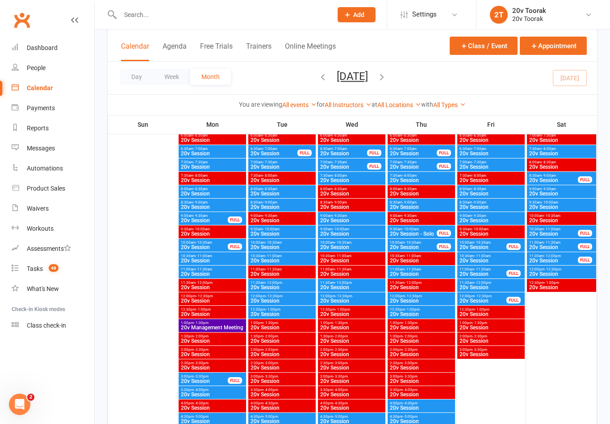
click at [133, 20] on input "text" at bounding box center [221, 14] width 208 height 12
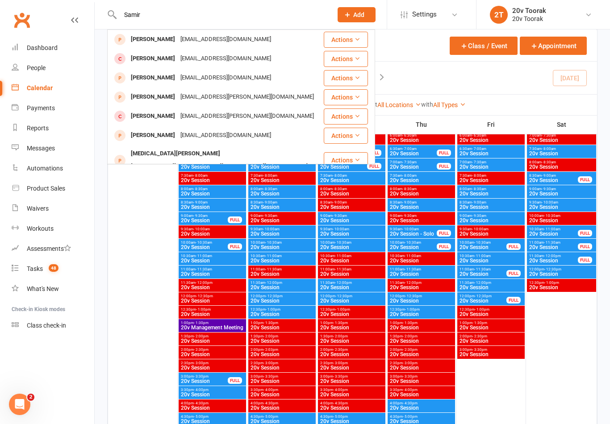
type input "Samir"
click at [122, 40] on span at bounding box center [119, 39] width 11 height 11
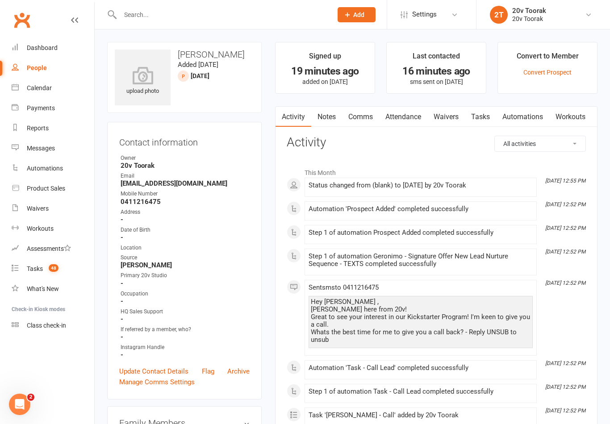
click at [39, 89] on div "Calendar" at bounding box center [39, 87] width 25 height 7
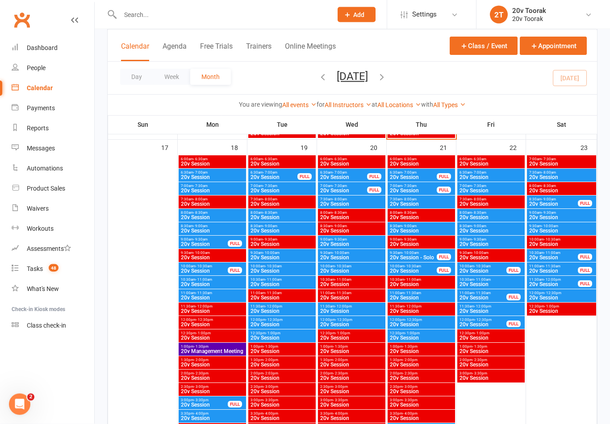
scroll to position [1258, 0]
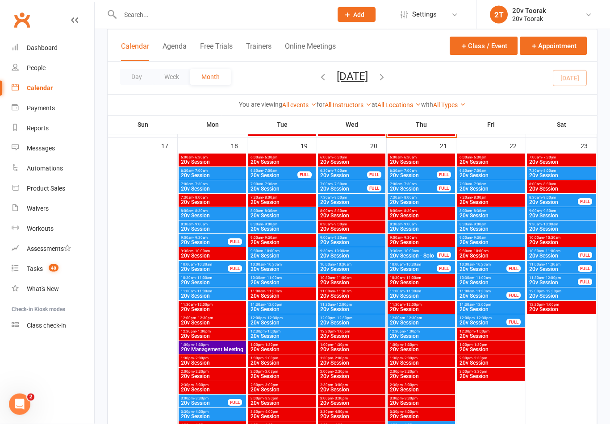
click at [258, 308] on span "20v Session" at bounding box center [282, 309] width 64 height 5
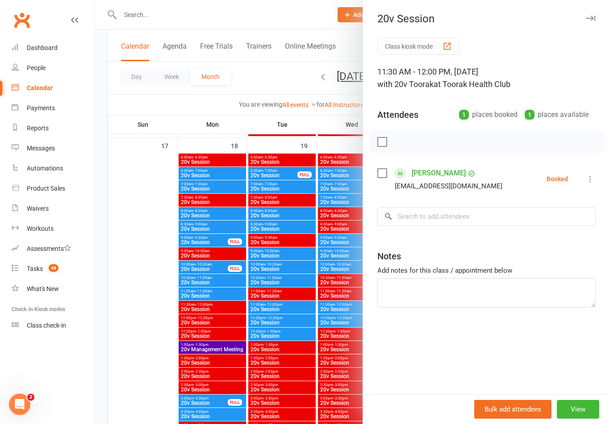
click at [129, 325] on div at bounding box center [352, 212] width 515 height 424
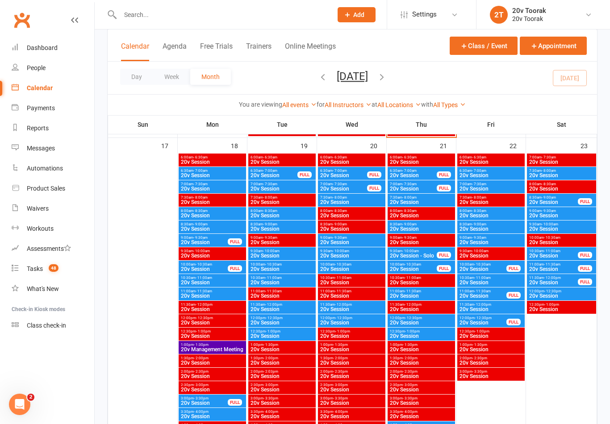
click at [257, 257] on span "20v Session" at bounding box center [282, 255] width 64 height 5
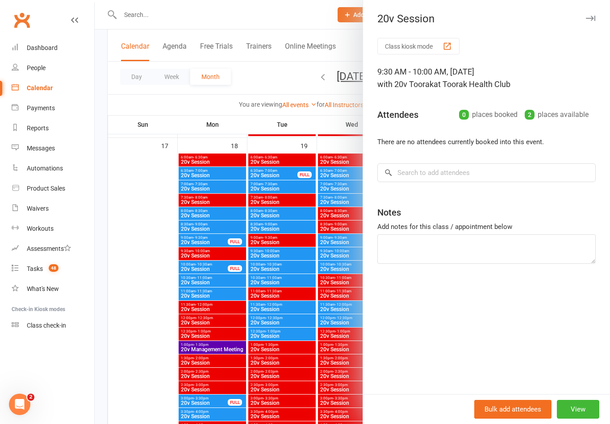
click at [260, 269] on div at bounding box center [352, 212] width 515 height 424
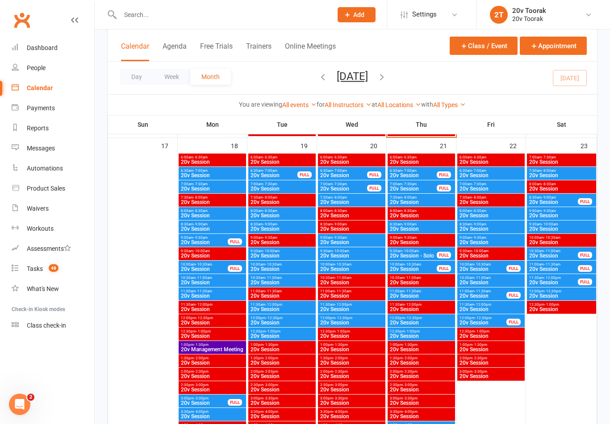
click at [258, 266] on span "20v Session" at bounding box center [282, 268] width 64 height 5
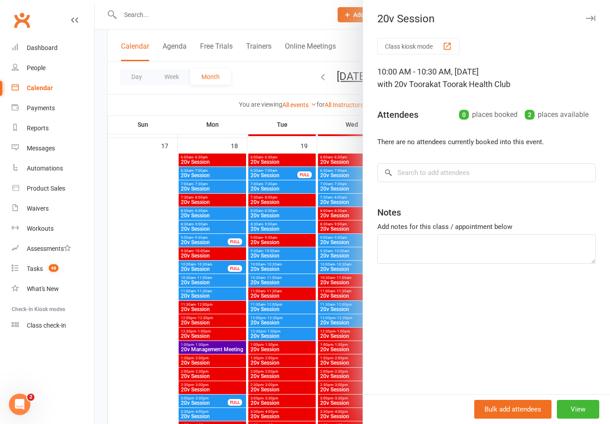
click at [257, 253] on div at bounding box center [352, 212] width 515 height 424
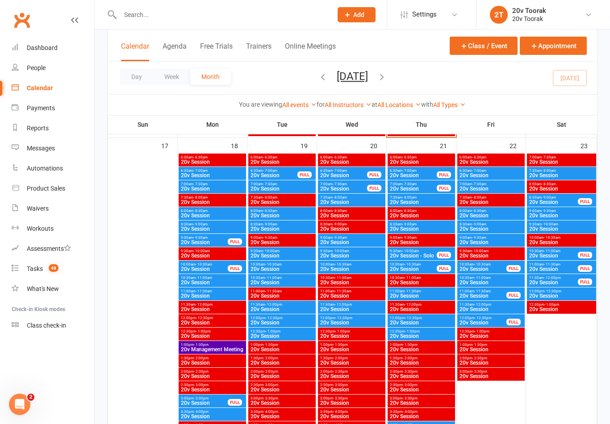
click at [265, 253] on span "20v Session" at bounding box center [282, 255] width 64 height 5
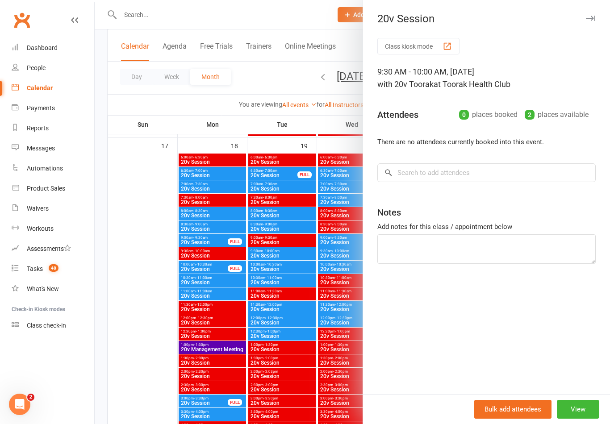
click at [296, 257] on div at bounding box center [352, 212] width 515 height 424
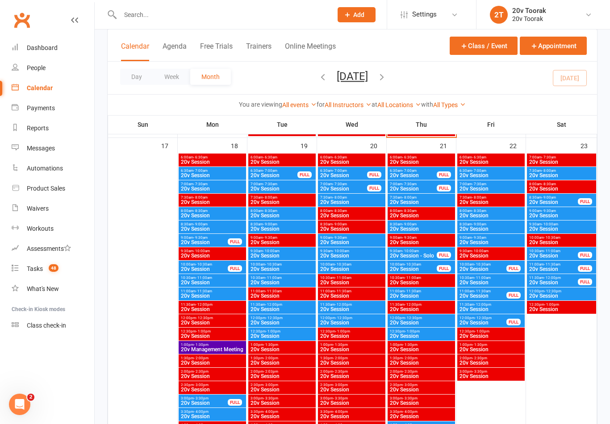
click at [300, 253] on span "20v Session" at bounding box center [282, 255] width 64 height 5
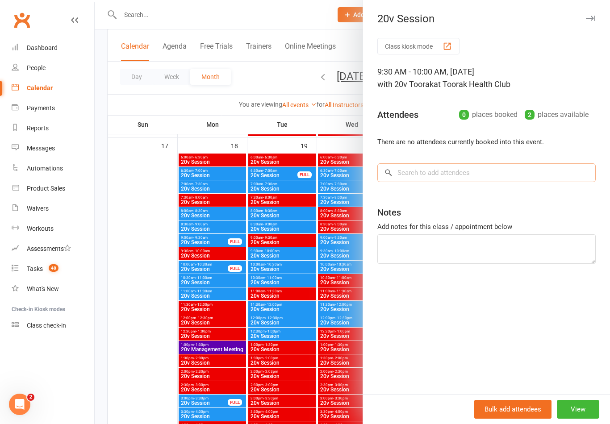
click at [453, 174] on input "search" at bounding box center [486, 172] width 218 height 19
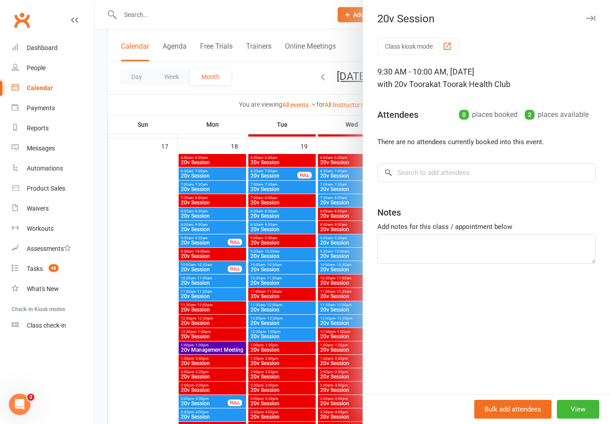
click at [128, 171] on div at bounding box center [352, 212] width 515 height 424
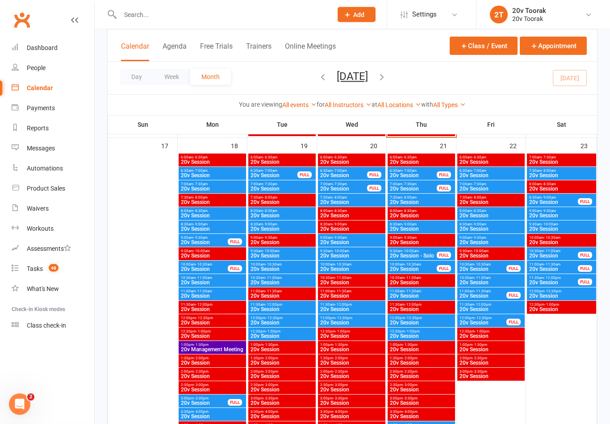
scroll to position [1259, 0]
click at [38, 95] on link "Calendar" at bounding box center [53, 88] width 83 height 20
click at [41, 111] on div "Payments" at bounding box center [41, 107] width 28 height 7
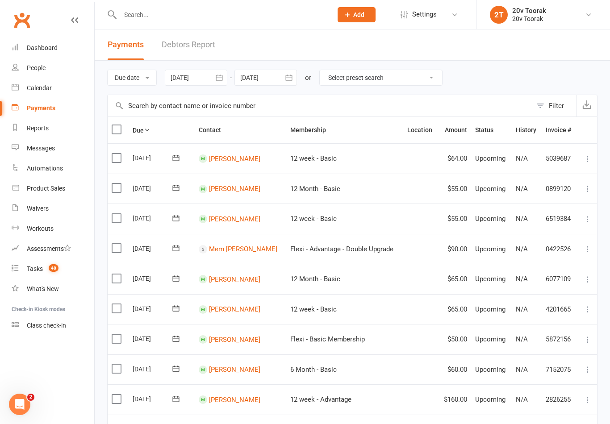
click at [40, 89] on div "Calendar" at bounding box center [39, 87] width 25 height 7
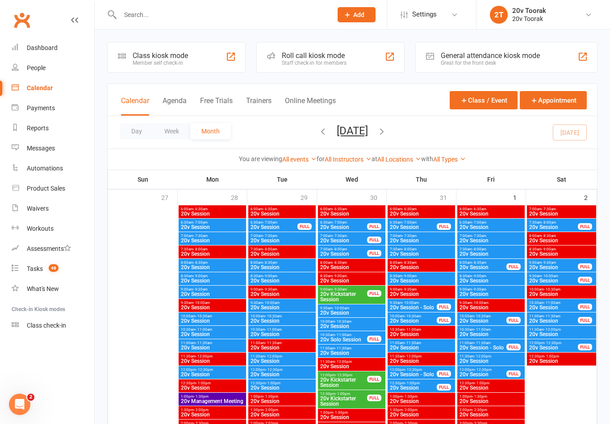
click at [158, 13] on input "text" at bounding box center [221, 14] width 208 height 12
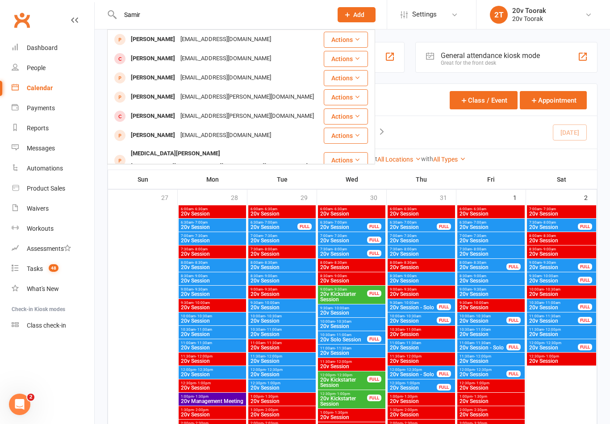
type input "Samir"
click at [153, 42] on div "[PERSON_NAME]" at bounding box center [153, 39] width 50 height 13
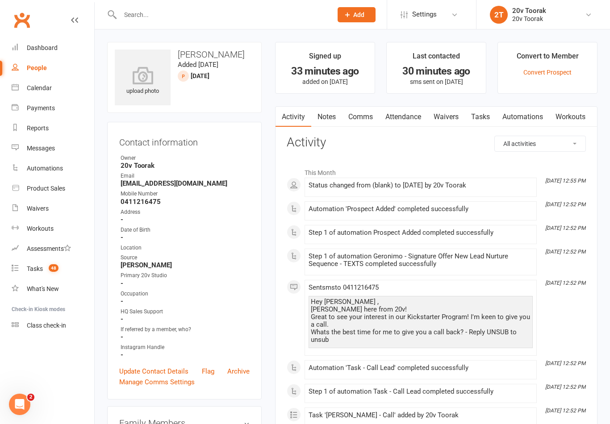
click at [366, 116] on link "Comms" at bounding box center [360, 117] width 37 height 21
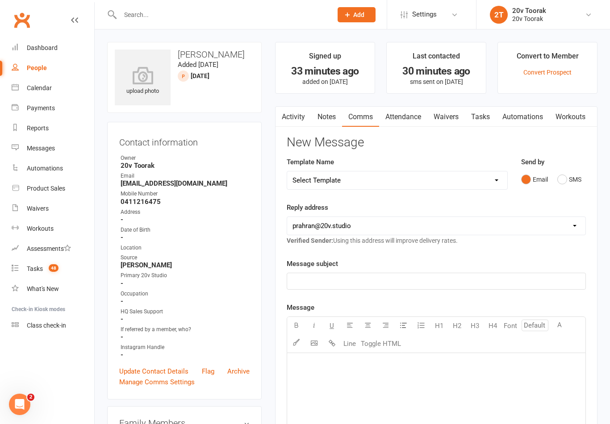
click at [452, 116] on link "Waivers" at bounding box center [445, 117] width 37 height 21
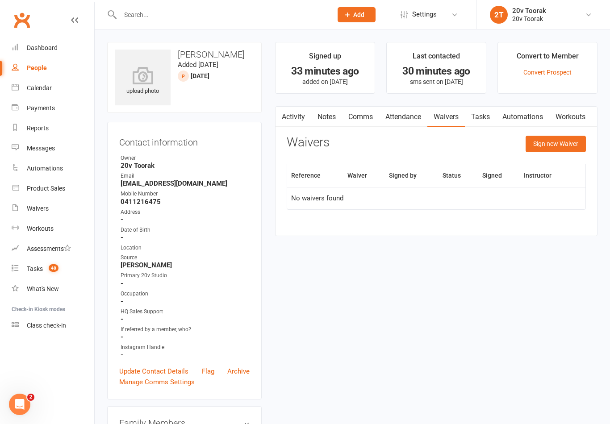
click at [563, 147] on button "Sign new Waiver" at bounding box center [555, 144] width 60 height 16
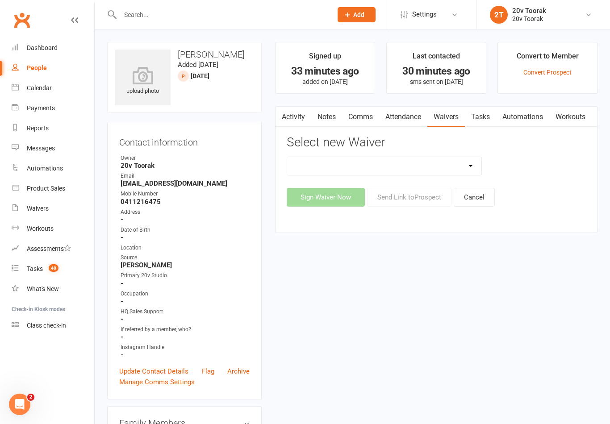
click at [466, 162] on select "20v Ambassador Program 2 Session Kickstarter Pack Casual Kickstarter Only Web M…" at bounding box center [384, 166] width 194 height 18
select select "13165"
click at [433, 198] on button "Send Link to [GEOGRAPHIC_DATA]" at bounding box center [409, 197] width 84 height 19
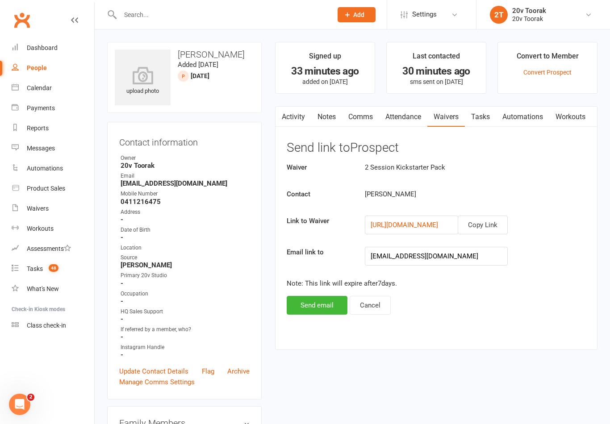
click at [497, 220] on button "Copy Link" at bounding box center [482, 225] width 50 height 19
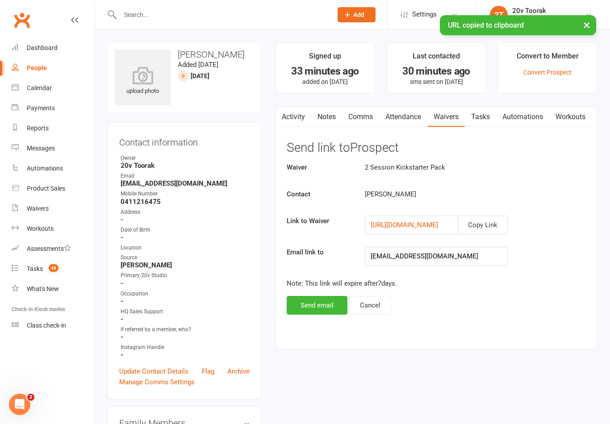
click at [363, 114] on link "Comms" at bounding box center [360, 117] width 37 height 21
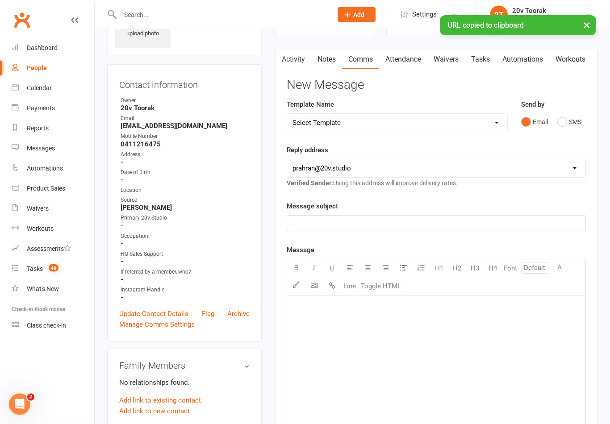
scroll to position [58, 0]
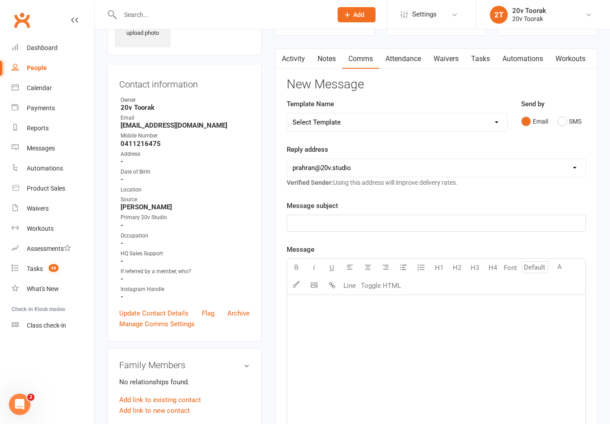
click at [571, 118] on button "SMS" at bounding box center [569, 121] width 24 height 17
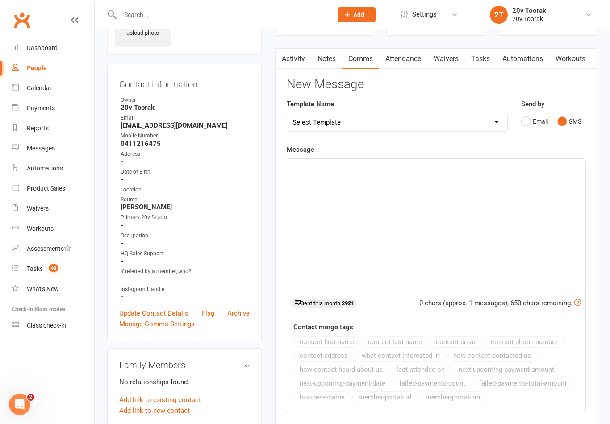
click at [388, 172] on div "﻿" at bounding box center [436, 226] width 298 height 134
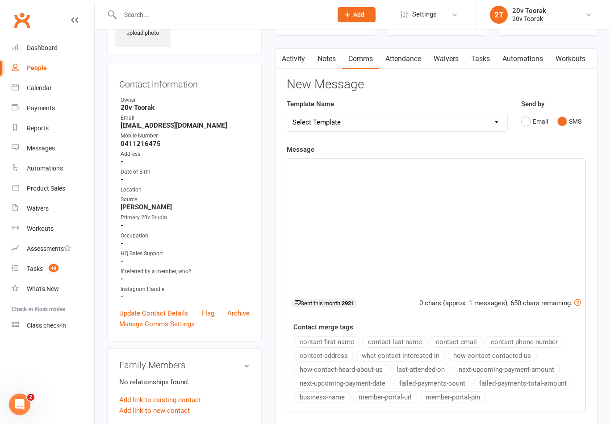
click at [357, 166] on p "﻿" at bounding box center [435, 167] width 287 height 11
click at [431, 168] on p "﻿" at bounding box center [435, 167] width 287 height 11
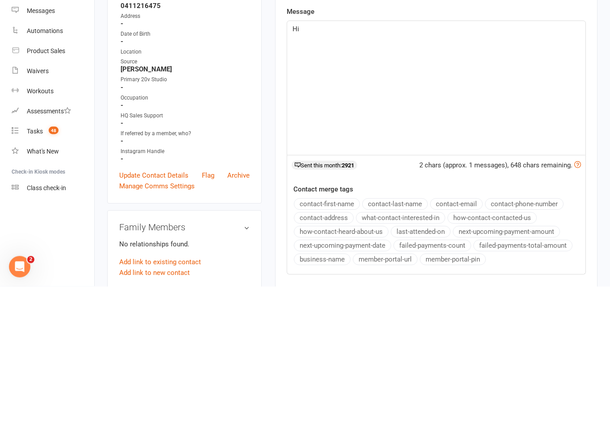
click at [341, 336] on button "contact-first-name" at bounding box center [327, 342] width 66 height 12
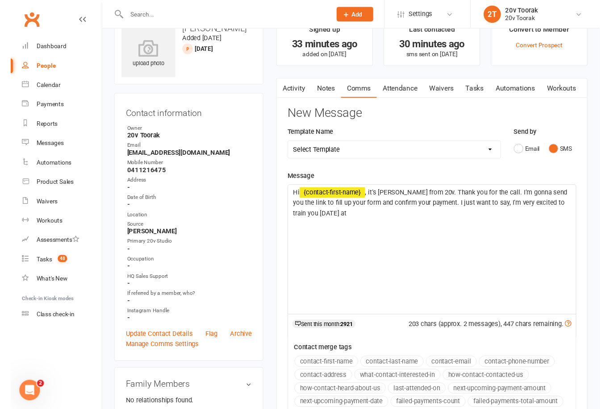
scroll to position [0, 0]
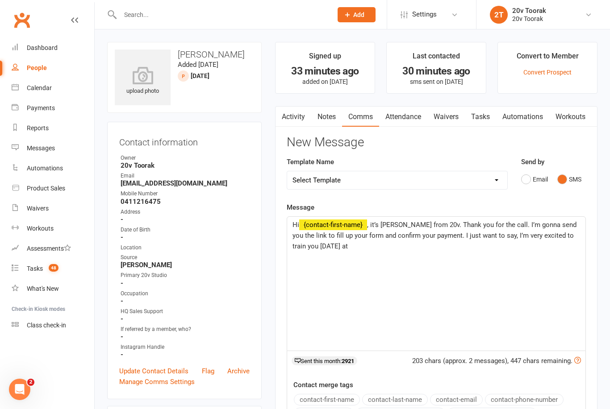
click at [378, 245] on p "Hi ﻿ {contact-first-name} , it’s [PERSON_NAME] from 20v. Thank you for the call…" at bounding box center [435, 236] width 287 height 32
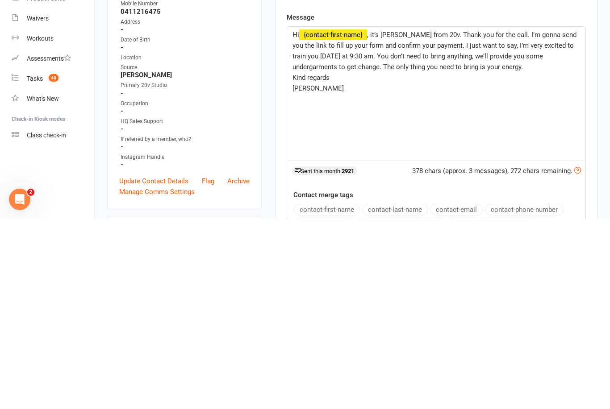
click at [541, 220] on p "Hi ﻿ {contact-first-name} , it’s [PERSON_NAME] from 20v. Thank you for the call…" at bounding box center [435, 241] width 287 height 43
click at [333, 273] on p "Link:" at bounding box center [435, 278] width 287 height 11
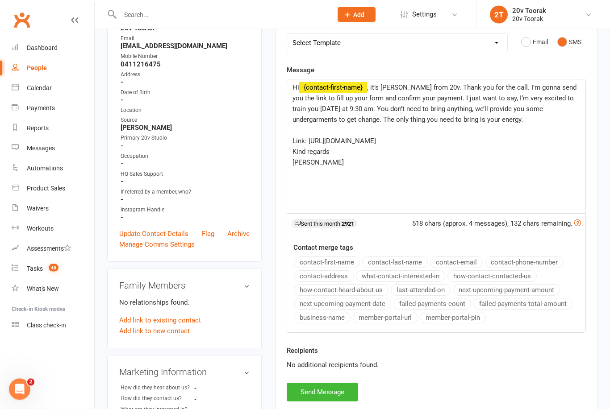
scroll to position [137, 0]
click at [530, 114] on p "Hi ﻿ {contact-first-name} , it’s [PERSON_NAME] from 20v. Thank you for the call…" at bounding box center [435, 103] width 287 height 43
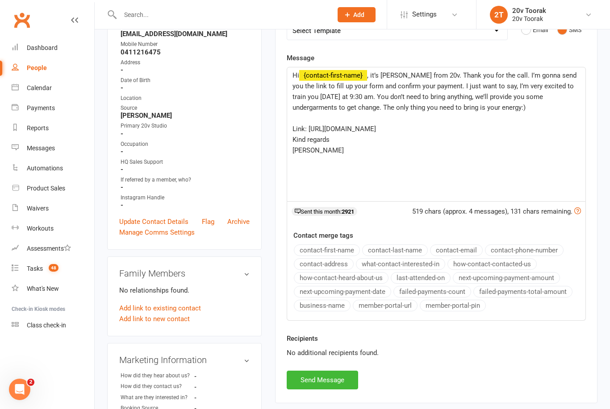
scroll to position [149, 0]
click at [333, 383] on button "Send Message" at bounding box center [321, 380] width 71 height 19
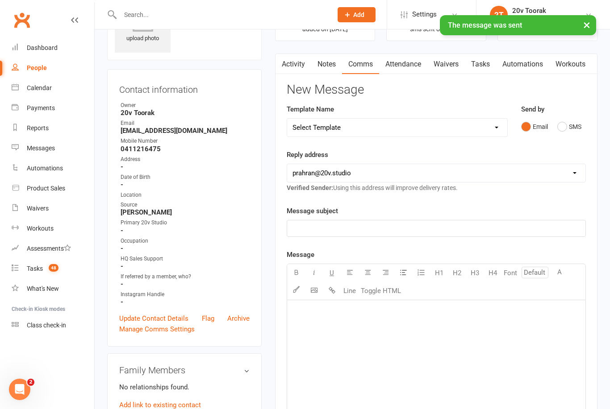
scroll to position [0, 0]
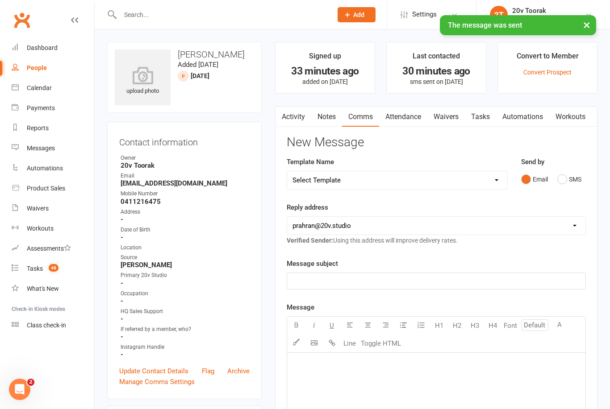
click at [330, 118] on link "Notes" at bounding box center [326, 117] width 31 height 21
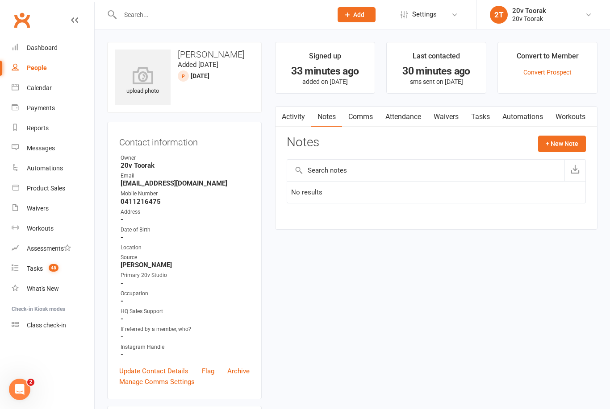
click at [567, 138] on button "+ New Note" at bounding box center [562, 144] width 48 height 16
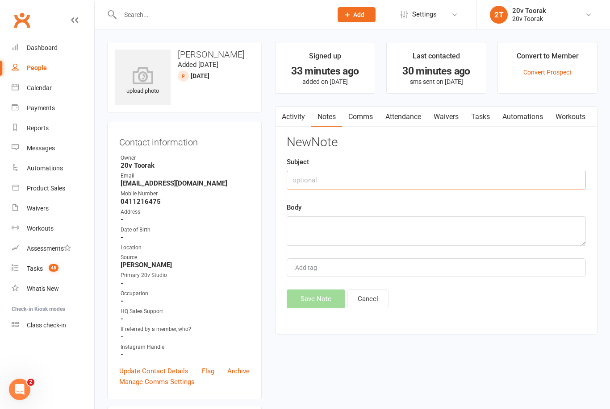
click at [384, 183] on input "text" at bounding box center [435, 180] width 299 height 19
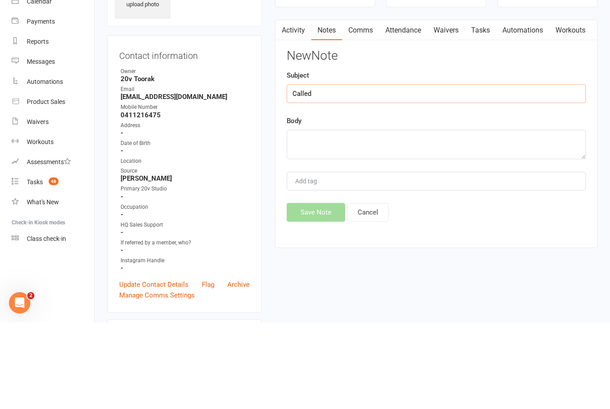
type input "Called"
click at [338, 216] on textarea at bounding box center [435, 230] width 299 height 29
click at [353, 216] on textarea "He is curious about it and a bit concerned if it’s safe." at bounding box center [435, 230] width 299 height 29
click at [357, 216] on textarea "He is curious about it and a bit concerned if it’s safe." at bounding box center [435, 230] width 299 height 29
click at [347, 216] on textarea "He is curious about iEMSand a bit concerned if it’s safe." at bounding box center [435, 230] width 299 height 29
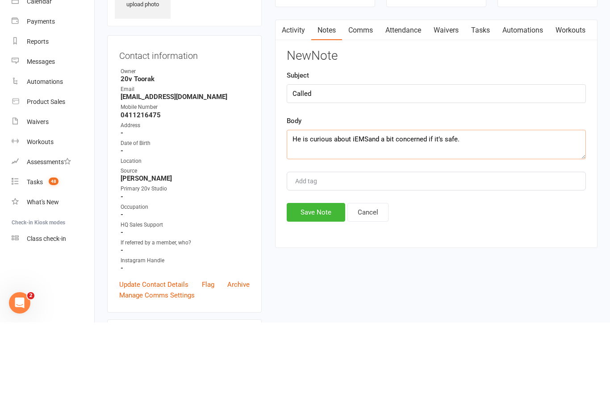
click at [353, 216] on textarea "He is curious about iEMSand a bit concerned if it’s safe." at bounding box center [435, 230] width 299 height 29
click at [352, 216] on textarea "He is curious about iEMSand a bit concerned if it’s safe." at bounding box center [435, 230] width 299 height 29
click at [360, 216] on textarea "He is curious about iEMSand a bit concerned if it’s safe." at bounding box center [435, 230] width 299 height 29
click at [356, 216] on textarea "He is curious about iEMSand a bit concerned if it’s safe." at bounding box center [435, 230] width 299 height 29
click at [408, 216] on textarea "He is curious about EMS training but a bit concerned if it’s safe." at bounding box center [435, 230] width 299 height 29
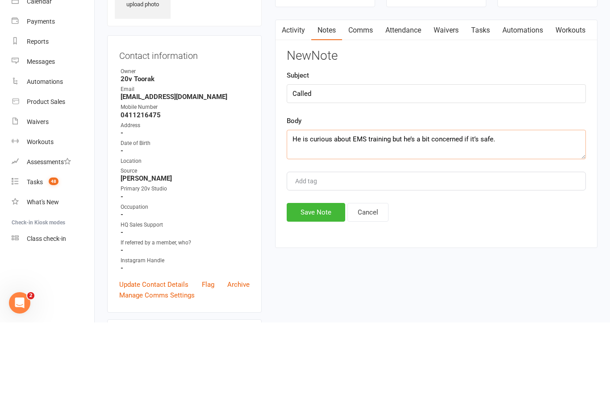
click at [500, 216] on textarea "He is curious about EMS training but he’s a bit concerned if it’s safe." at bounding box center [435, 230] width 299 height 29
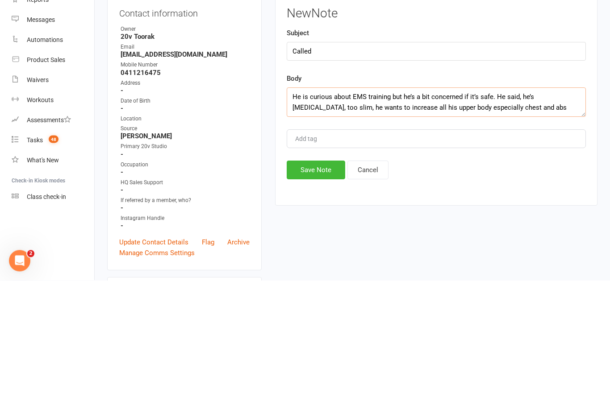
click at [379, 216] on textarea "He is curious about EMS training but he’s a bit concerned if it’s safe. He said…" at bounding box center [435, 230] width 299 height 29
click at [429, 216] on textarea "He is curious about EMS training but he’s a bit concerned if it’s safe. He said…" at bounding box center [435, 230] width 299 height 29
click at [435, 216] on textarea "He is curious about EMS training but he’s a bit concerned if it’s safe. He said…" at bounding box center [435, 230] width 299 height 29
click at [549, 216] on textarea "He is curious about EMS training but he’s a bit concerned if it’s safe. He said…" at bounding box center [435, 230] width 299 height 29
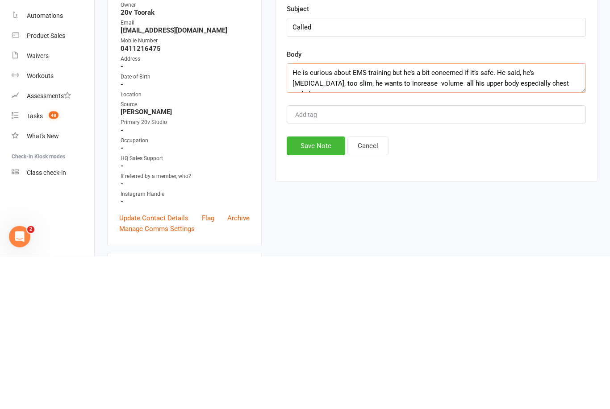
type textarea "He is curious about EMS training but he’s a bit concerned if it’s safe. He said…"
click at [310, 290] on button "Save Note" at bounding box center [315, 299] width 58 height 19
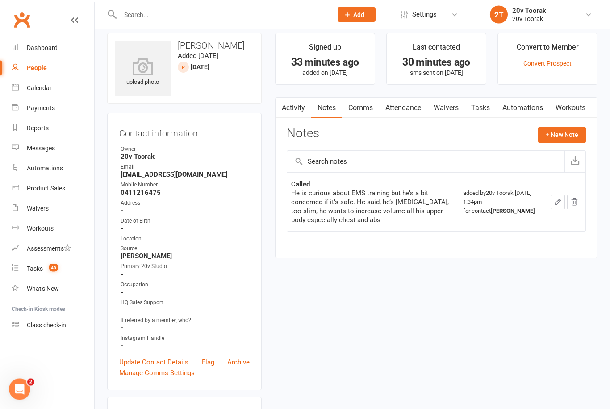
scroll to position [9, 0]
click at [173, 362] on link "Update Contact Details" at bounding box center [153, 362] width 69 height 11
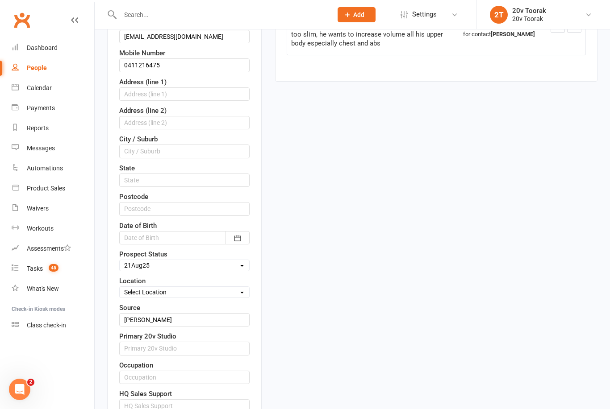
scroll to position [184, 0]
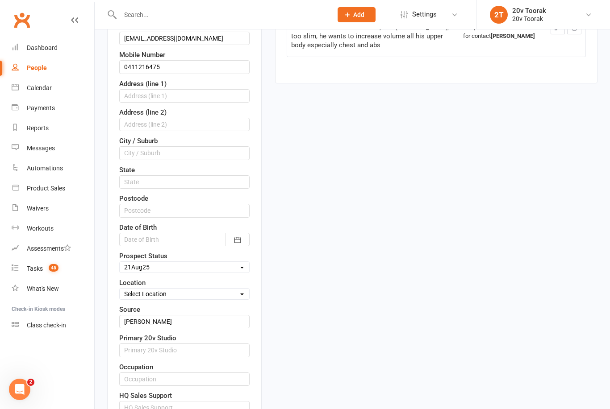
click at [246, 268] on select "Select Parachute Referrals In Communication Call Lter Task Comms [DATE] [DATE] …" at bounding box center [184, 267] width 129 height 10
select select "In Communication"
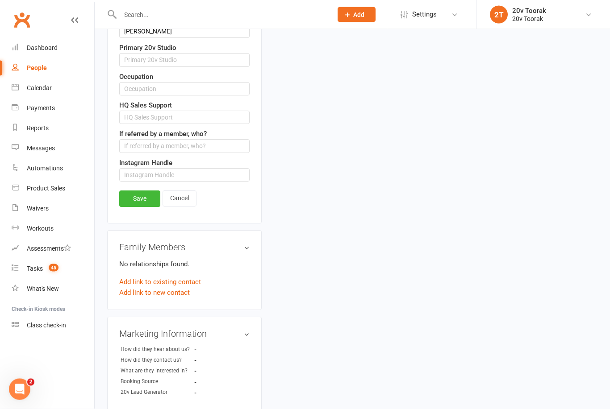
scroll to position [490, 0]
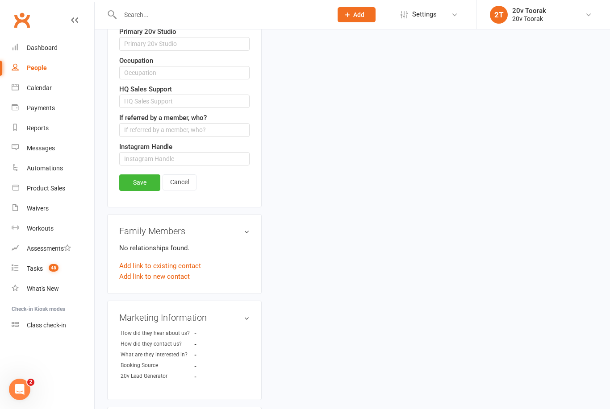
click at [139, 184] on link "Save" at bounding box center [139, 182] width 41 height 16
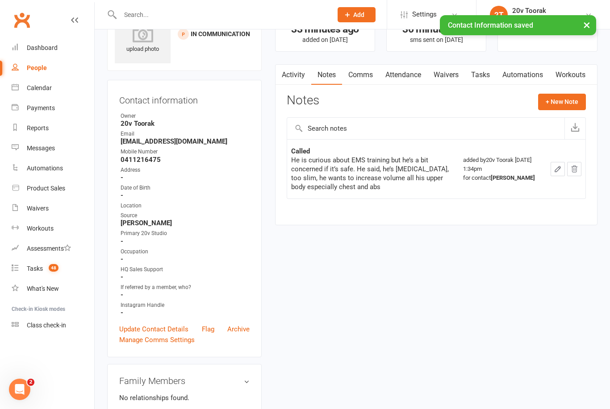
scroll to position [0, 0]
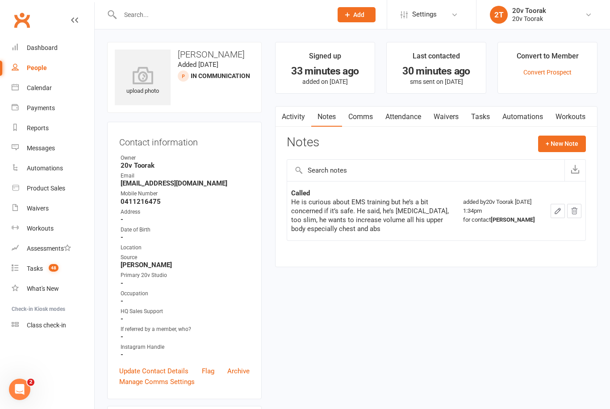
click at [550, 204] on button "button" at bounding box center [557, 211] width 14 height 14
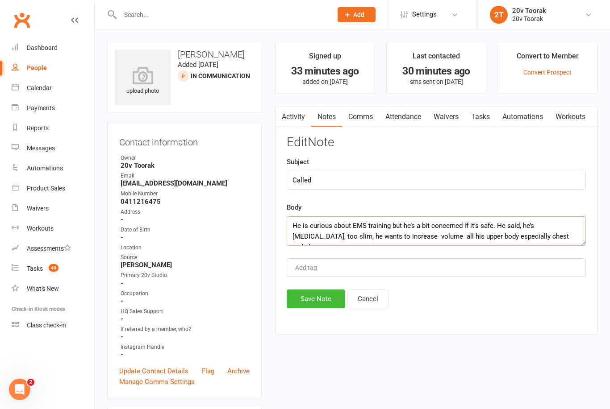
click at [552, 237] on textarea "He is curious about EMS training but he’s a bit concerned if it’s safe. He said…" at bounding box center [435, 230] width 299 height 29
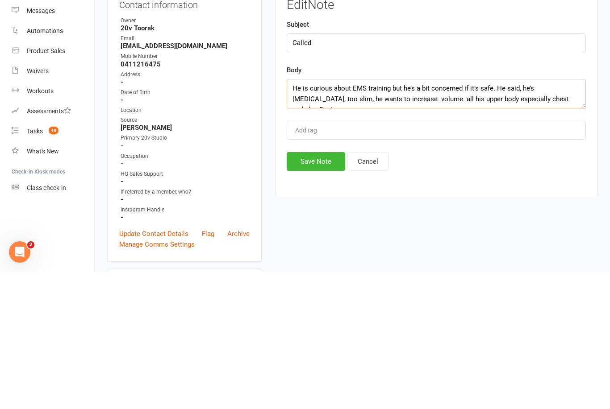
type textarea "He is curious about EMS training but he’s a bit concerned if it’s safe. He said…"
click at [324, 290] on button "Save Note" at bounding box center [315, 299] width 58 height 19
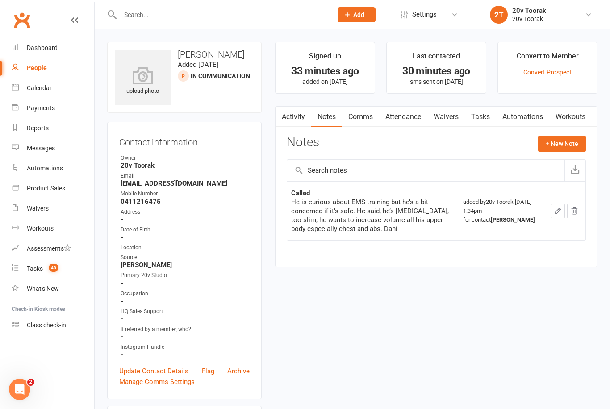
click at [484, 117] on link "Tasks" at bounding box center [480, 117] width 31 height 21
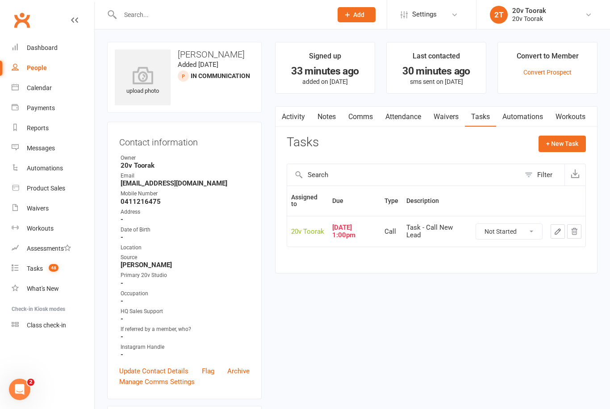
click at [509, 229] on select "Not Started In Progress Waiting Complete" at bounding box center [509, 231] width 66 height 15
select select "unstarted"
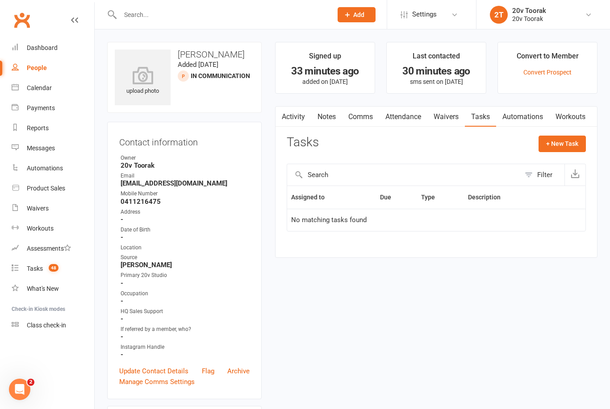
click at [570, 142] on button "+ New Task" at bounding box center [561, 144] width 47 height 16
select select "45736"
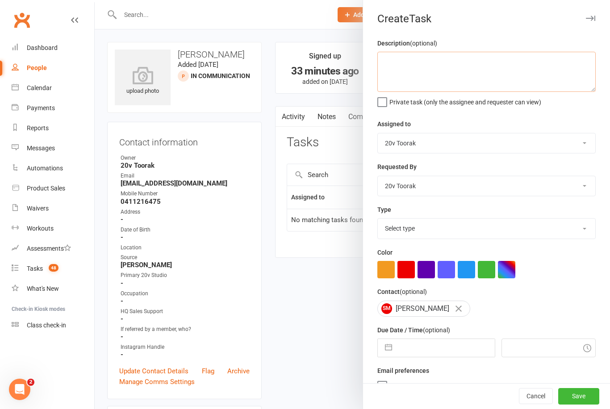
click at [422, 58] on textarea at bounding box center [486, 72] width 218 height 40
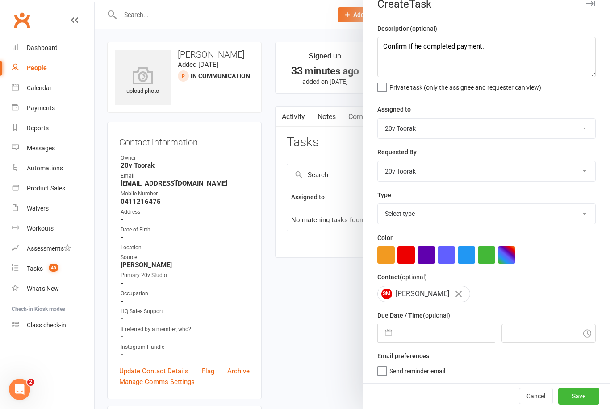
scroll to position [17, 0]
type textarea "Confirm if he completed payment."
click at [573, 214] on select "Select type Call Call - to book trial Confirm session attendance Confirm trial …" at bounding box center [486, 214] width 217 height 20
select select "23277"
click at [503, 48] on textarea "Confirm if he completed payment." at bounding box center [486, 57] width 218 height 40
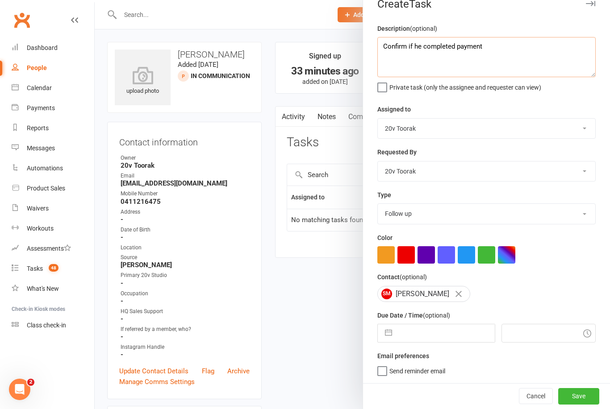
click at [456, 43] on textarea "Confirm if he completed payment" at bounding box center [486, 57] width 218 height 40
click at [551, 38] on textarea "Confirm if he completed the kickstarter payment" at bounding box center [486, 57] width 218 height 40
click at [543, 42] on textarea "Confirm if he completed the kickstarter payment" at bounding box center [486, 57] width 218 height 40
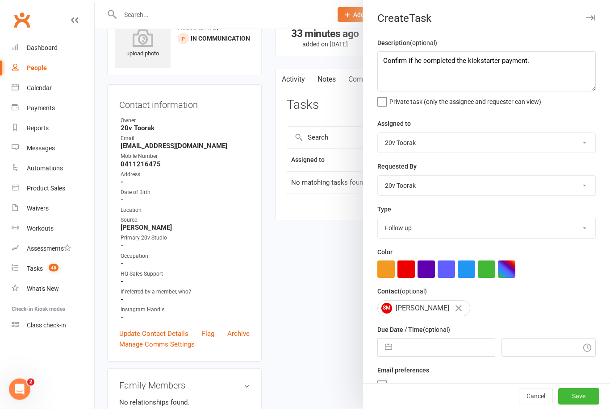
scroll to position [42, 0]
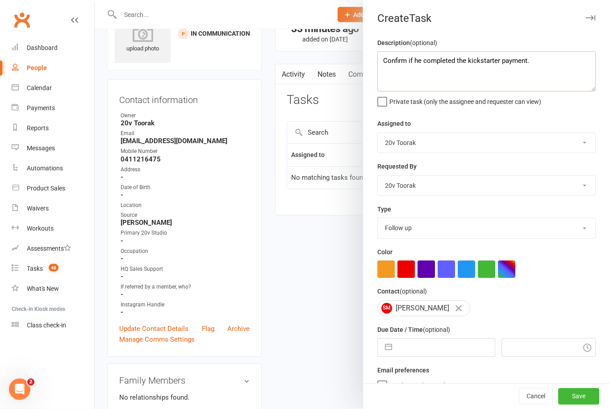
type textarea "Confirm if he completed the kickstarter payment."
click at [438, 349] on input "text" at bounding box center [445, 348] width 98 height 18
select select "6"
select select "2025"
select select "7"
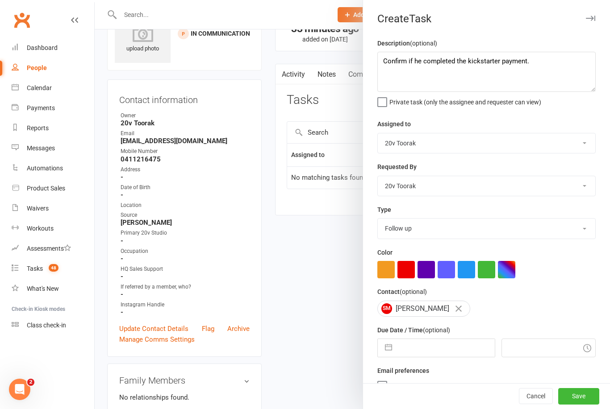
select select "2025"
select select "8"
select select "2025"
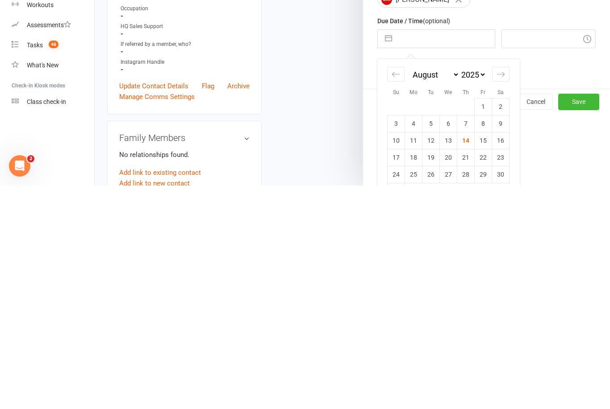
scroll to position [85, 0]
click at [485, 356] on td "15" at bounding box center [482, 364] width 17 height 17
type input "[DATE]"
type input "1:45pm"
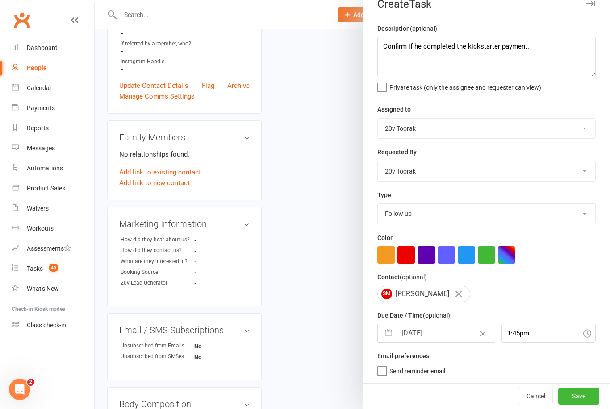
scroll to position [0, 0]
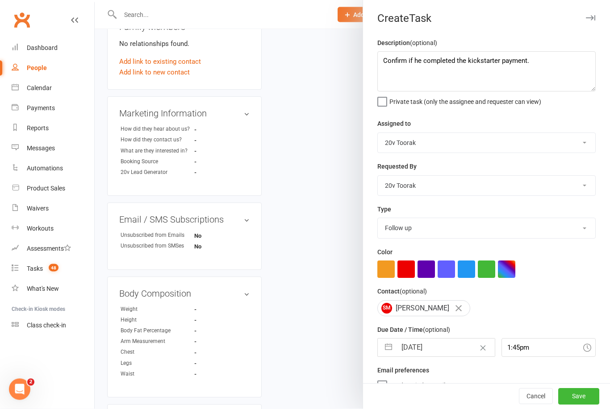
click at [586, 405] on button "Save" at bounding box center [578, 397] width 41 height 16
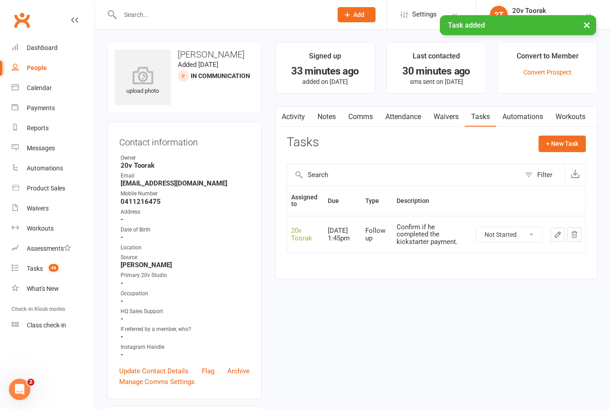
click at [42, 89] on div "Calendar" at bounding box center [39, 87] width 25 height 7
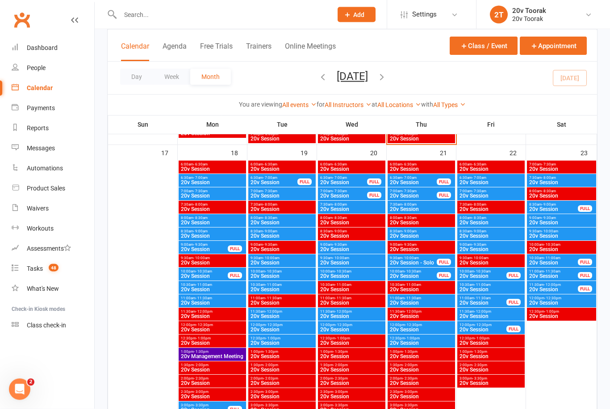
scroll to position [1253, 0]
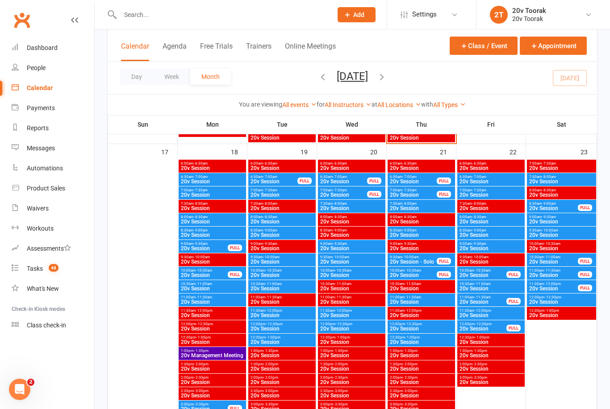
click at [287, 257] on span "9:30am - 10:00am" at bounding box center [282, 257] width 64 height 4
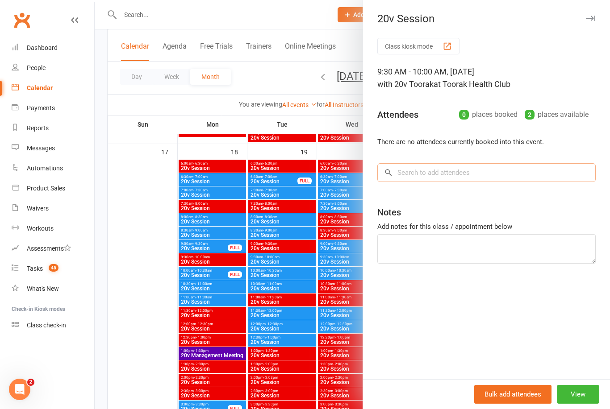
click at [452, 172] on input "search" at bounding box center [486, 172] width 218 height 19
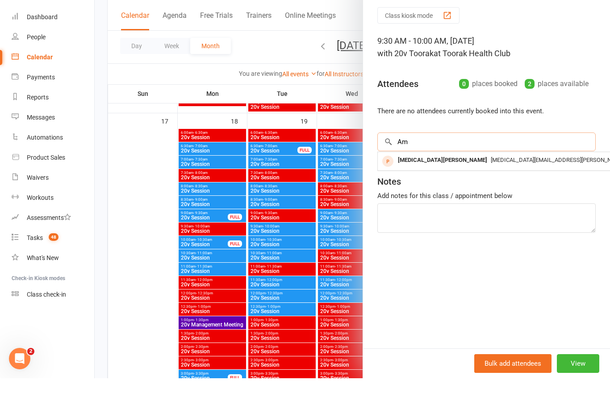
type input "A"
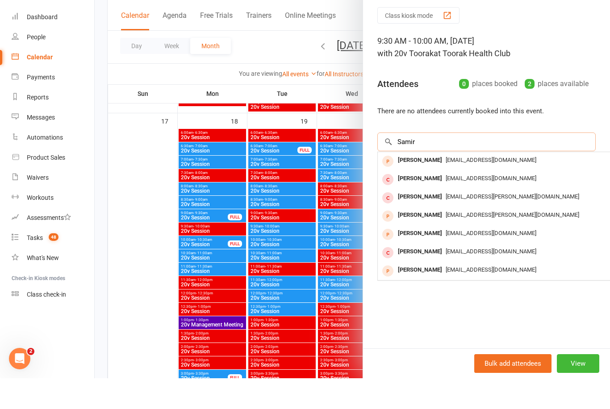
type input "Samir"
click at [425, 185] on div "[PERSON_NAME]" at bounding box center [419, 191] width 51 height 13
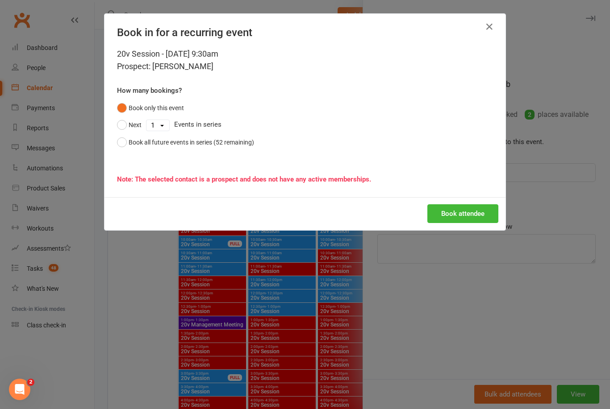
click at [465, 212] on button "Book attendee" at bounding box center [462, 213] width 71 height 19
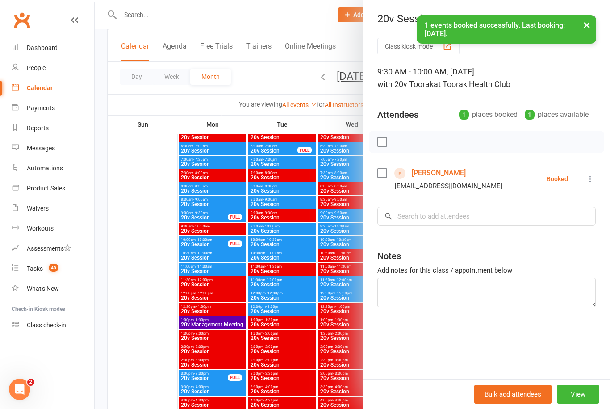
click at [588, 404] on button "View" at bounding box center [577, 394] width 42 height 19
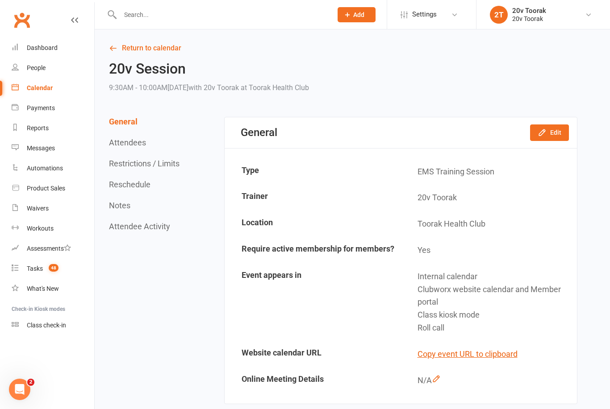
click at [551, 132] on button "Edit" at bounding box center [549, 132] width 39 height 16
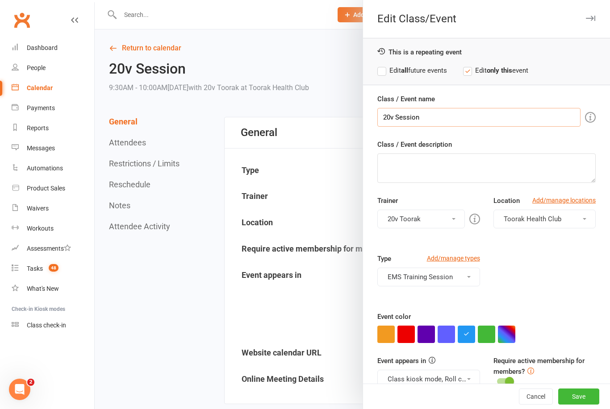
click at [487, 111] on input "20v Session" at bounding box center [478, 117] width 203 height 19
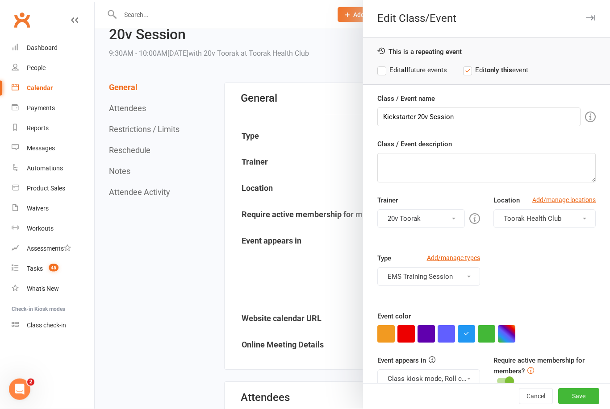
scroll to position [34, 0]
type input "Kickstarter 20v Session"
click at [484, 331] on button "button" at bounding box center [485, 334] width 17 height 17
click at [467, 374] on button "Class kiosk mode, Roll call, Clubworx website calendar and Member portal" at bounding box center [428, 379] width 102 height 19
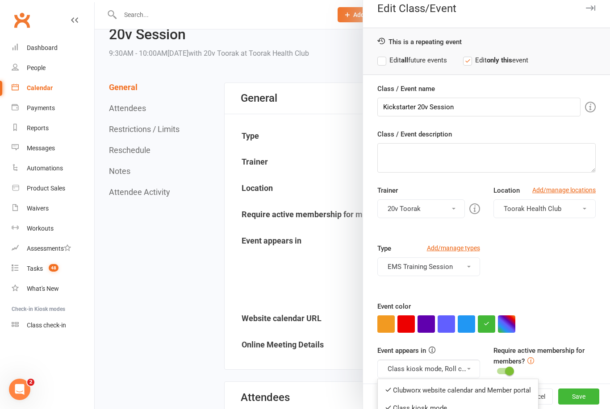
scroll to position [10, 0]
click at [407, 410] on link "Class kiosk mode" at bounding box center [458, 409] width 160 height 18
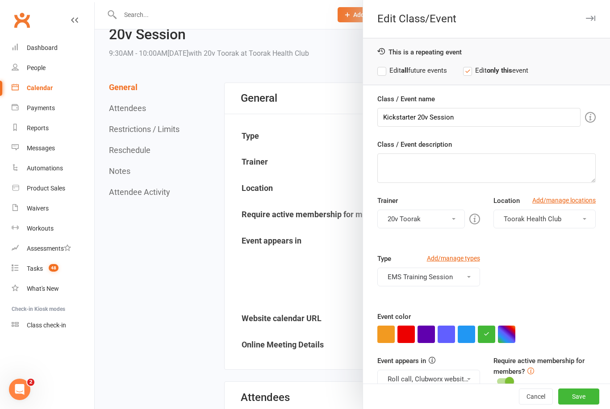
click at [431, 379] on button "Roll call, Clubworx website calendar and Member portal" at bounding box center [428, 379] width 102 height 19
click at [408, 398] on link "Clubworx website calendar and Member portal" at bounding box center [458, 401] width 160 height 18
click at [443, 378] on button "Roll call" at bounding box center [428, 379] width 102 height 19
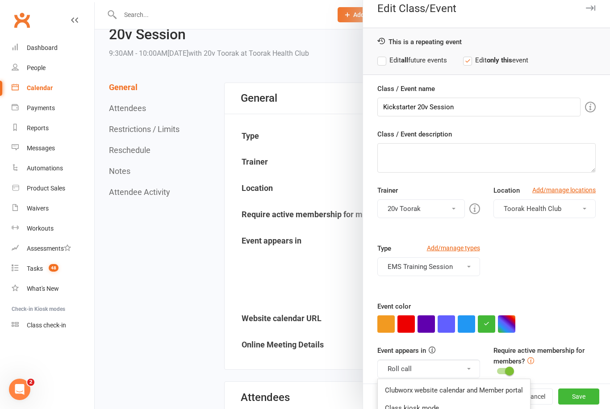
scroll to position [10, 0]
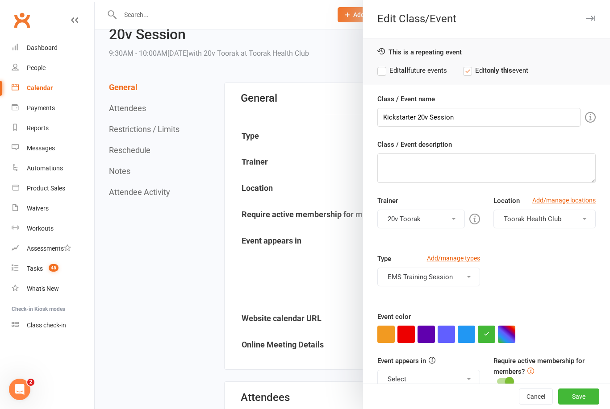
click at [586, 405] on button "Save" at bounding box center [578, 397] width 41 height 16
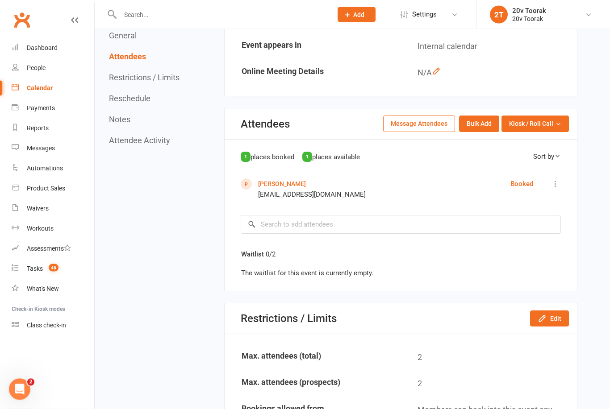
scroll to position [163, 0]
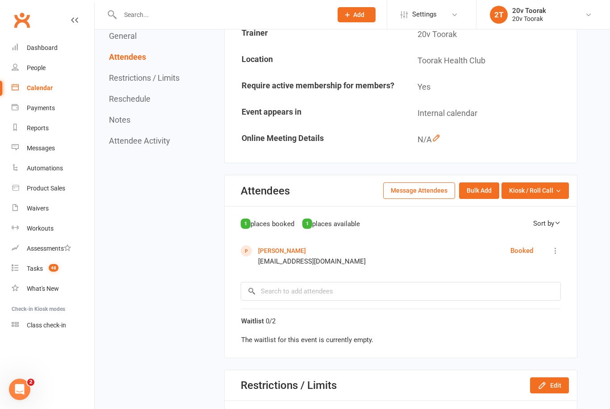
click at [271, 220] on span "places booked" at bounding box center [272, 224] width 44 height 8
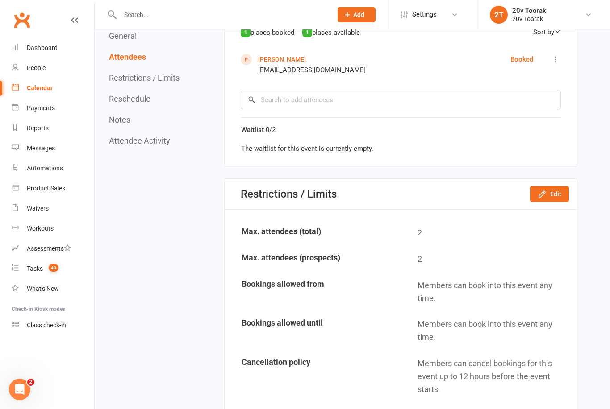
scroll to position [358, 0]
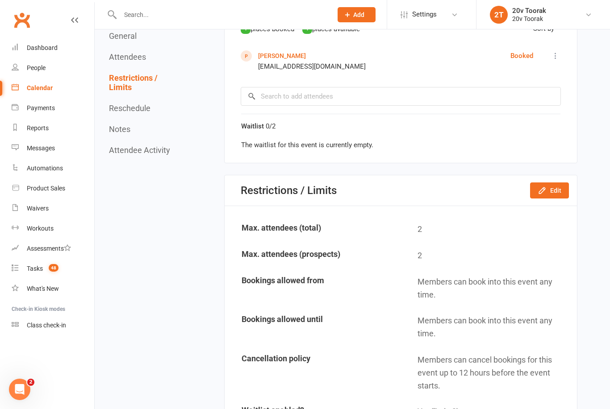
click at [560, 186] on button "Edit" at bounding box center [549, 191] width 39 height 16
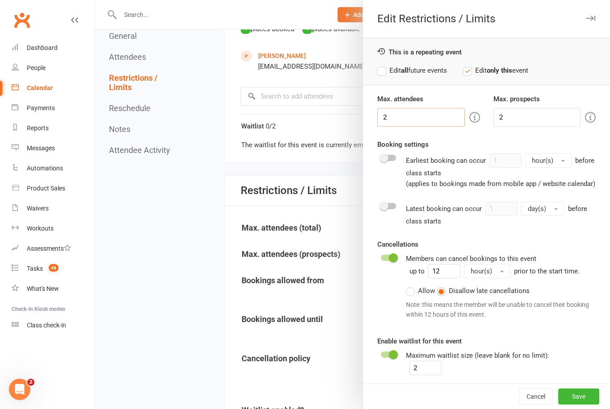
click at [416, 113] on input "2" at bounding box center [420, 117] width 87 height 19
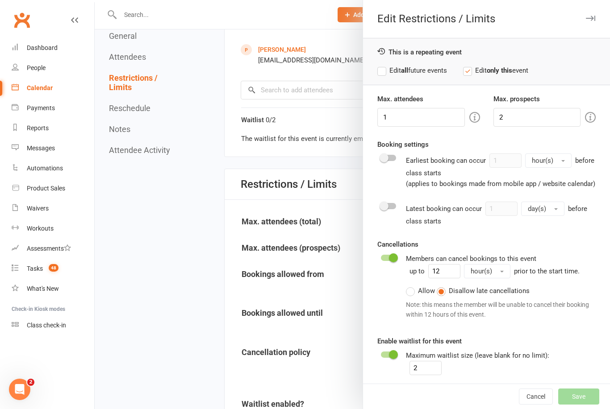
scroll to position [367, 0]
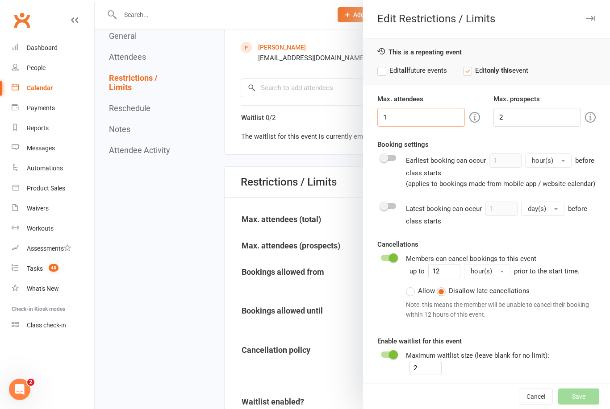
type input "1"
click at [499, 378] on div "Max. attendees 1 Max. prospects 2 Booking settings Earliest booking can occur 1…" at bounding box center [486, 241] width 247 height 294
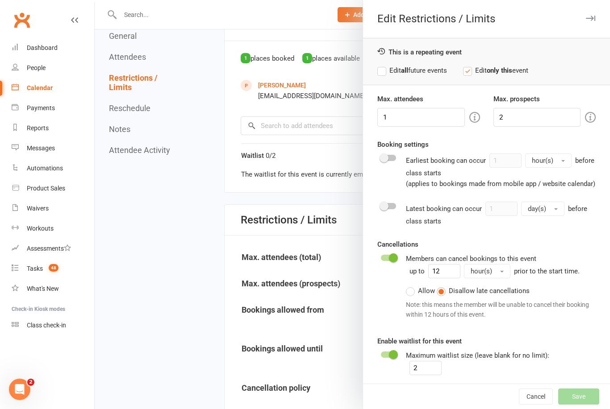
scroll to position [328, 0]
click at [527, 116] on input "2" at bounding box center [536, 117] width 87 height 19
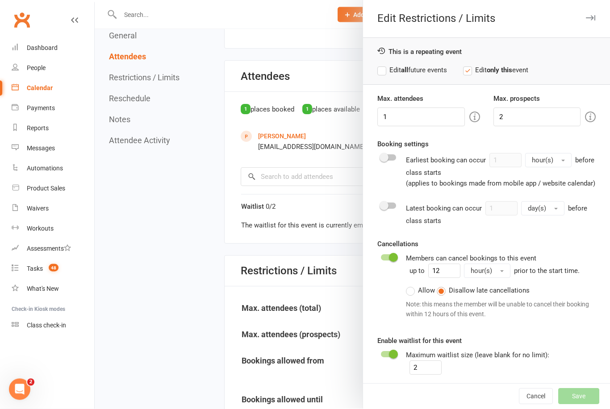
scroll to position [292, 0]
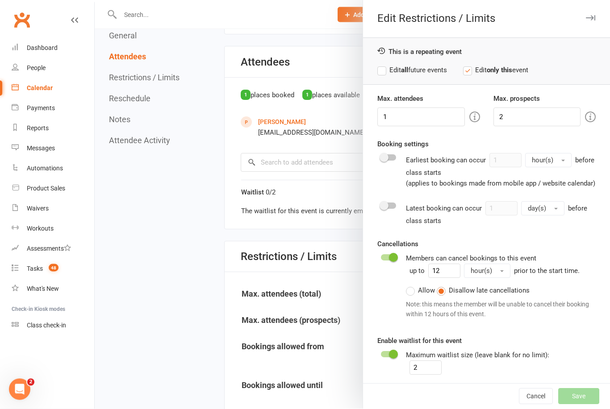
click at [189, 306] on div at bounding box center [352, 204] width 515 height 409
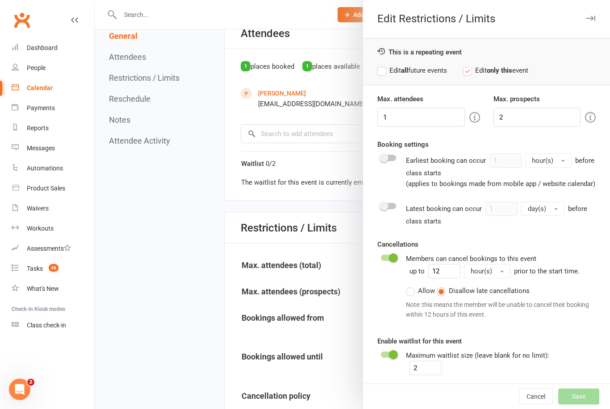
click at [165, 292] on div at bounding box center [352, 204] width 515 height 409
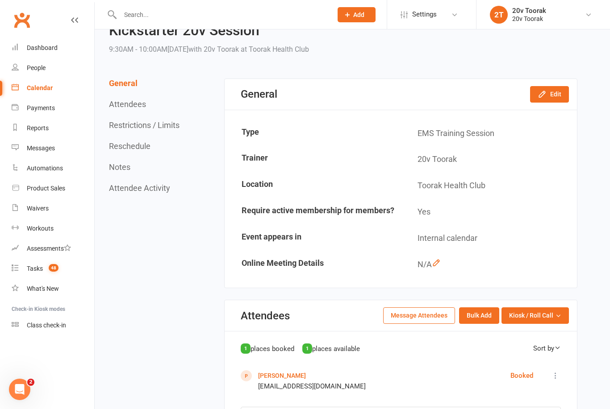
scroll to position [38, 0]
click at [551, 88] on button "Edit" at bounding box center [549, 95] width 39 height 16
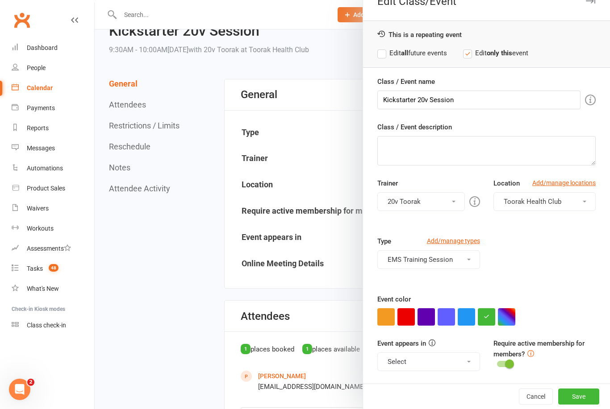
scroll to position [17, 0]
click at [585, 394] on button "Save" at bounding box center [578, 397] width 41 height 16
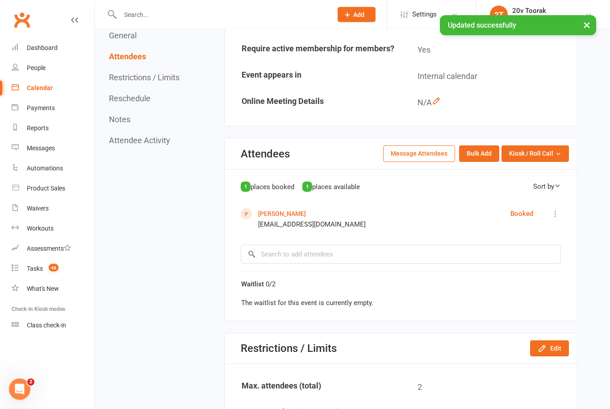
scroll to position [200, 0]
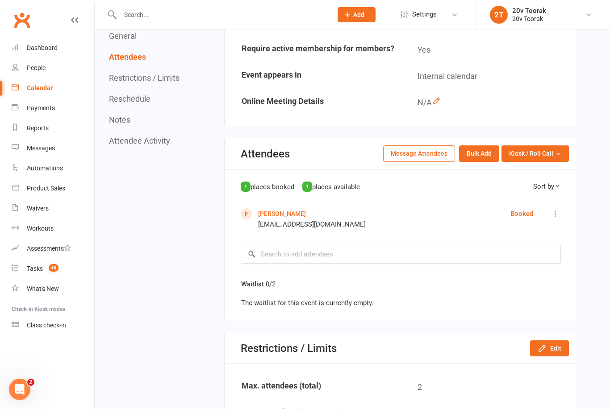
click at [556, 184] on icon at bounding box center [557, 186] width 7 height 7
click at [440, 146] on button "Message Attendees" at bounding box center [419, 153] width 72 height 16
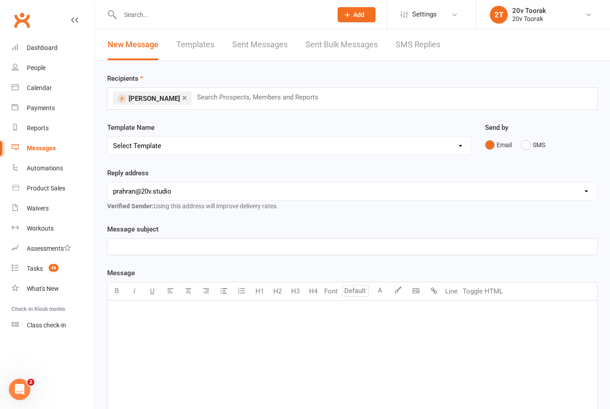
click at [75, 25] on link at bounding box center [74, 28] width 7 height 27
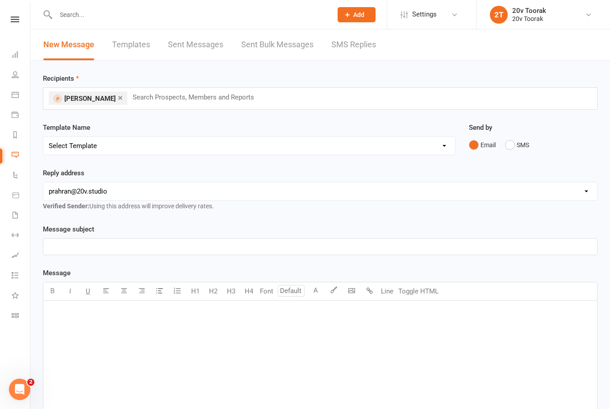
click at [16, 77] on icon at bounding box center [15, 74] width 7 height 7
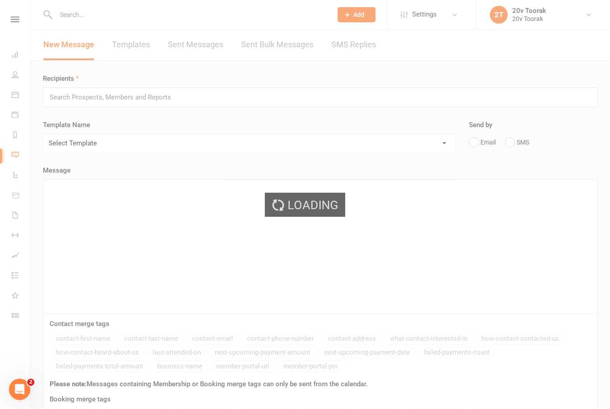
select select "100"
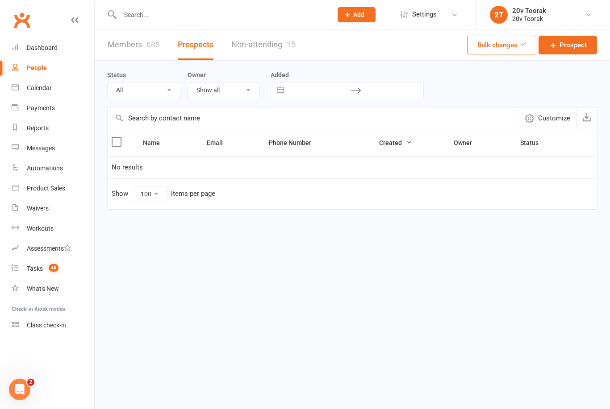
select select "[DATE]"
click at [55, 71] on link "People" at bounding box center [53, 68] width 83 height 20
click at [39, 68] on div "People" at bounding box center [37, 67] width 20 height 7
click at [40, 74] on link "People" at bounding box center [53, 68] width 83 height 20
click at [54, 89] on link "Calendar" at bounding box center [53, 88] width 83 height 20
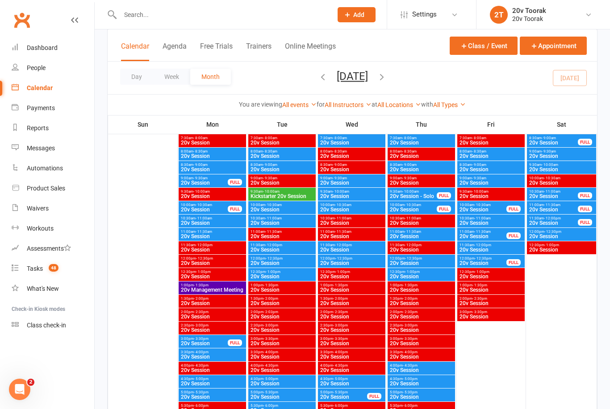
scroll to position [1318, 0]
click at [290, 194] on span "Kickstarter 20v Session" at bounding box center [282, 196] width 64 height 5
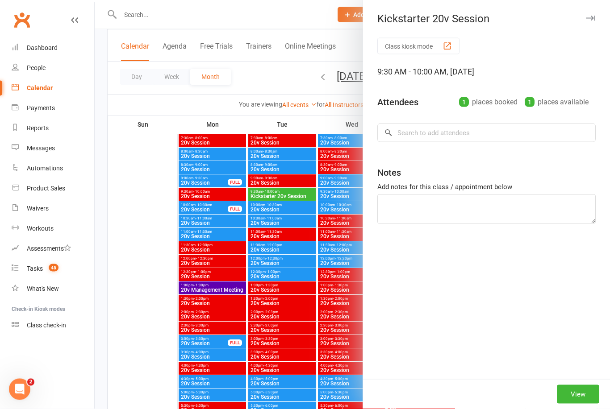
scroll to position [1318, 0]
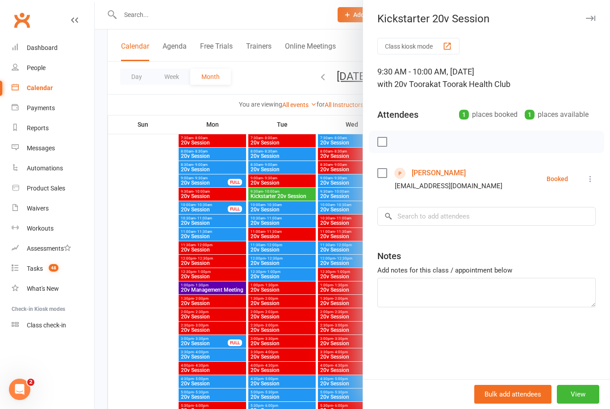
click at [529, 109] on div "1 places available" at bounding box center [556, 114] width 64 height 12
click at [576, 404] on button "View" at bounding box center [577, 394] width 42 height 19
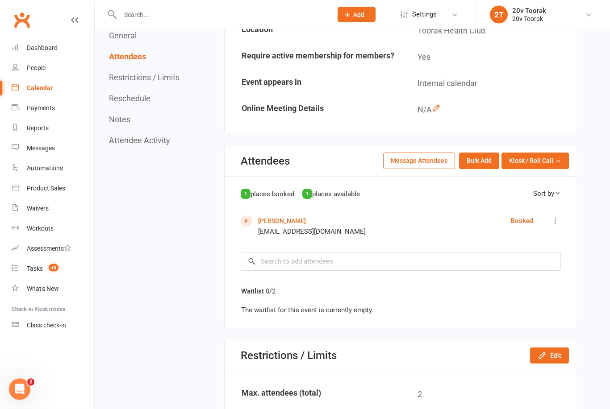
scroll to position [194, 0]
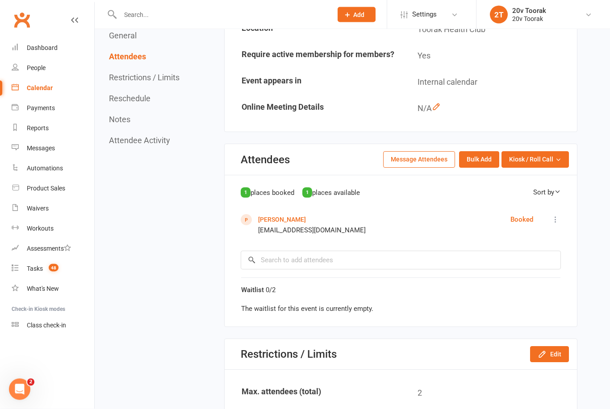
click at [540, 187] on div "Sort by" at bounding box center [547, 192] width 28 height 11
click at [559, 188] on icon at bounding box center [557, 191] width 7 height 7
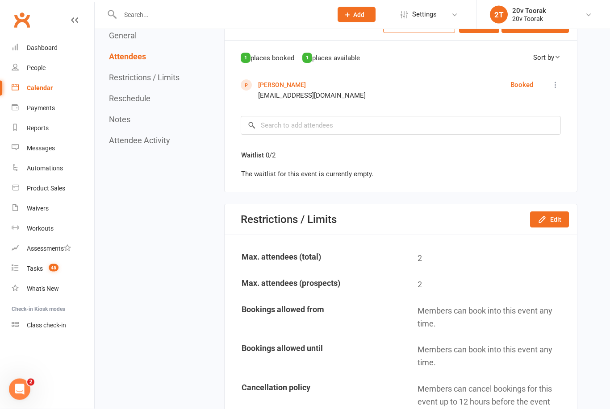
scroll to position [344, 0]
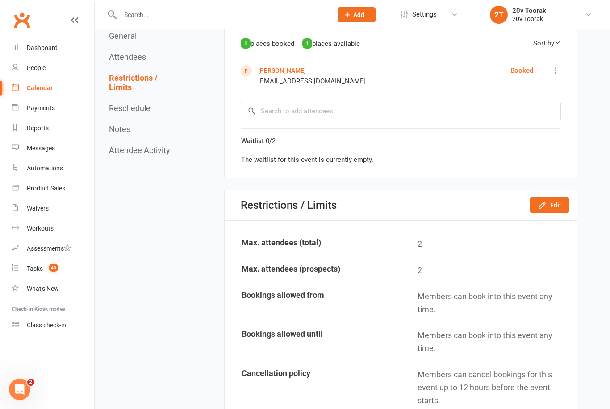
click at [549, 202] on button "Edit" at bounding box center [549, 205] width 39 height 16
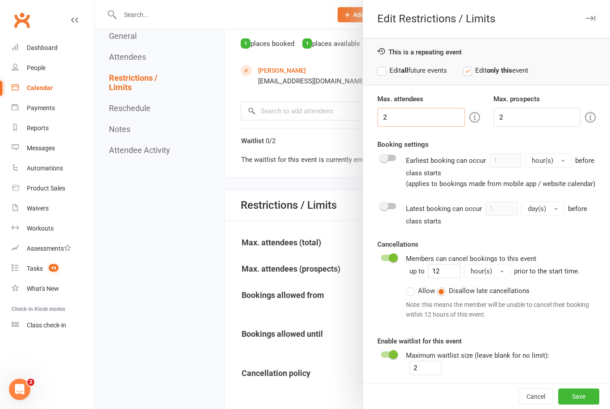
click at [415, 120] on input "2" at bounding box center [420, 117] width 87 height 19
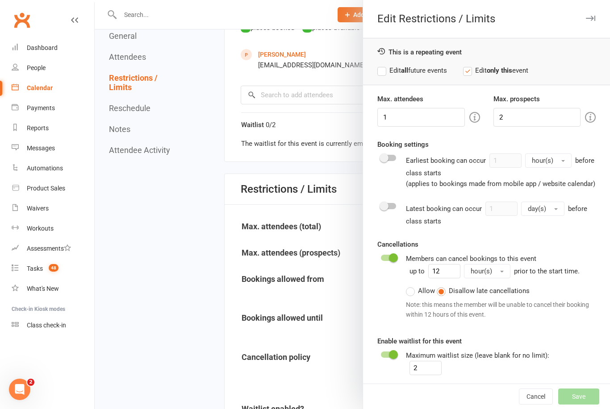
scroll to position [359, 0]
type input "1"
click at [423, 363] on input "2" at bounding box center [425, 368] width 32 height 14
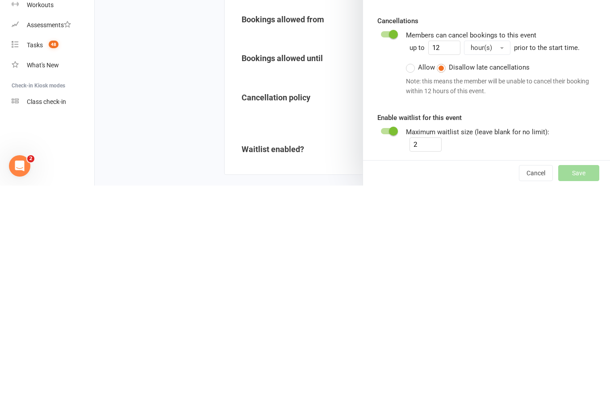
scroll to position [619, 0]
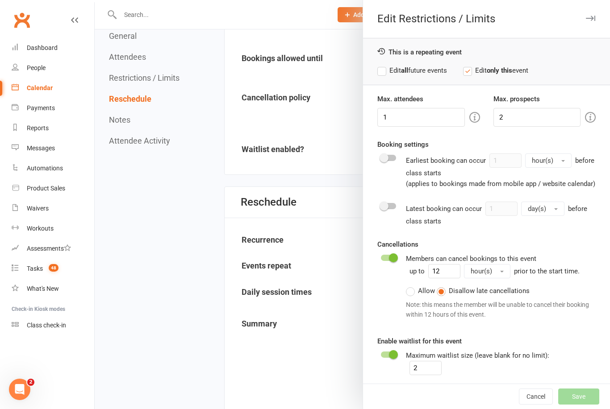
click at [299, 366] on div at bounding box center [352, 204] width 515 height 409
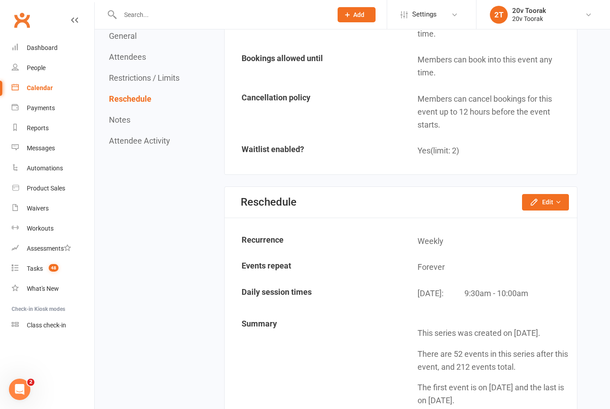
scroll to position [648, 0]
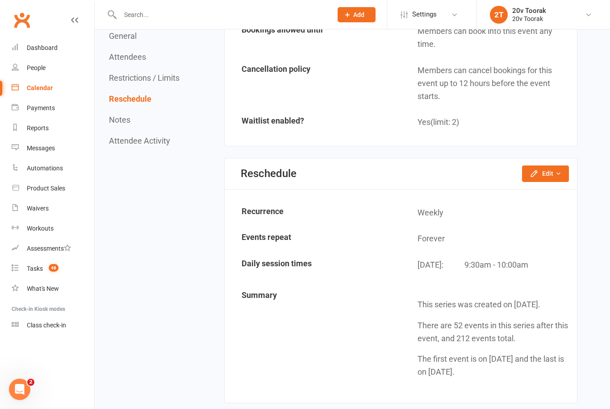
click at [163, 297] on nav "General Attendees Restrictions / Limits Reschedule Notes Attendee Activity" at bounding box center [145, 133] width 73 height 1328
click at [52, 88] on div "Calendar" at bounding box center [40, 87] width 26 height 7
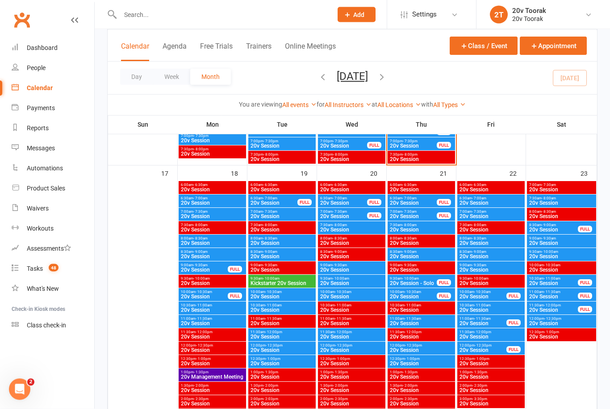
scroll to position [1231, 0]
click at [282, 295] on span "20v Session" at bounding box center [282, 296] width 64 height 5
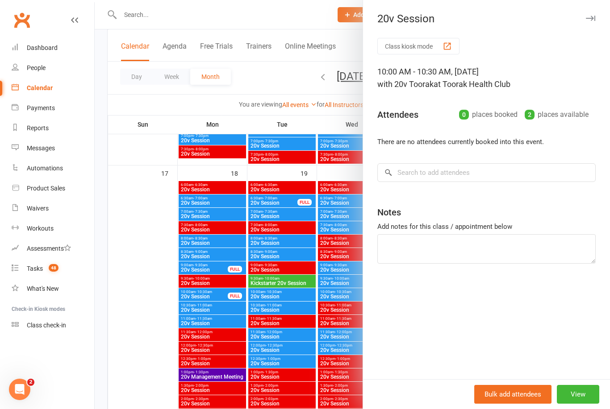
click at [584, 404] on button "View" at bounding box center [577, 394] width 42 height 19
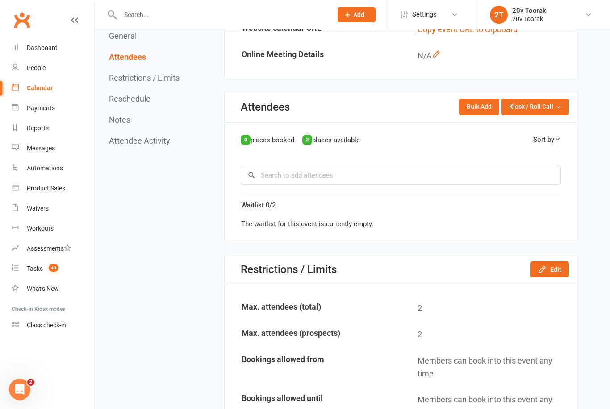
scroll to position [355, 0]
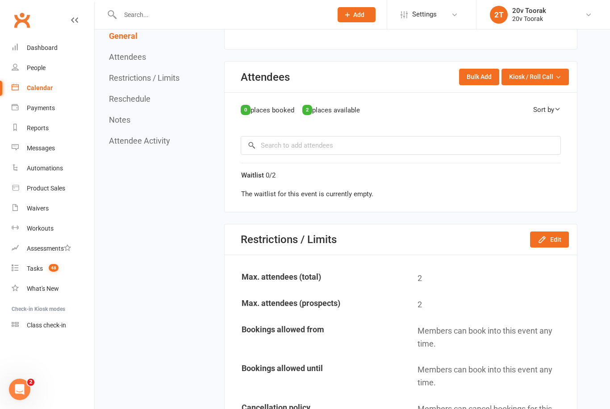
click at [559, 232] on button "Edit" at bounding box center [549, 240] width 39 height 16
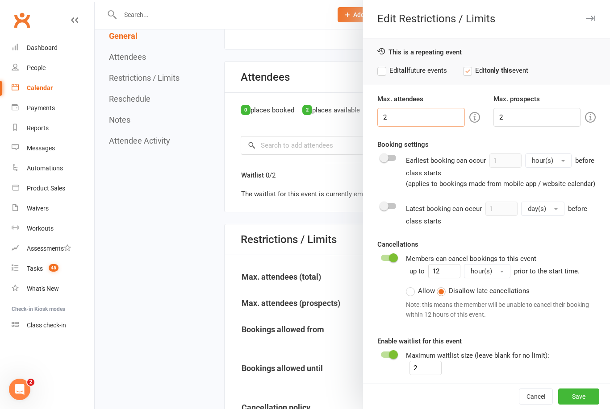
click at [419, 114] on input "2" at bounding box center [420, 117] width 87 height 19
click at [183, 307] on div at bounding box center [352, 204] width 515 height 409
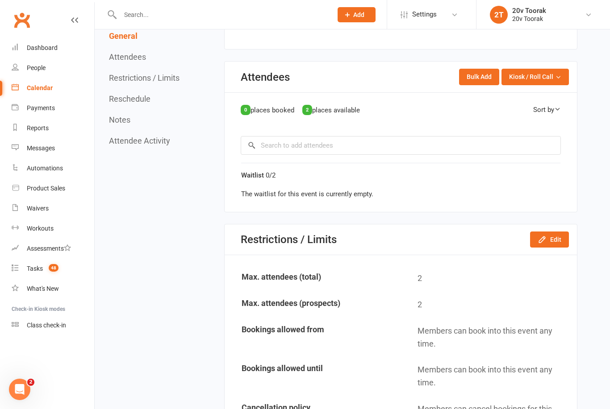
click at [43, 90] on div "Calendar" at bounding box center [40, 87] width 26 height 7
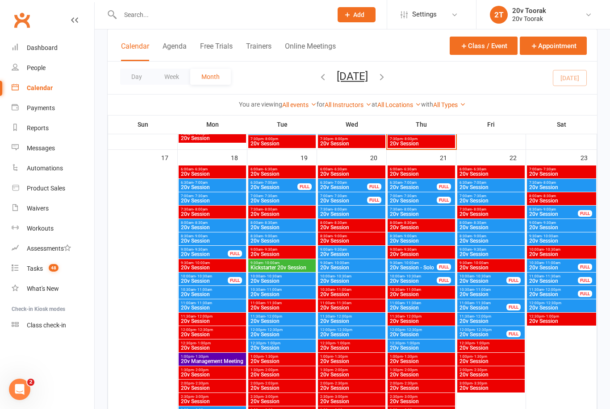
scroll to position [1245, 0]
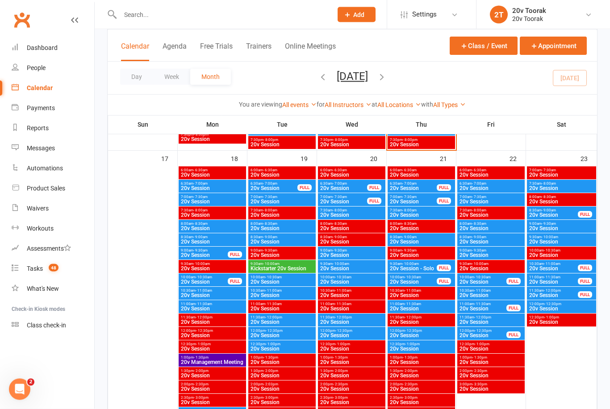
click at [295, 280] on span "20v Session" at bounding box center [282, 282] width 64 height 5
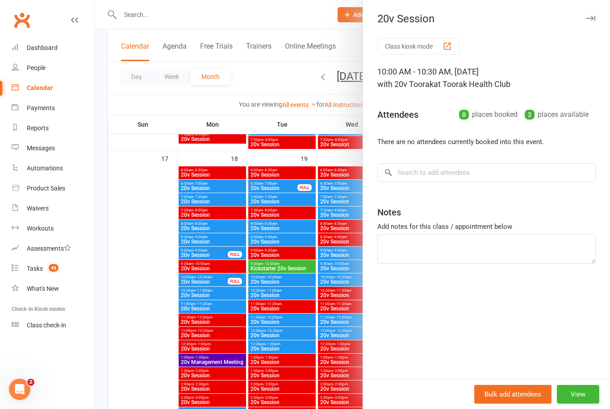
click at [293, 266] on div at bounding box center [352, 204] width 515 height 409
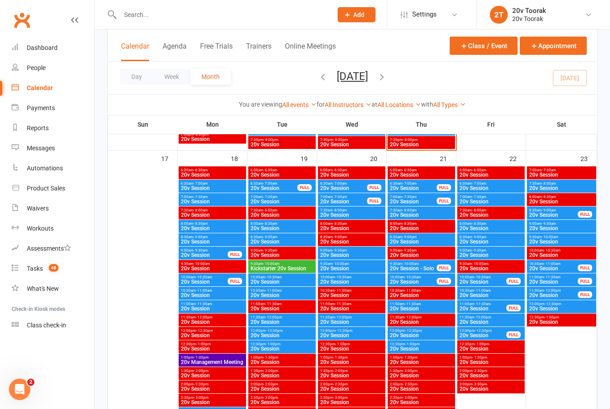
click at [292, 280] on span "20v Session" at bounding box center [282, 281] width 64 height 5
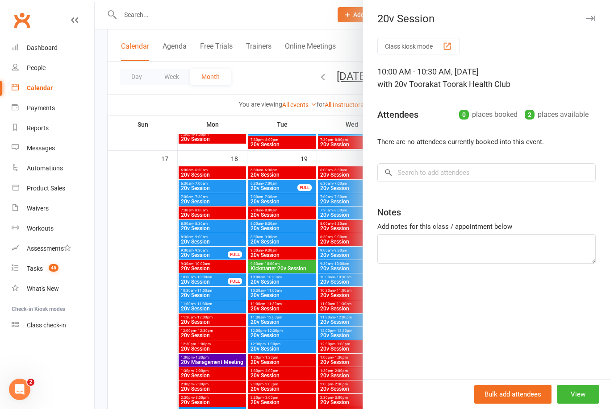
click at [585, 390] on button "View" at bounding box center [577, 394] width 42 height 19
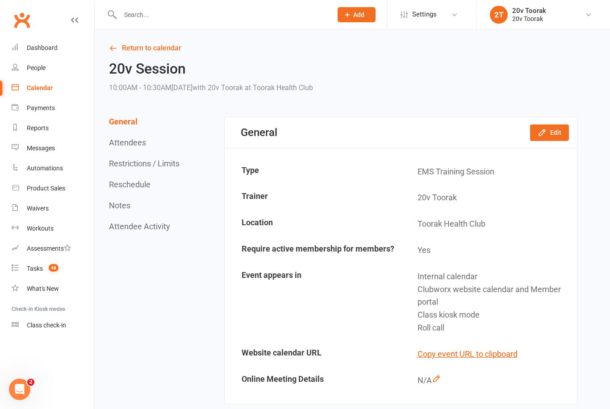
click at [552, 132] on button "Edit" at bounding box center [549, 132] width 39 height 16
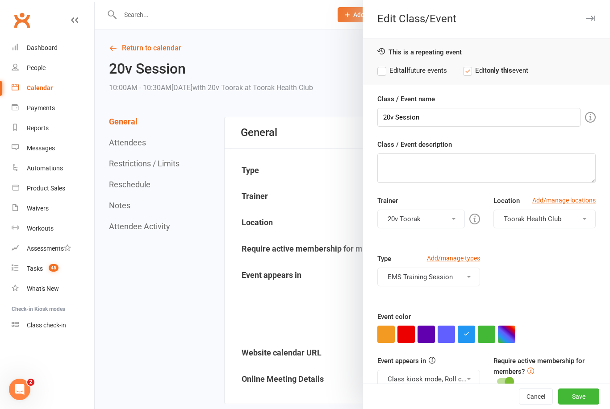
click at [488, 331] on button "button" at bounding box center [485, 334] width 17 height 17
click at [477, 118] on input "20v Session" at bounding box center [478, 117] width 203 height 19
type input "2"
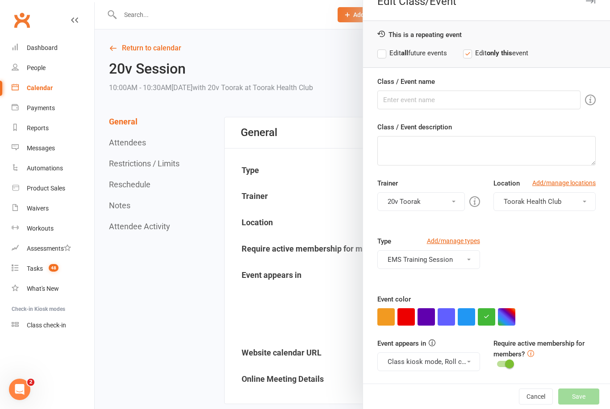
scroll to position [17, 0]
click at [493, 98] on input "Class / Event name" at bounding box center [478, 100] width 203 height 19
click at [469, 353] on button "Class kiosk mode, Roll call, Clubworx website calendar and Member portal" at bounding box center [428, 362] width 102 height 19
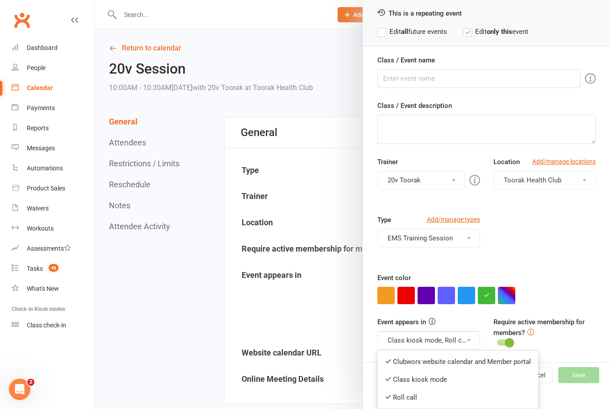
scroll to position [38, 0]
click at [419, 359] on link "Clubworx website calendar and Member portal" at bounding box center [458, 362] width 160 height 18
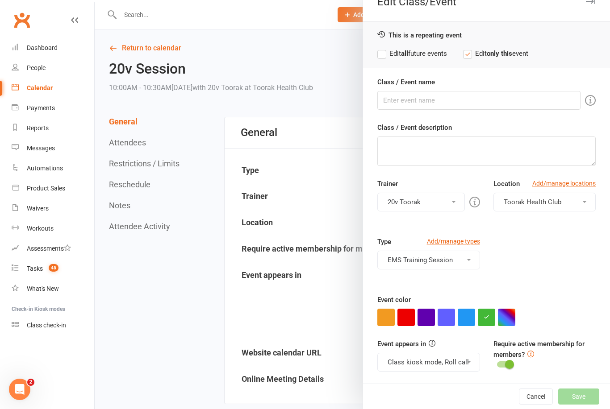
click at [430, 361] on button "Class kiosk mode, Roll call" at bounding box center [428, 362] width 102 height 19
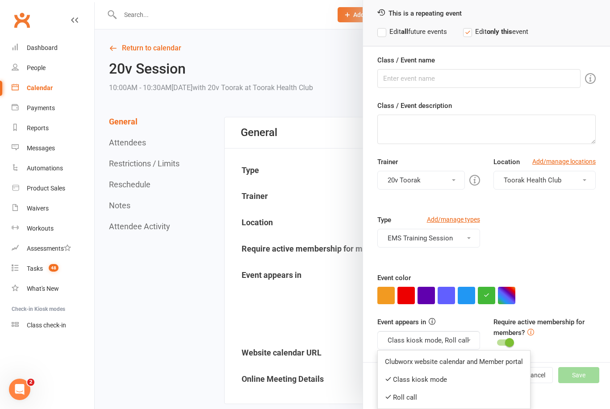
scroll to position [38, 0]
click at [412, 380] on link "Class kiosk mode" at bounding box center [454, 380] width 152 height 18
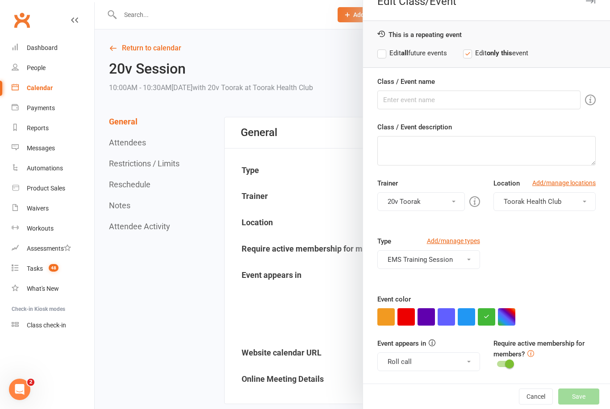
scroll to position [17, 0]
click at [416, 357] on button "Roll call" at bounding box center [428, 362] width 102 height 19
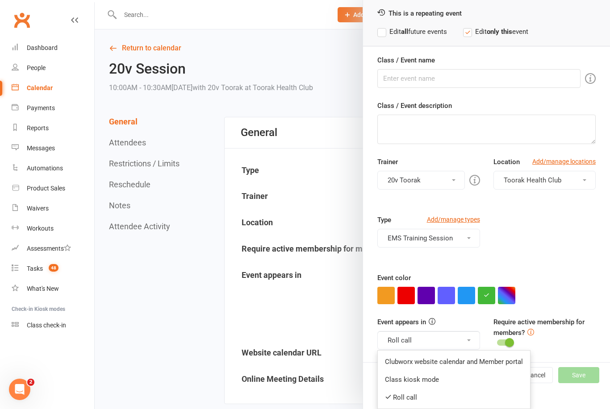
scroll to position [38, 0]
click at [419, 403] on link "Roll call" at bounding box center [454, 398] width 152 height 18
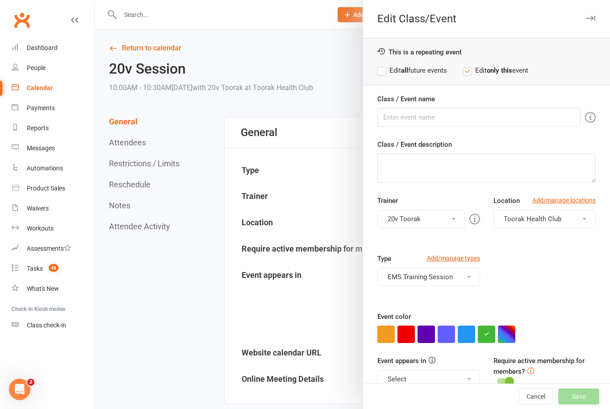
scroll to position [0, 0]
click at [452, 115] on input "Class / Event name" at bounding box center [478, 117] width 203 height 19
click at [241, 36] on div at bounding box center [352, 204] width 515 height 409
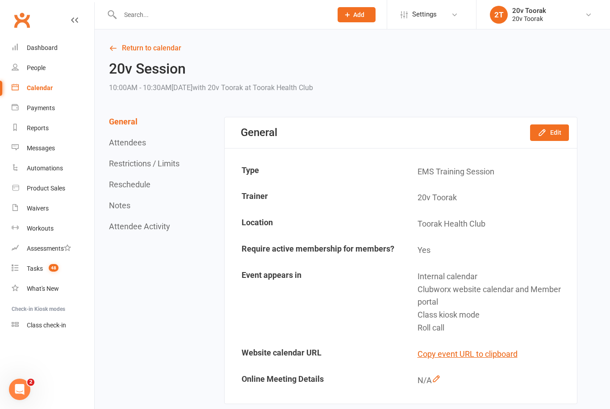
click at [56, 92] on link "Calendar" at bounding box center [53, 88] width 83 height 20
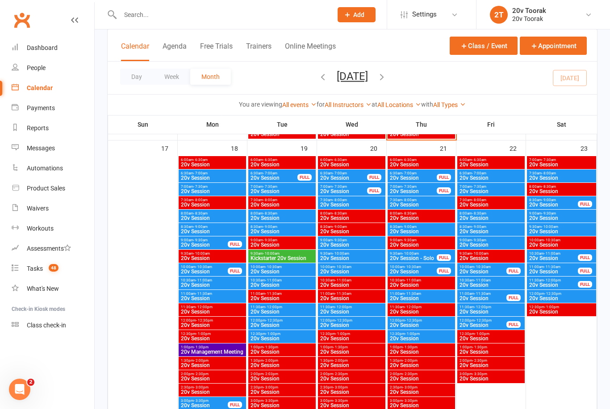
scroll to position [1256, 0]
click at [290, 256] on span "Kickstarter 20v Session" at bounding box center [282, 258] width 64 height 5
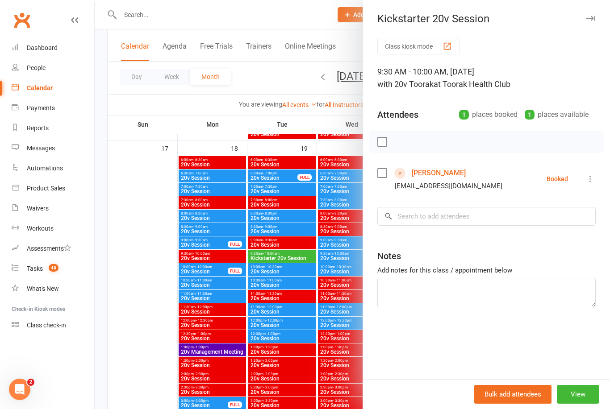
click at [584, 394] on button "View" at bounding box center [577, 394] width 42 height 19
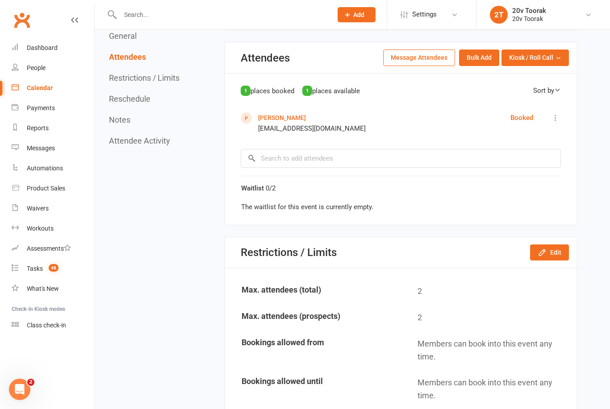
scroll to position [310, 0]
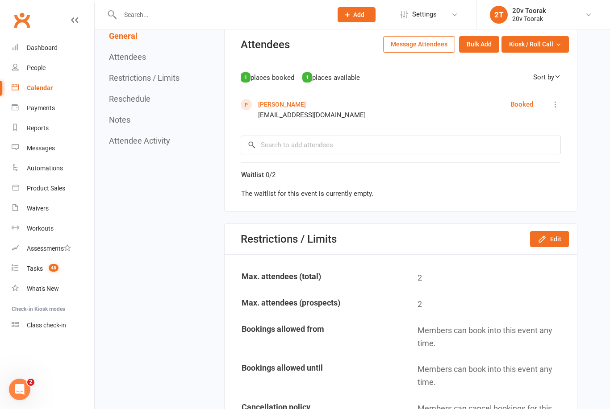
click at [550, 240] on button "Edit" at bounding box center [549, 239] width 39 height 16
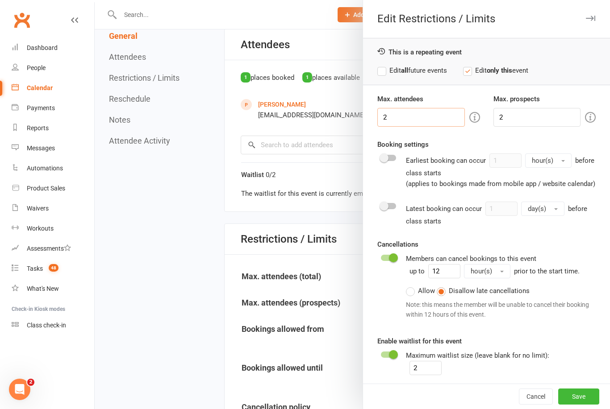
click at [421, 115] on input "2" at bounding box center [420, 117] width 87 height 19
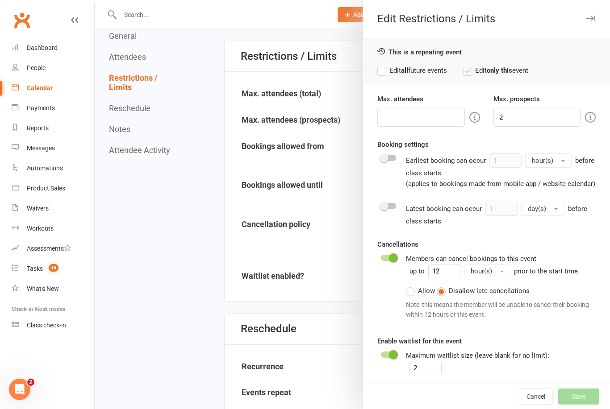
scroll to position [498, 0]
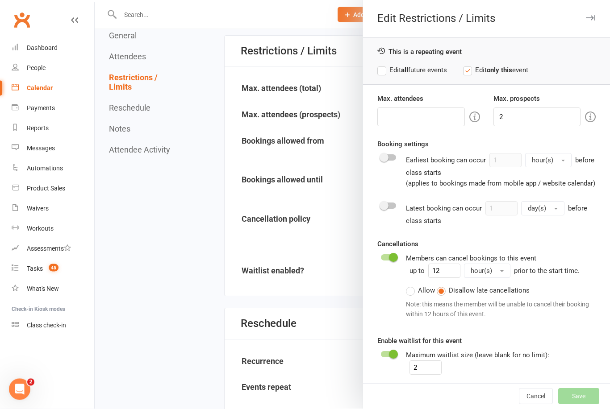
click at [581, 409] on div "Cancel Save" at bounding box center [486, 396] width 247 height 25
click at [585, 409] on div "Cancel Save" at bounding box center [486, 396] width 247 height 25
click at [158, 263] on div at bounding box center [352, 204] width 515 height 409
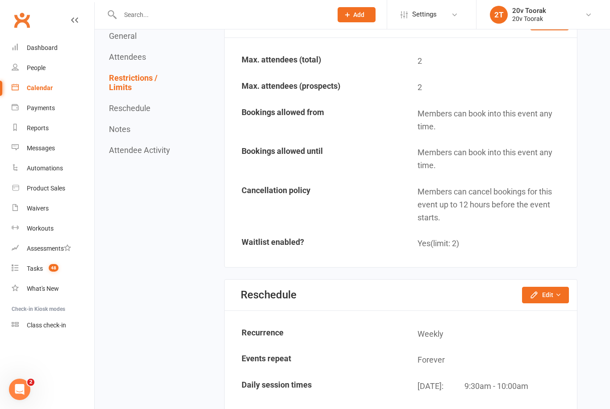
click at [156, 297] on nav "General Attendees Restrictions / Limits Reschedule Notes Attendee Activity" at bounding box center [145, 254] width 73 height 1328
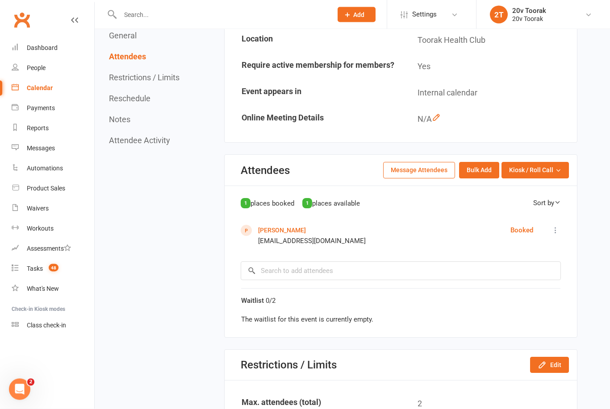
scroll to position [182, 0]
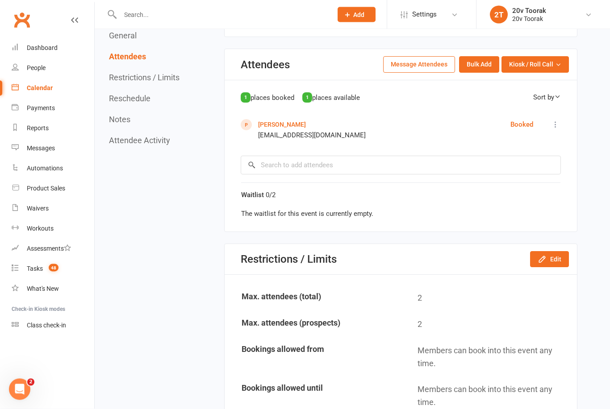
click at [549, 260] on button "Edit" at bounding box center [549, 260] width 39 height 16
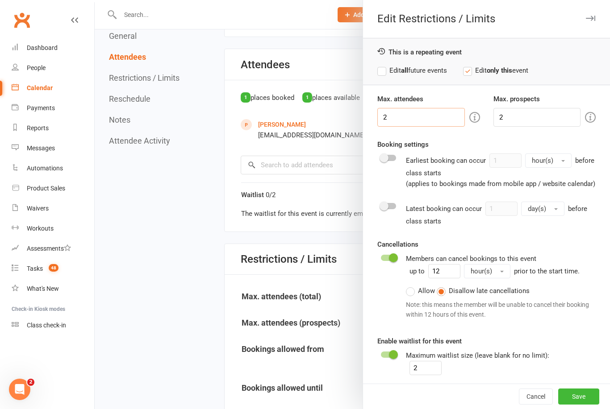
click at [413, 116] on input "2" at bounding box center [420, 117] width 87 height 19
type input "1"
click at [562, 115] on input "2" at bounding box center [536, 117] width 87 height 19
type input "0"
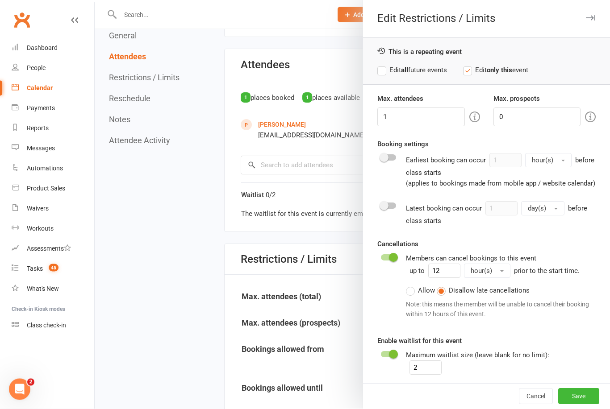
click at [582, 405] on button "Save" at bounding box center [578, 397] width 41 height 16
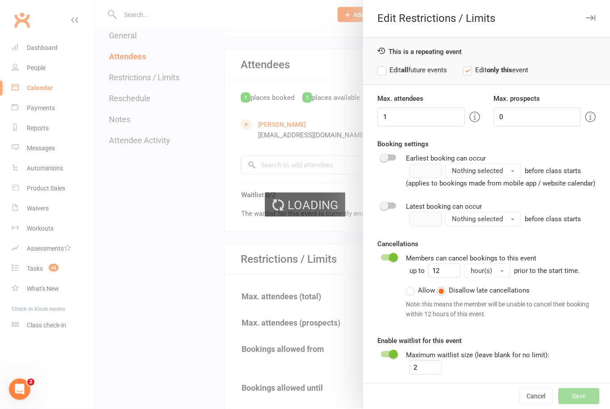
scroll to position [290, 0]
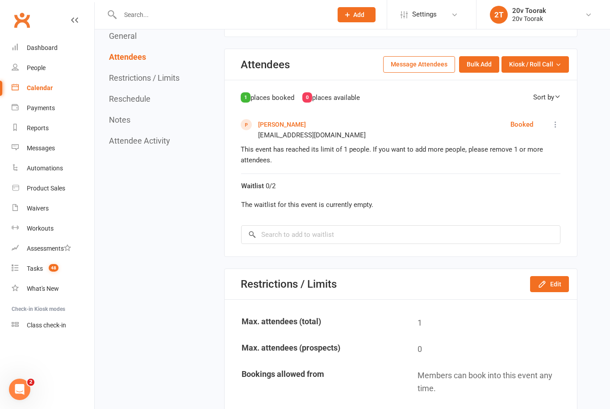
click at [559, 284] on button "Edit" at bounding box center [549, 284] width 39 height 16
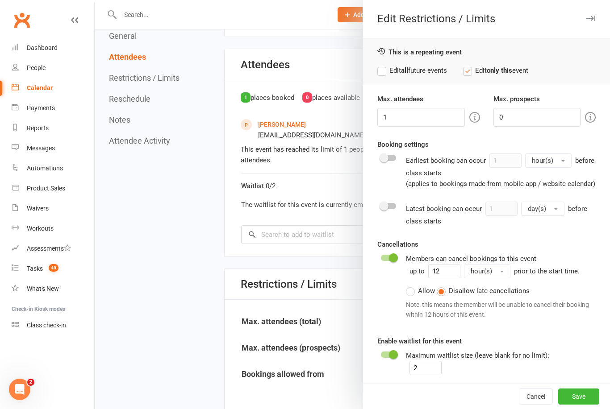
click at [33, 85] on div "Calendar" at bounding box center [40, 87] width 26 height 7
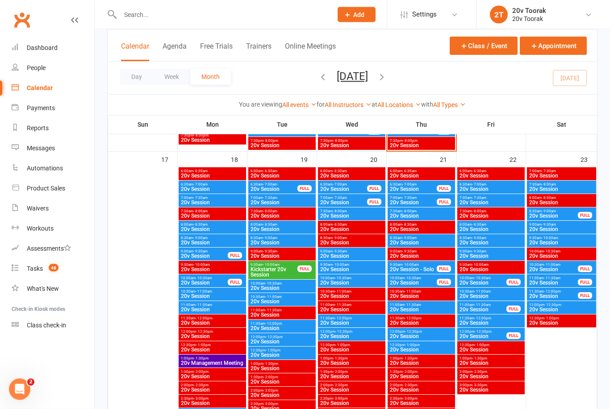
scroll to position [1245, 0]
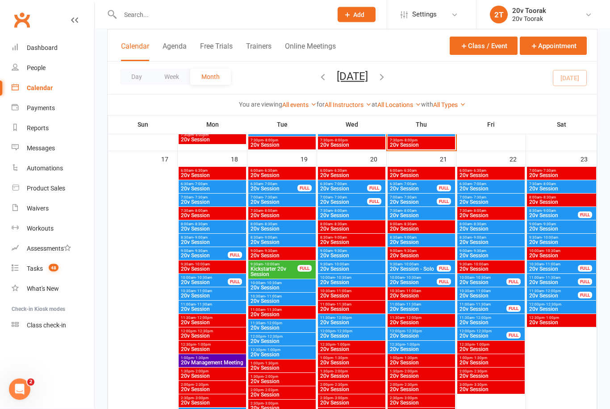
click at [289, 284] on span "10:00am - 10:30am" at bounding box center [282, 284] width 64 height 4
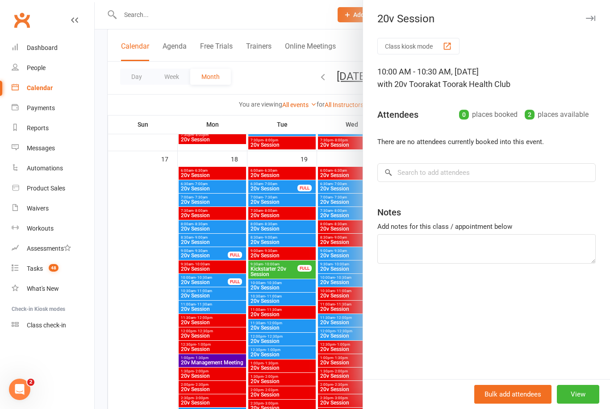
click at [289, 285] on div at bounding box center [352, 204] width 515 height 409
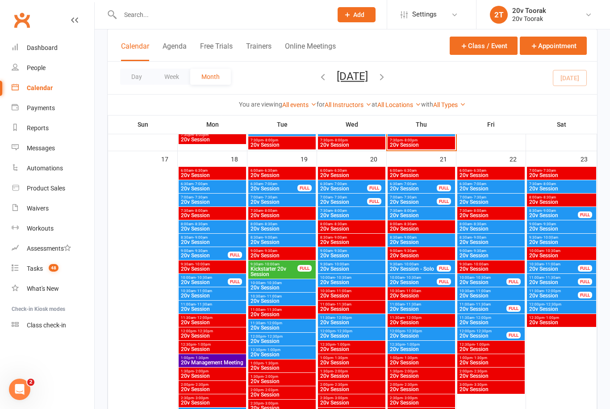
click at [290, 283] on span "10:00am - 10:30am" at bounding box center [282, 283] width 64 height 4
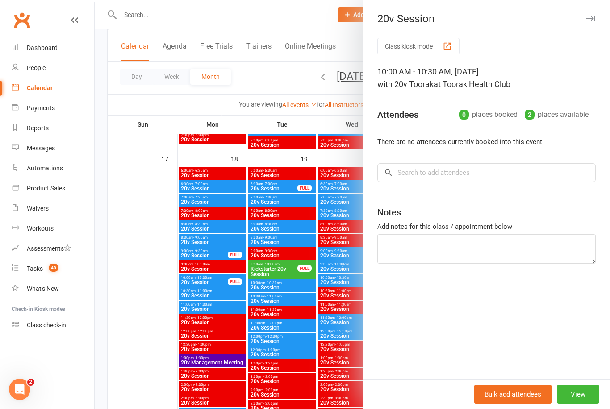
click at [581, 404] on button "View" at bounding box center [577, 394] width 42 height 19
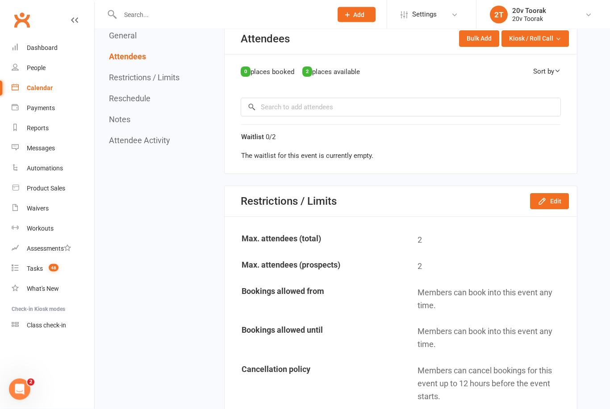
scroll to position [393, 0]
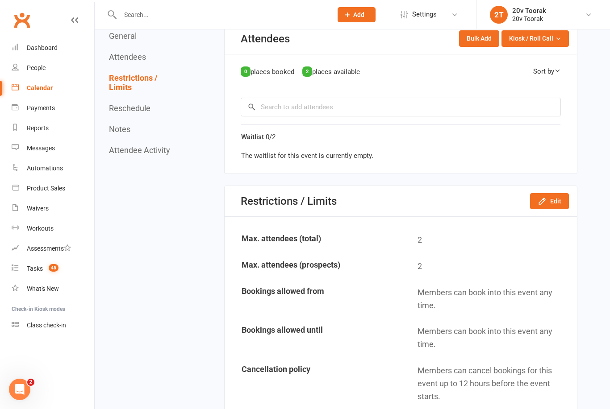
click at [553, 196] on button "Edit" at bounding box center [549, 201] width 39 height 16
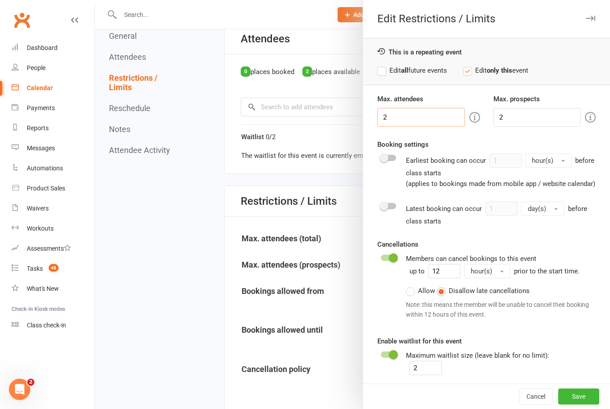
click at [429, 117] on input "2" at bounding box center [420, 117] width 87 height 19
type input "1"
click at [529, 118] on input "2" at bounding box center [536, 117] width 87 height 19
type input "0"
click at [585, 405] on button "Save" at bounding box center [578, 397] width 41 height 16
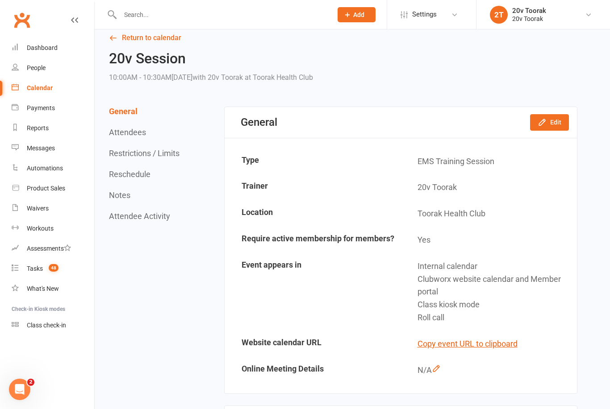
scroll to position [16, 0]
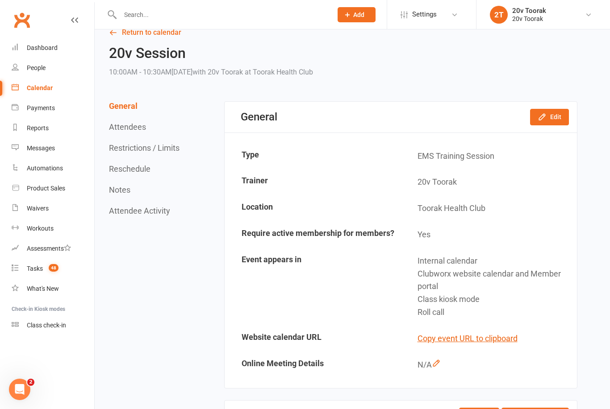
click at [555, 109] on button "Edit" at bounding box center [549, 117] width 39 height 16
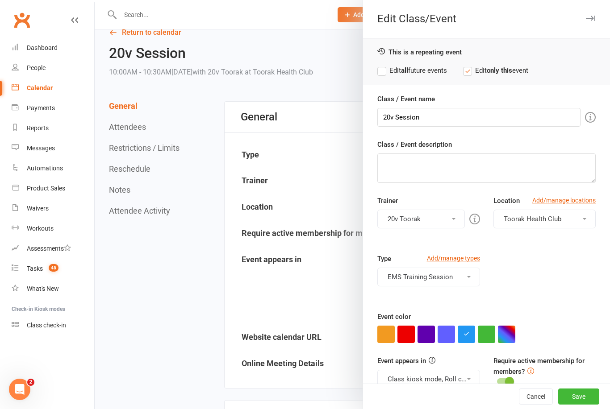
click at [487, 328] on button "button" at bounding box center [485, 334] width 17 height 17
click at [575, 391] on button "Save" at bounding box center [578, 397] width 41 height 16
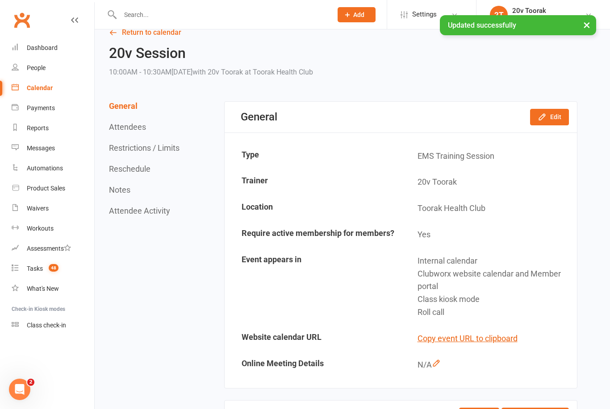
click at [47, 85] on div "Calendar" at bounding box center [40, 87] width 26 height 7
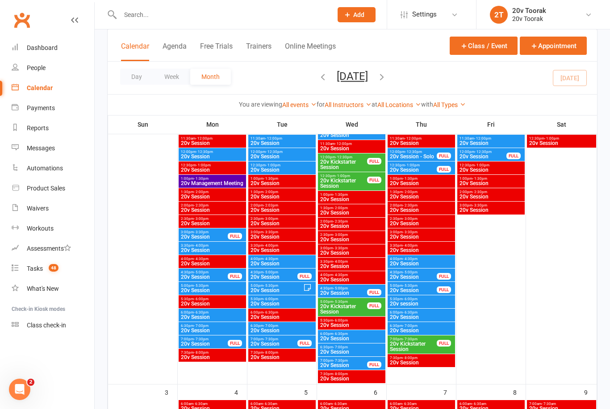
scroll to position [217, 0]
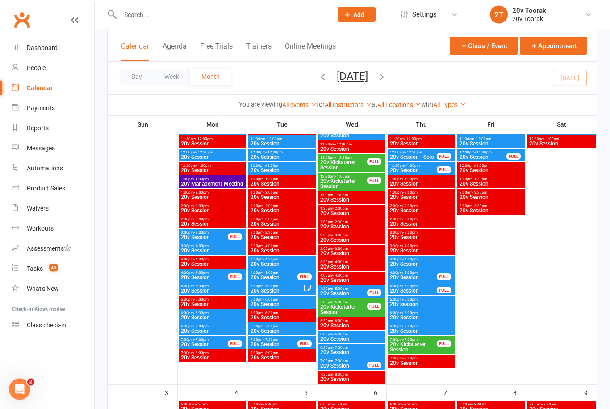
click at [343, 185] on span "20v Kickstarter Session" at bounding box center [343, 184] width 48 height 11
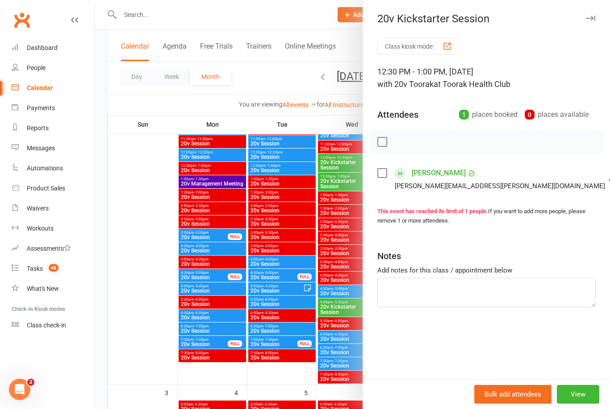
click at [332, 162] on div at bounding box center [352, 204] width 515 height 409
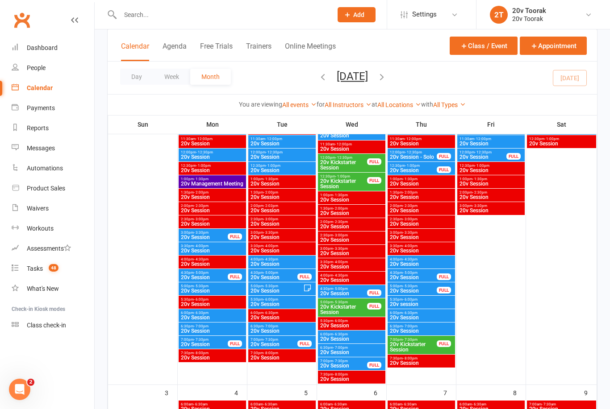
click at [344, 163] on span "20v Kickstarter Session" at bounding box center [343, 165] width 48 height 11
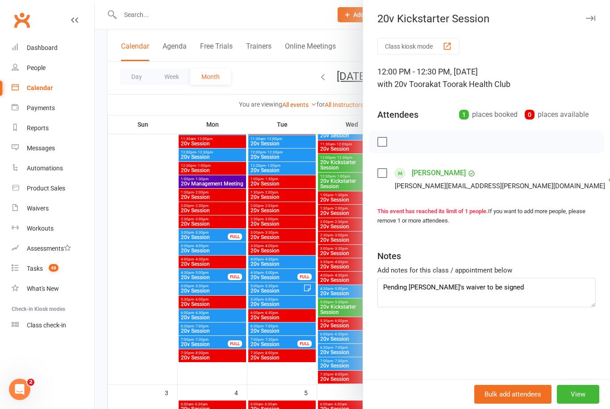
click at [155, 241] on div at bounding box center [352, 204] width 515 height 409
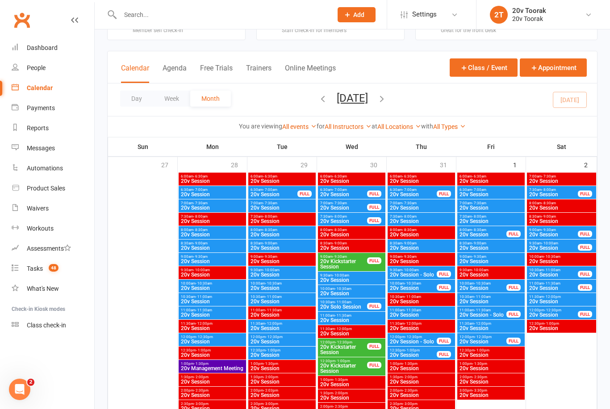
scroll to position [30, 0]
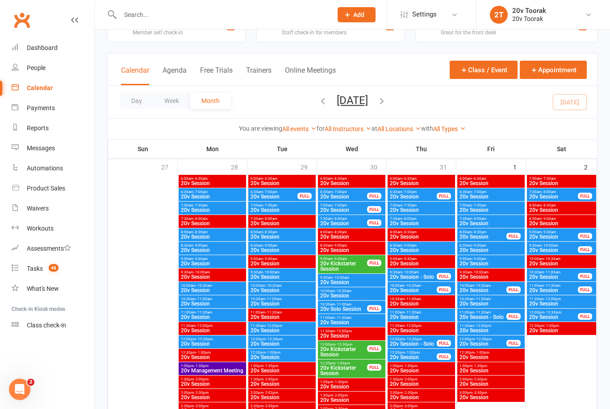
click at [318, 96] on icon "button" at bounding box center [323, 101] width 10 height 10
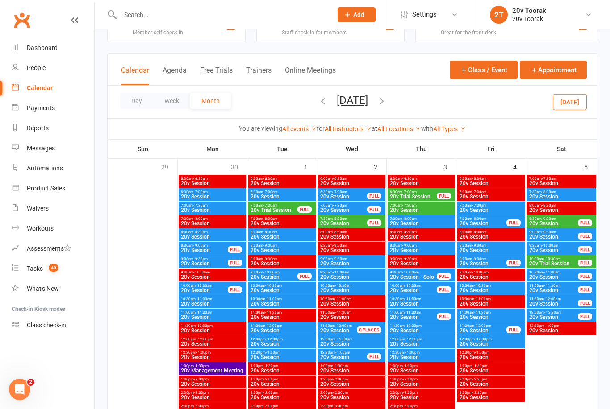
click at [418, 195] on span "20v Trial Session" at bounding box center [413, 196] width 48 height 5
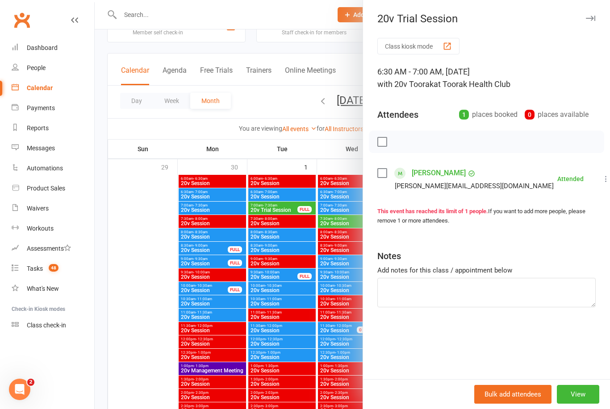
click at [303, 282] on div at bounding box center [352, 204] width 515 height 409
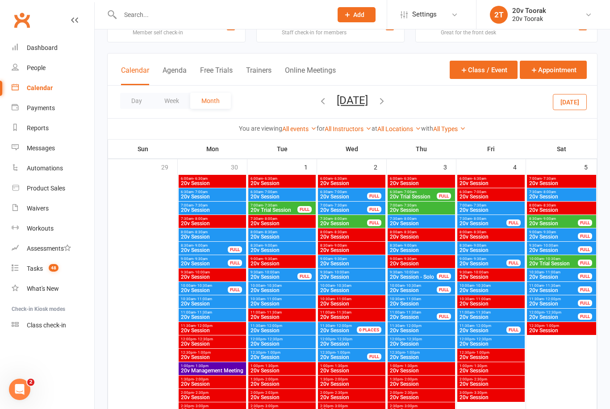
click at [418, 207] on span "20v Session" at bounding box center [421, 209] width 64 height 5
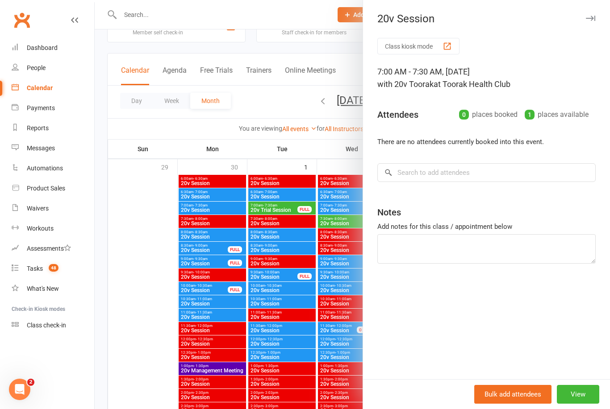
click at [284, 289] on div at bounding box center [352, 204] width 515 height 409
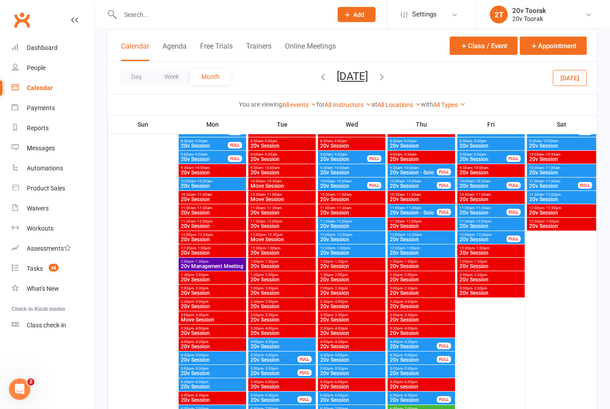
click at [385, 79] on icon "button" at bounding box center [382, 77] width 10 height 10
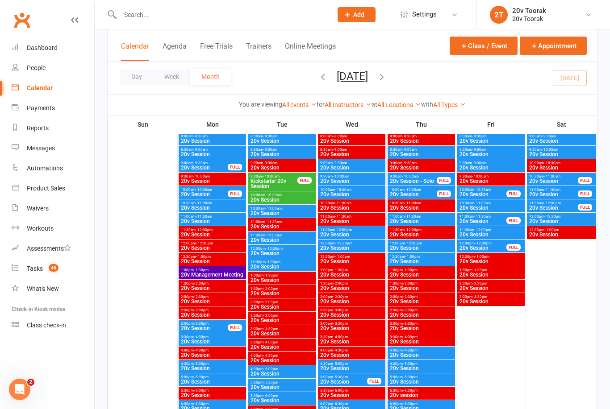
scroll to position [1333, 0]
click at [295, 198] on span "20v Session" at bounding box center [282, 200] width 64 height 5
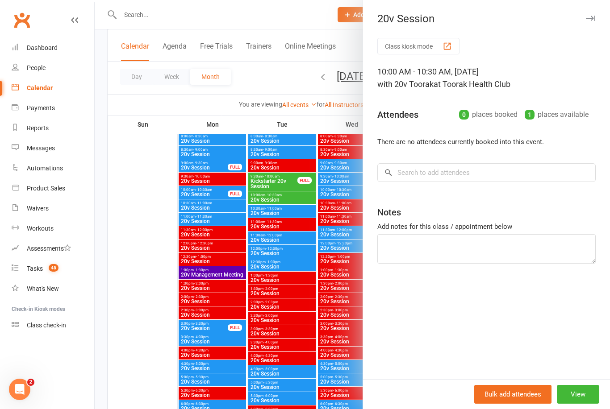
click at [283, 180] on div at bounding box center [352, 204] width 515 height 409
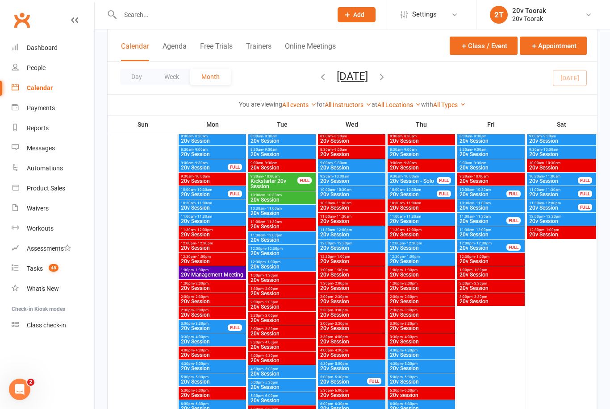
click at [282, 180] on span "Kickstarter 20v Session" at bounding box center [274, 183] width 48 height 11
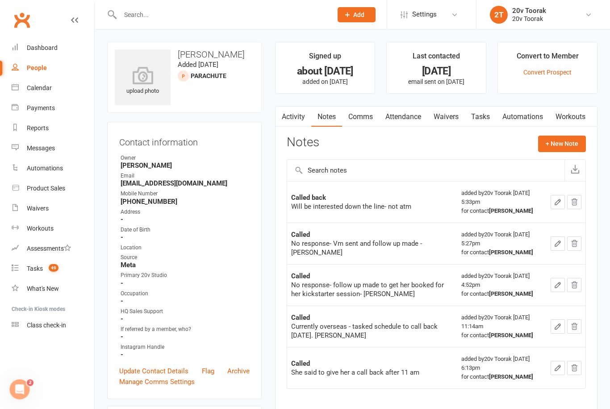
click at [53, 84] on link "Calendar" at bounding box center [53, 88] width 83 height 20
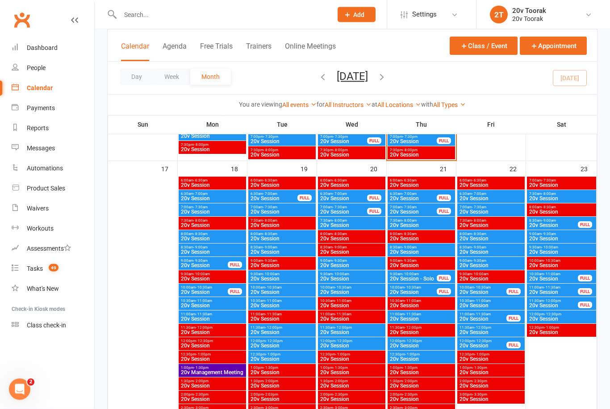
scroll to position [1236, 0]
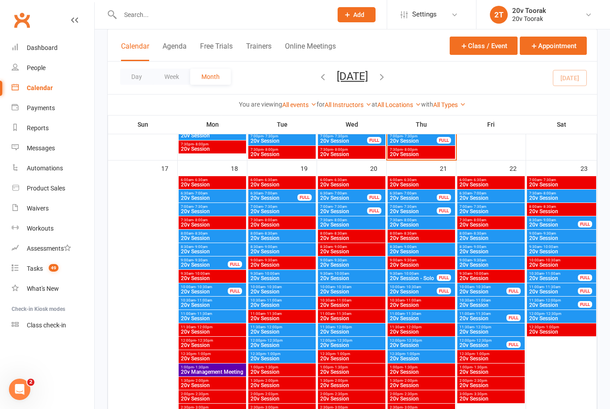
click at [293, 276] on span "20v Session" at bounding box center [282, 278] width 64 height 5
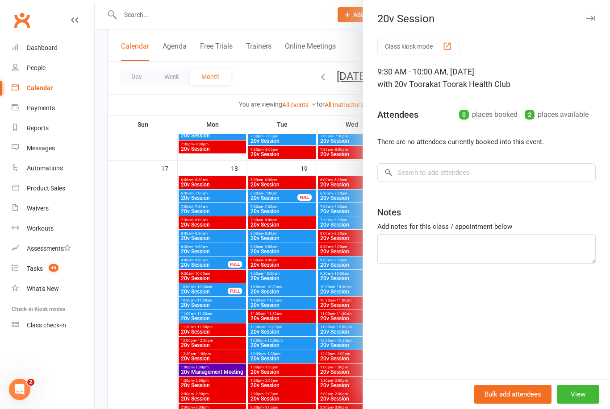
click at [286, 286] on div at bounding box center [352, 204] width 515 height 409
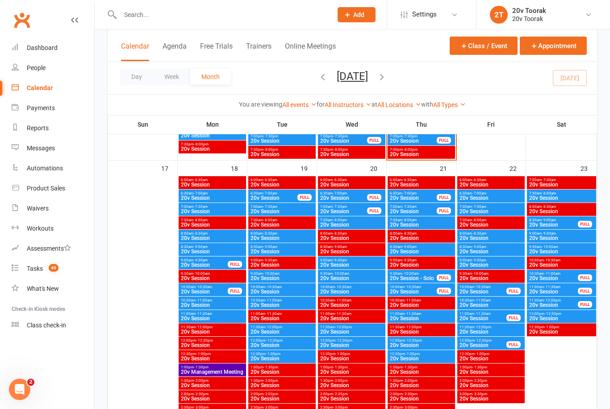
click at [286, 282] on div "9:30am - 10:00am 20v Session" at bounding box center [281, 276] width 67 height 13
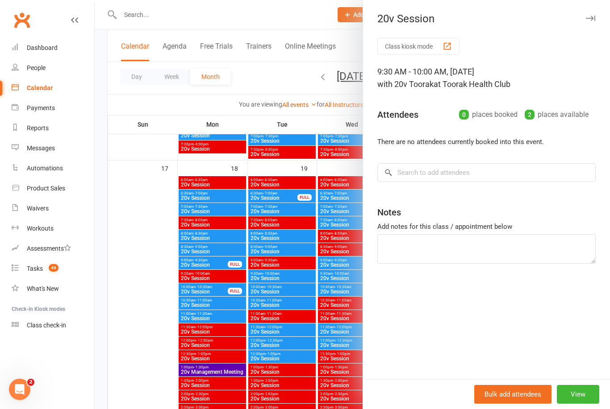
click at [286, 288] on div at bounding box center [352, 204] width 515 height 409
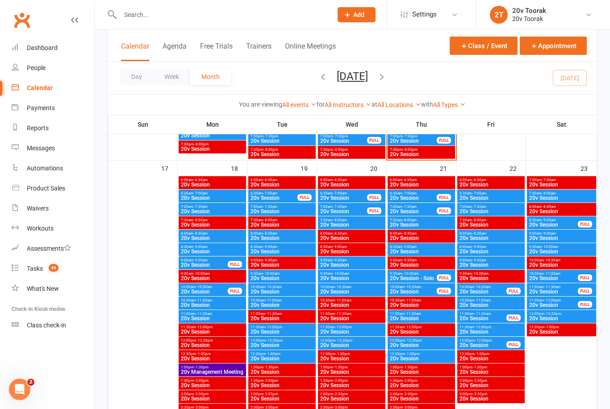
click at [290, 291] on span "20v Session" at bounding box center [282, 291] width 64 height 5
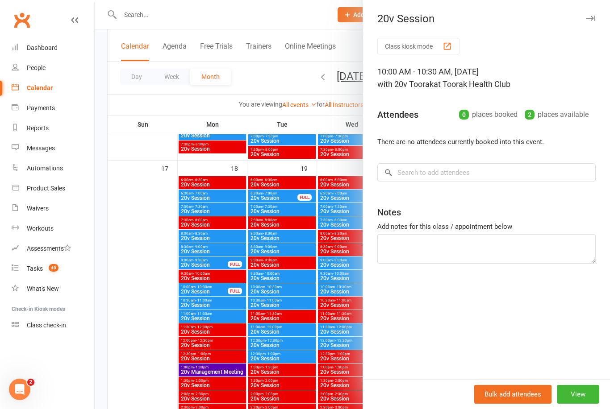
click at [292, 291] on div at bounding box center [352, 204] width 515 height 409
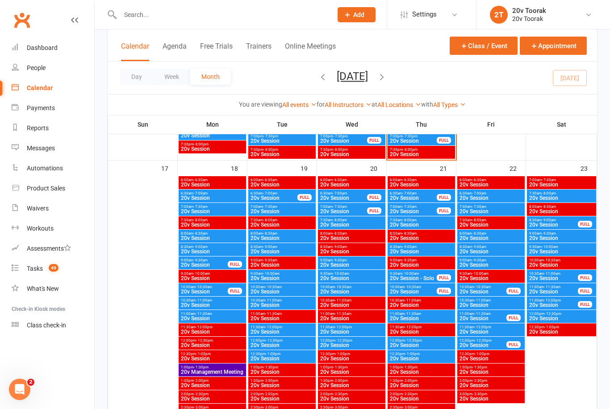
click at [294, 289] on span "20v Session" at bounding box center [282, 291] width 64 height 5
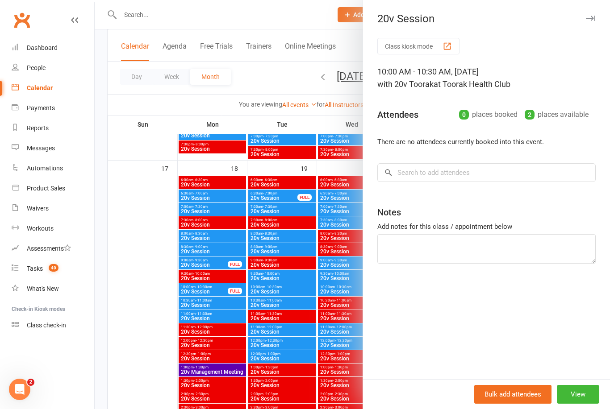
click at [138, 277] on div at bounding box center [352, 204] width 515 height 409
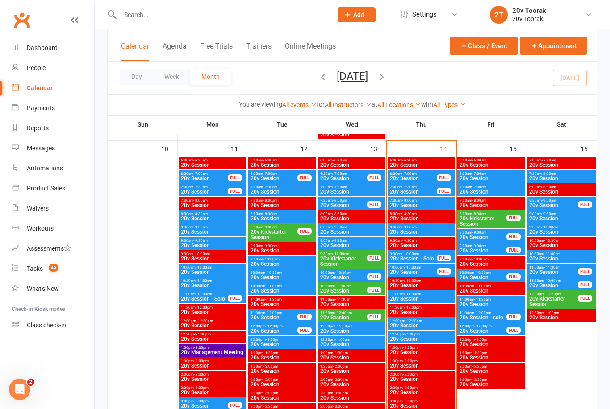
scroll to position [846, 0]
